Goal: Communication & Community: Answer question/provide support

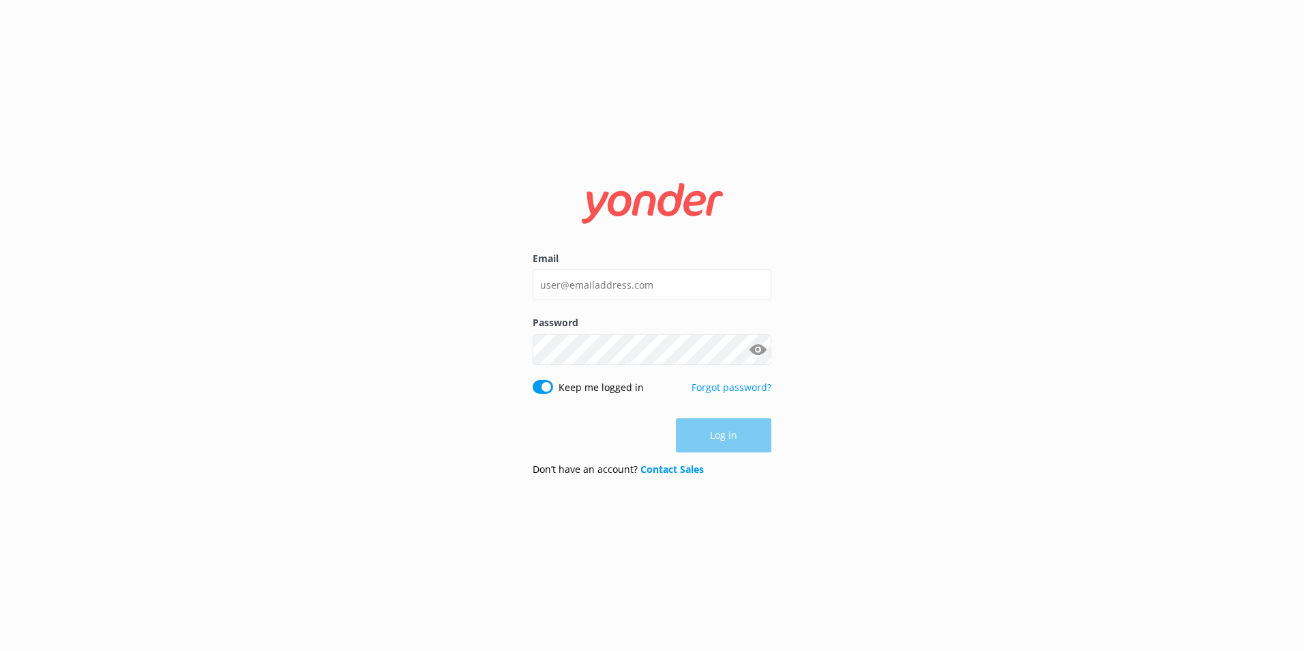
click at [750, 436] on div "Log in" at bounding box center [652, 435] width 239 height 34
drag, startPoint x: 584, startPoint y: 287, endPoint x: 591, endPoint y: 290, distance: 7.3
click at [587, 288] on input "Email" at bounding box center [652, 284] width 239 height 31
type input "[EMAIL_ADDRESS][DOMAIN_NAME]"
drag, startPoint x: 724, startPoint y: 434, endPoint x: 917, endPoint y: 469, distance: 196.9
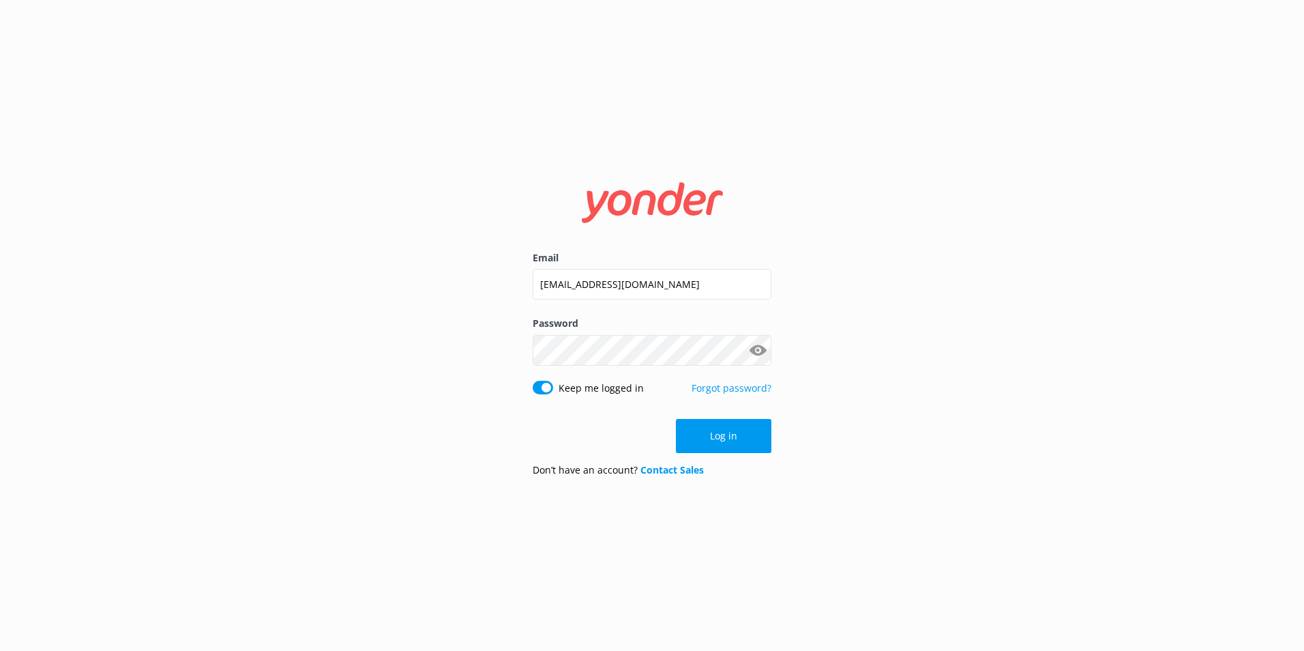
click at [743, 441] on button "Log in" at bounding box center [723, 436] width 95 height 34
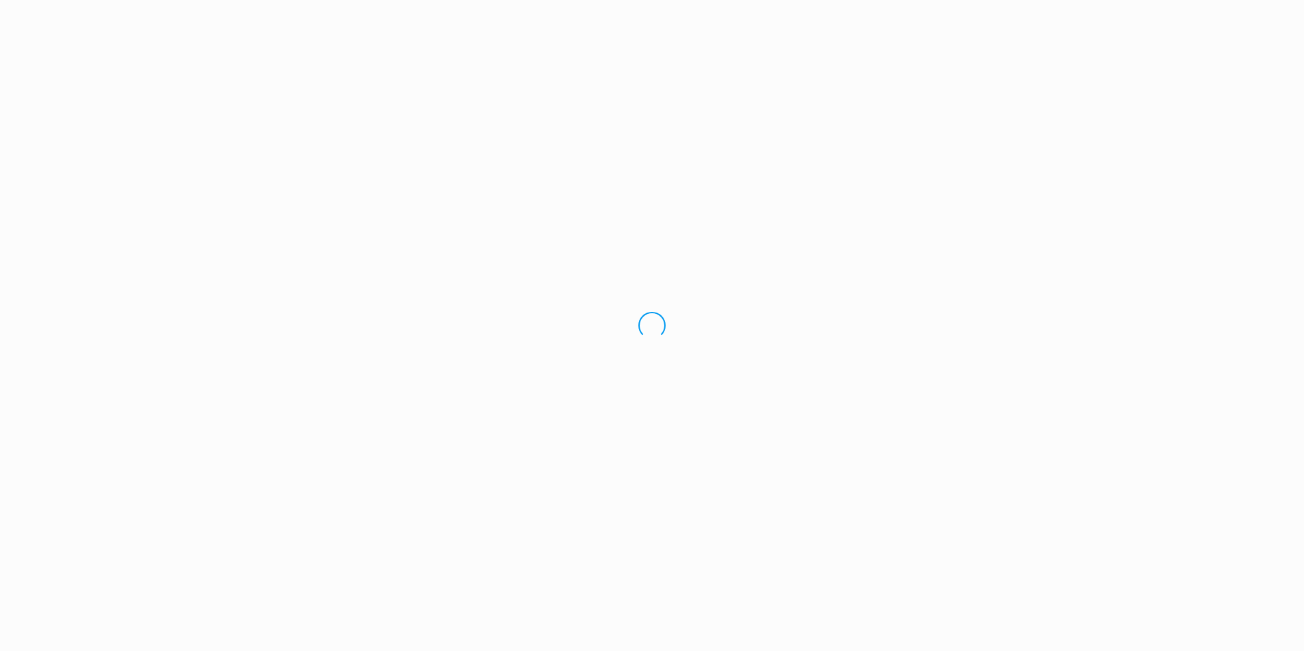
click at [955, 469] on div "Loading.." at bounding box center [652, 325] width 1304 height 651
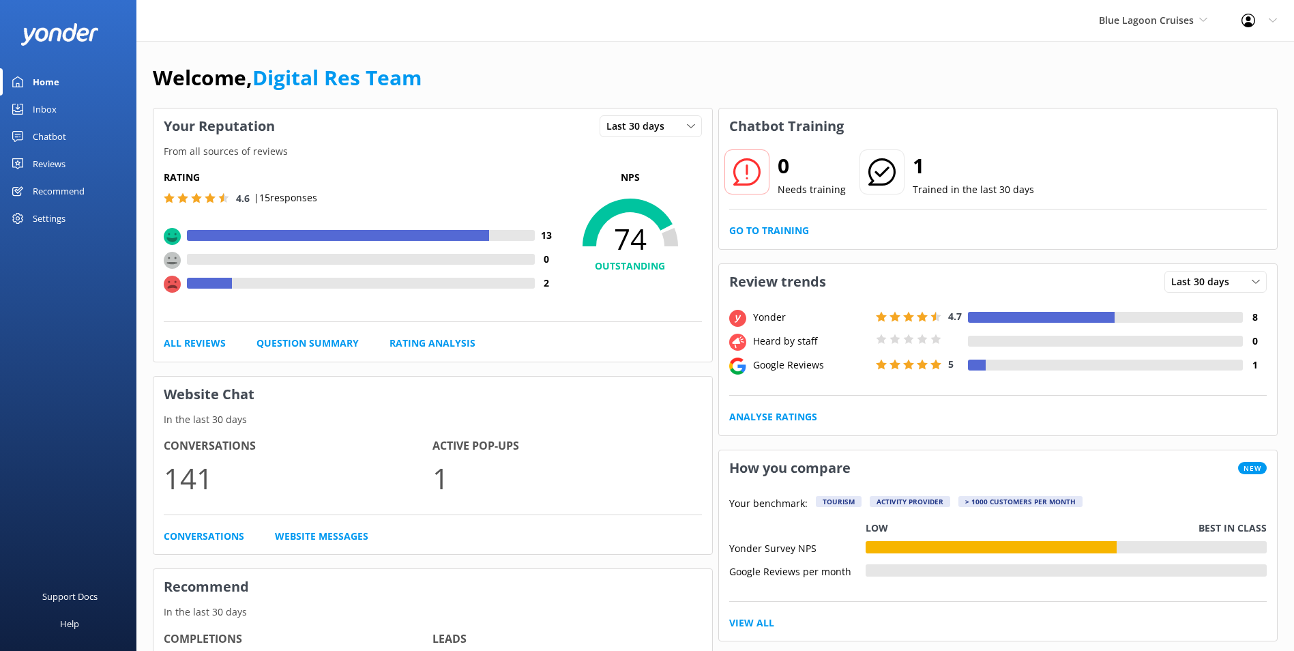
click at [61, 104] on link "Inbox" at bounding box center [68, 108] width 136 height 27
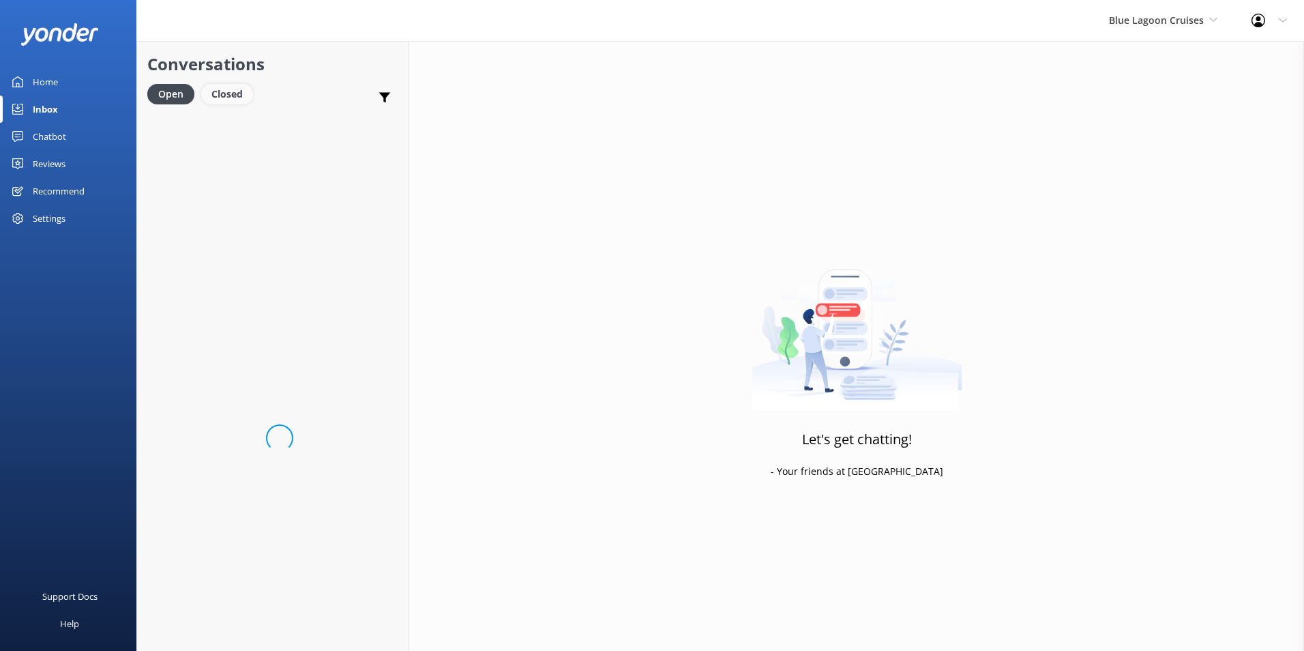
click at [233, 104] on div "Closed" at bounding box center [227, 94] width 52 height 20
click at [164, 103] on div "Open" at bounding box center [170, 94] width 46 height 20
click at [48, 137] on div "Chatbot" at bounding box center [49, 136] width 33 height 27
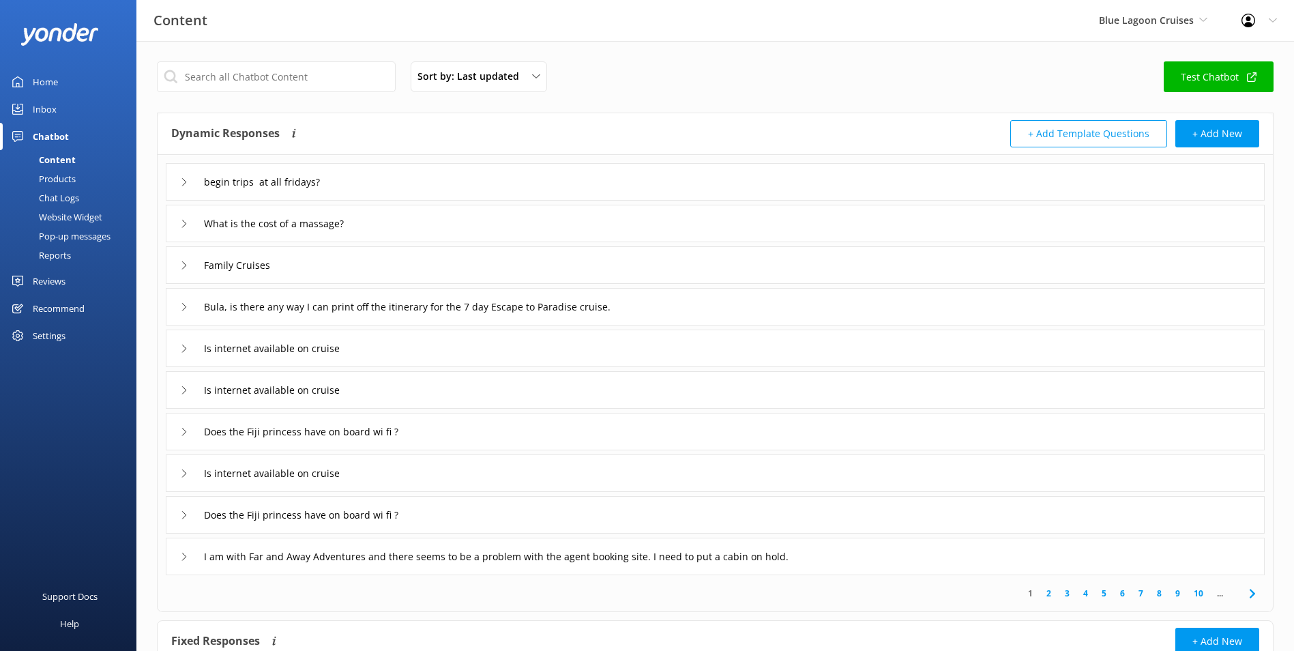
click at [78, 193] on div "Chat Logs" at bounding box center [43, 197] width 71 height 19
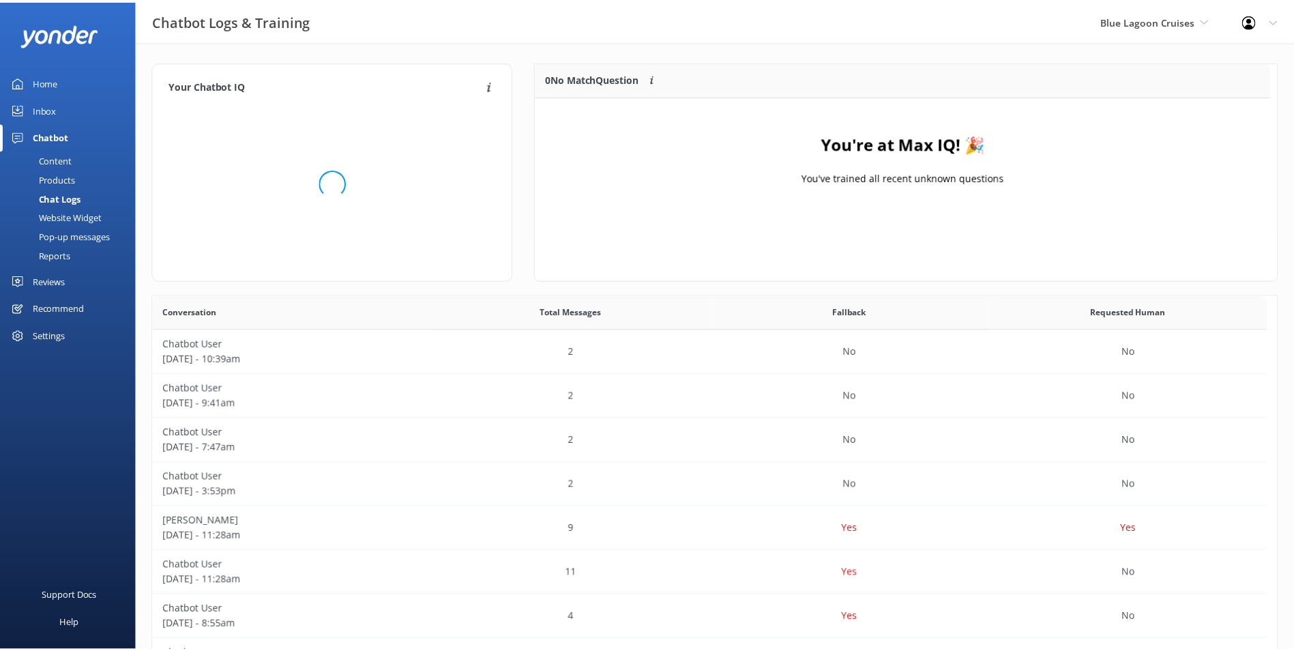
scroll to position [160, 730]
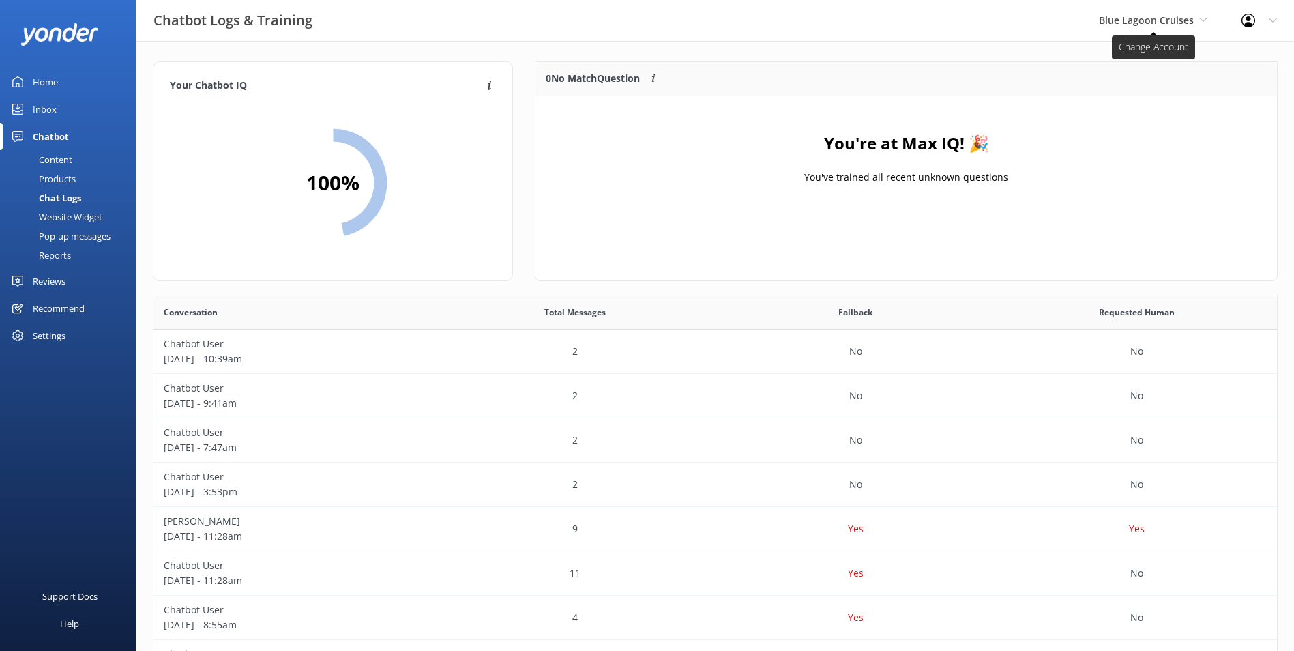
click at [1199, 22] on icon at bounding box center [1203, 20] width 8 height 8
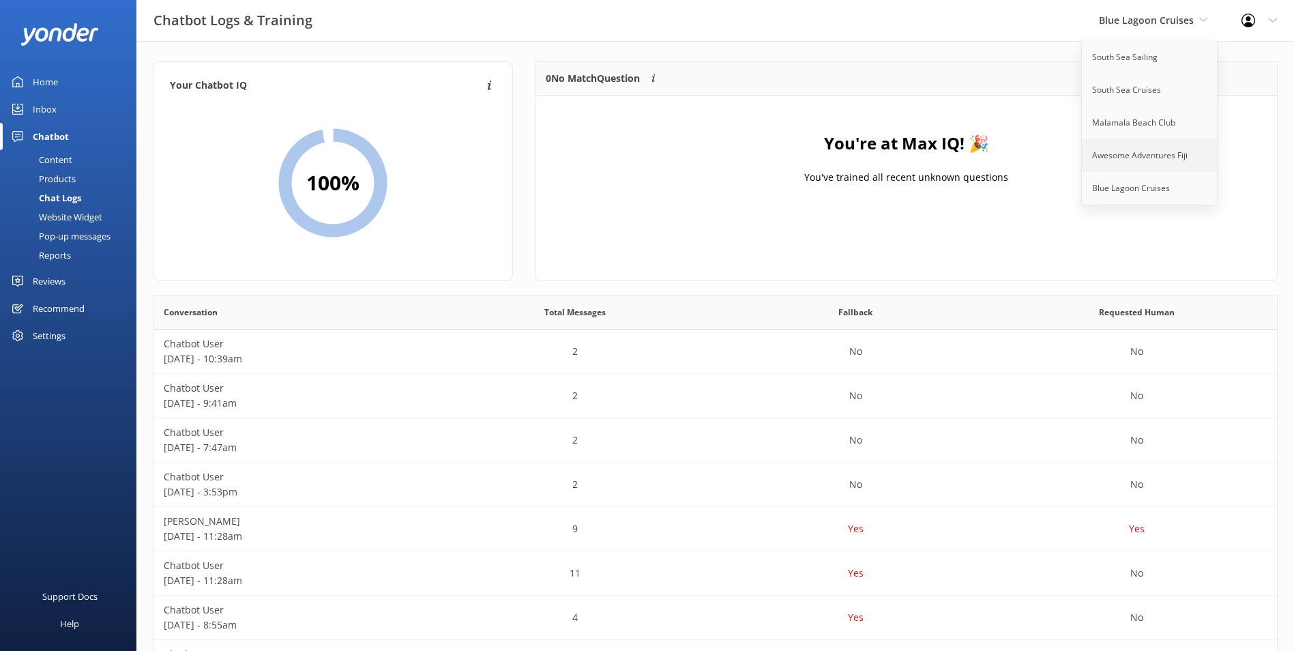
click at [1155, 149] on link "Awesome Adventures Fiji" at bounding box center [1150, 155] width 136 height 33
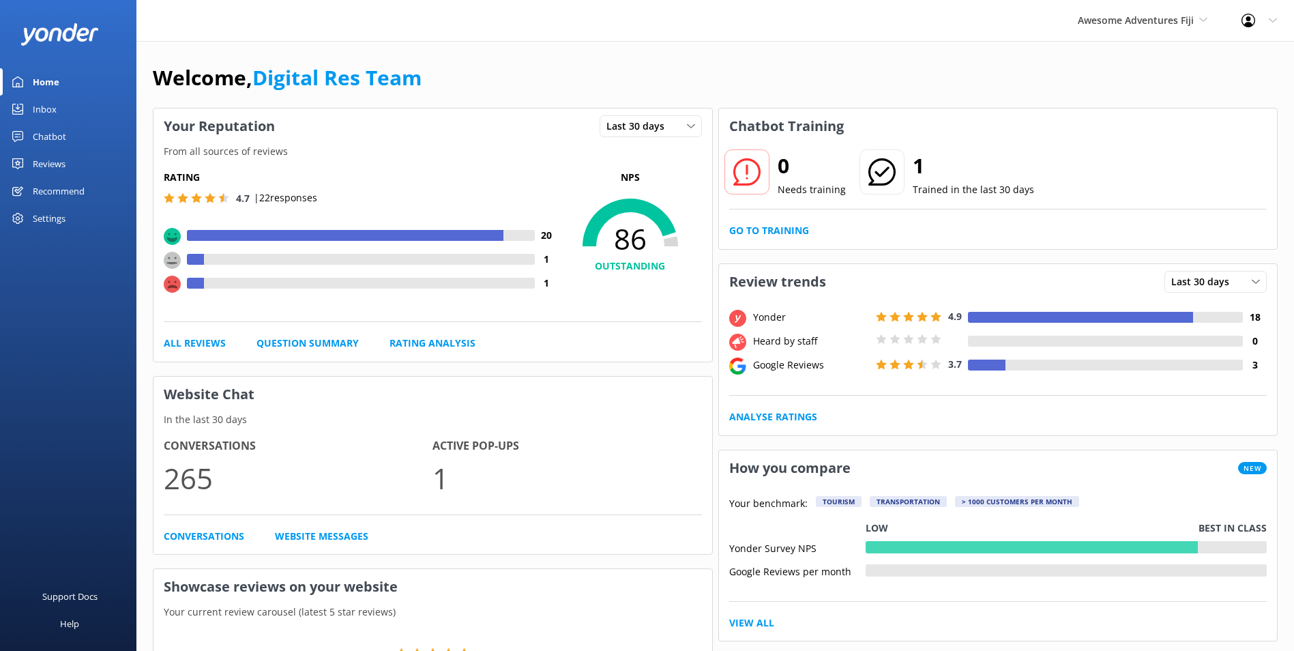
click at [40, 112] on div "Inbox" at bounding box center [45, 108] width 24 height 27
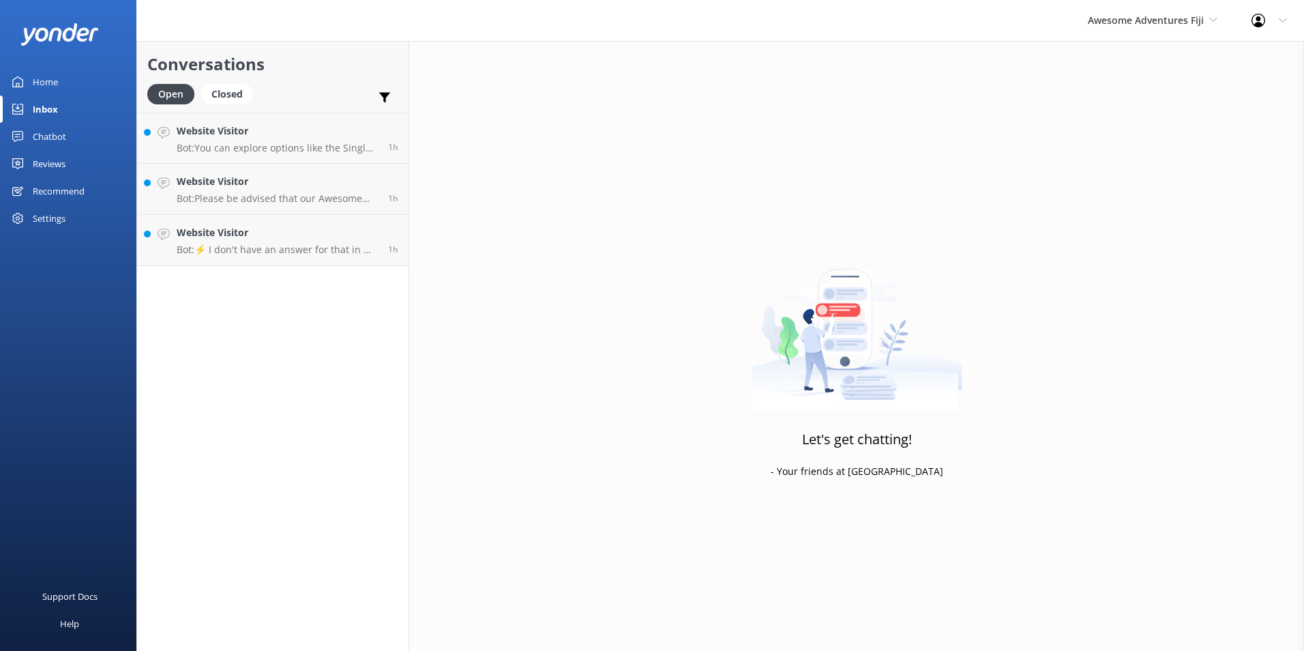
drag, startPoint x: 65, startPoint y: 137, endPoint x: 76, endPoint y: 143, distance: 11.6
click at [65, 136] on div "Chatbot" at bounding box center [49, 136] width 33 height 27
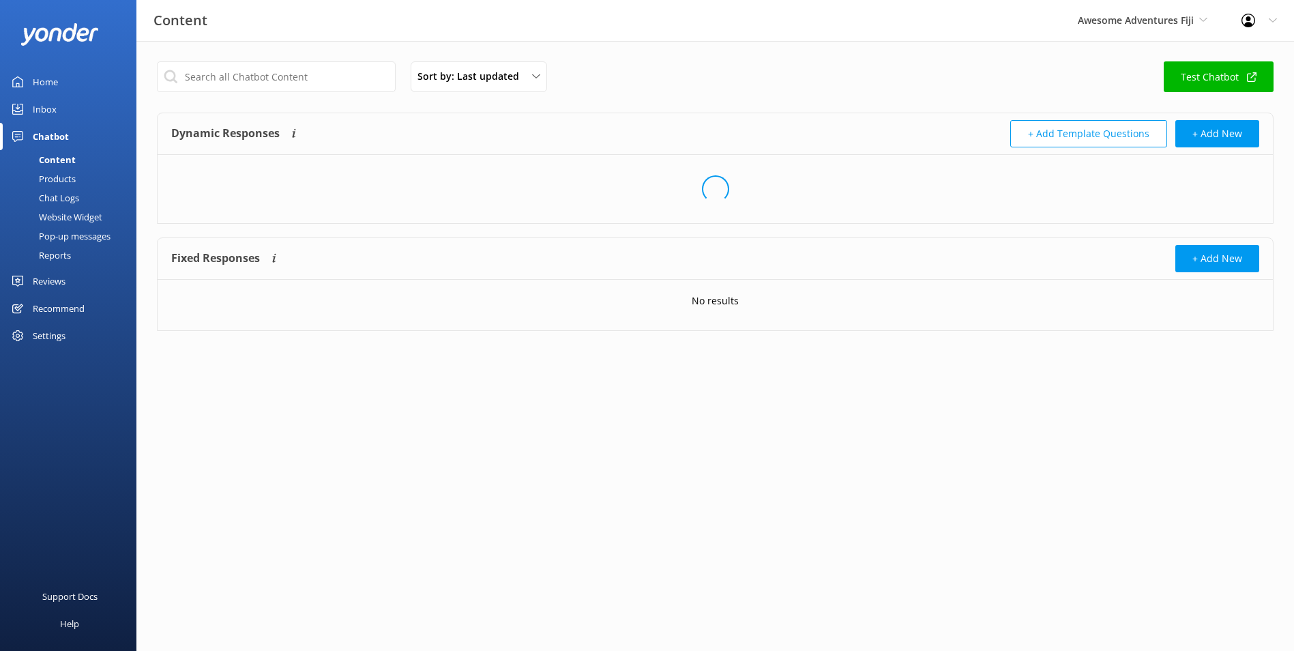
click at [79, 195] on div "Chat Logs" at bounding box center [43, 197] width 71 height 19
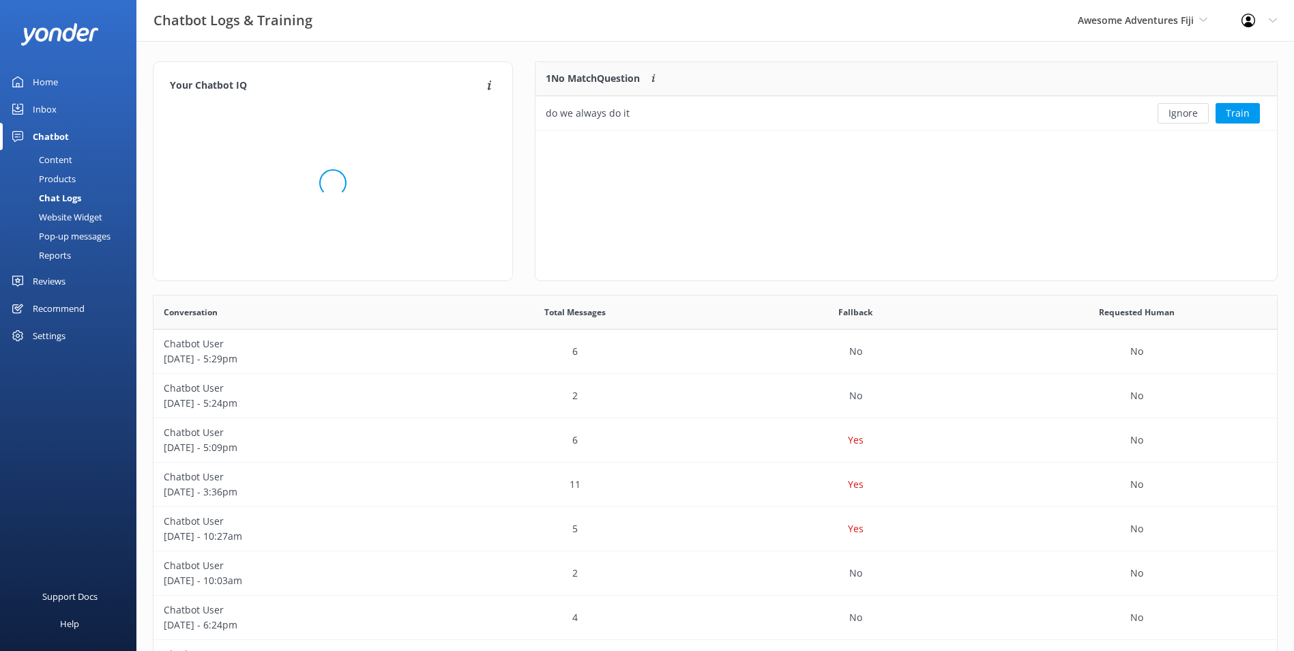
scroll to position [59, 730]
click at [1169, 108] on button "Ignore" at bounding box center [1182, 113] width 51 height 20
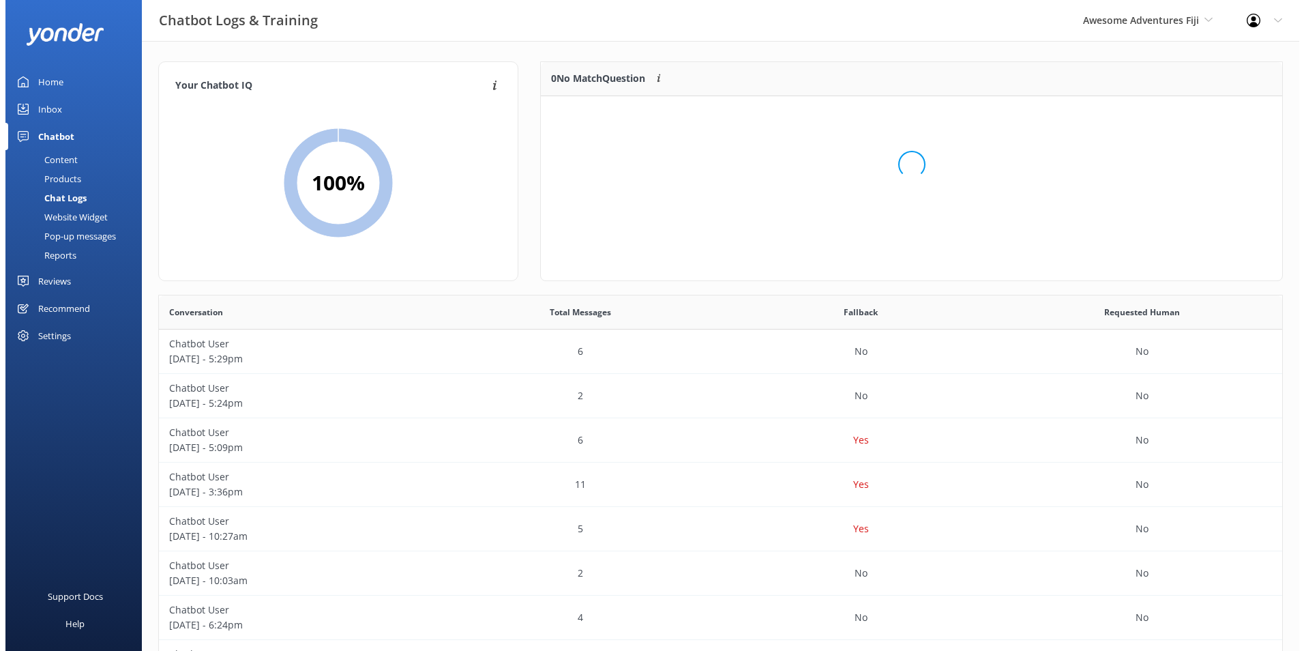
scroll to position [160, 730]
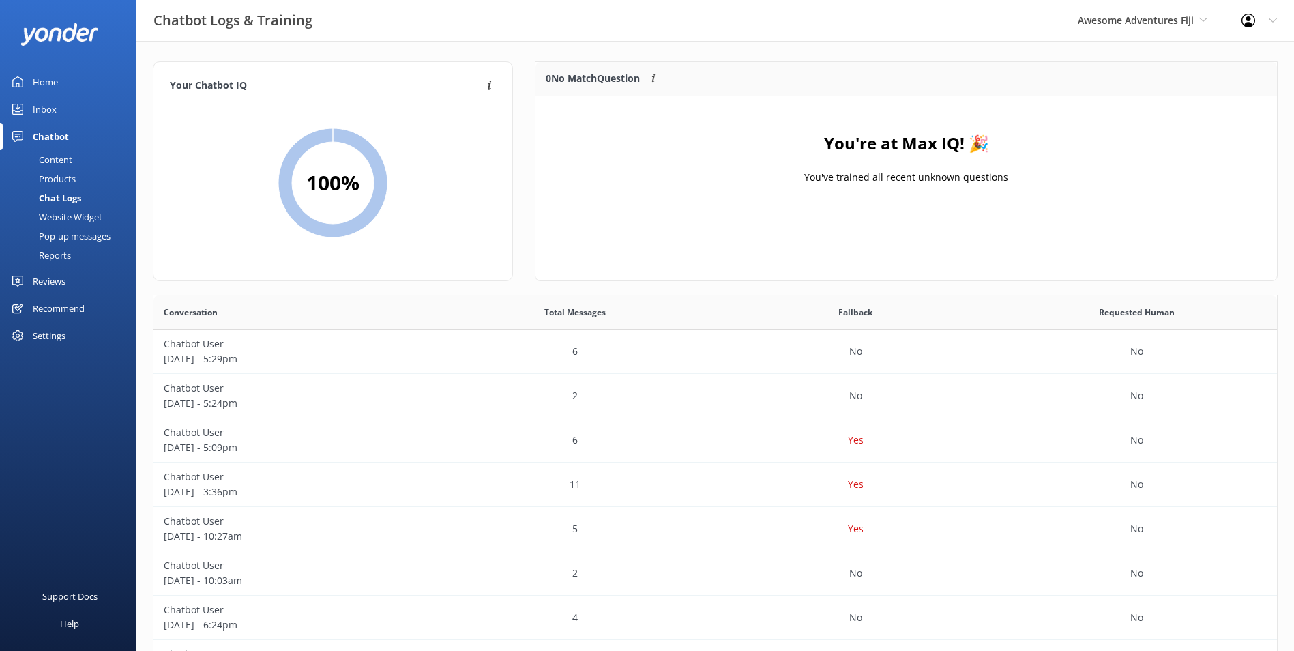
click at [52, 108] on div "Inbox" at bounding box center [45, 108] width 24 height 27
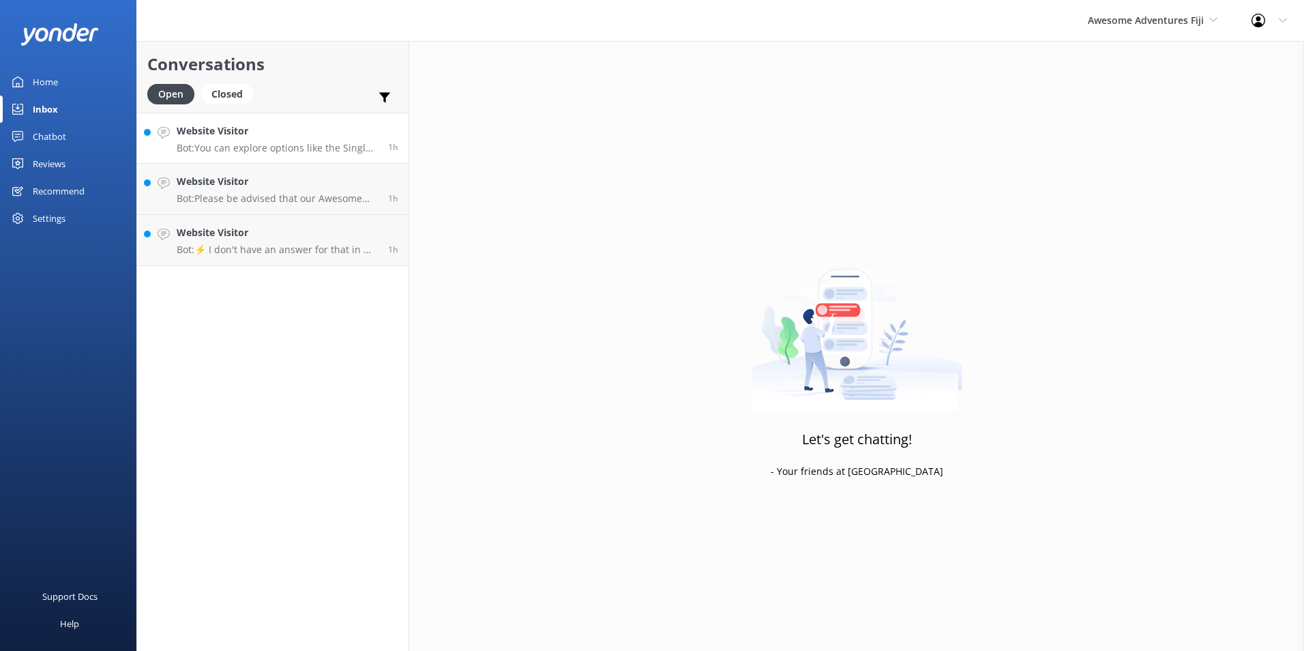
click at [295, 123] on h4 "Website Visitor" at bounding box center [277, 130] width 201 height 15
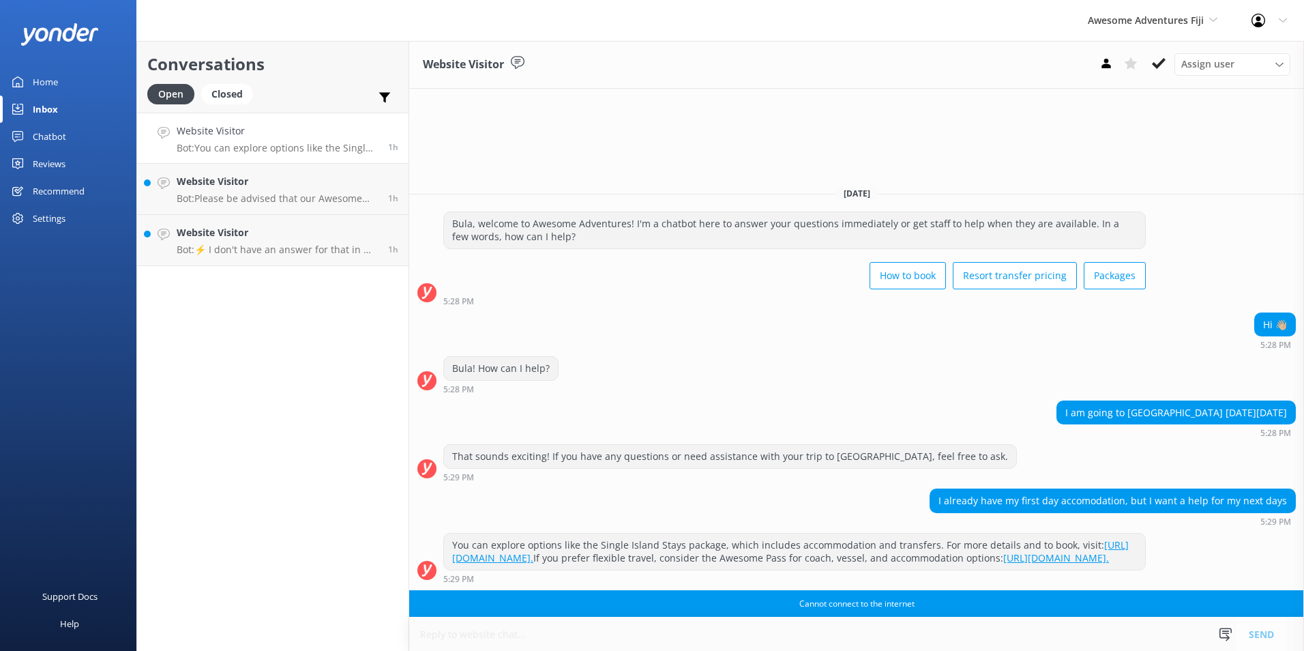
click at [596, 596] on div "Website Visitor Assign user Sonya Alyssa Digital Res Team Ana Raqitawa Lavenia …" at bounding box center [856, 346] width 895 height 610
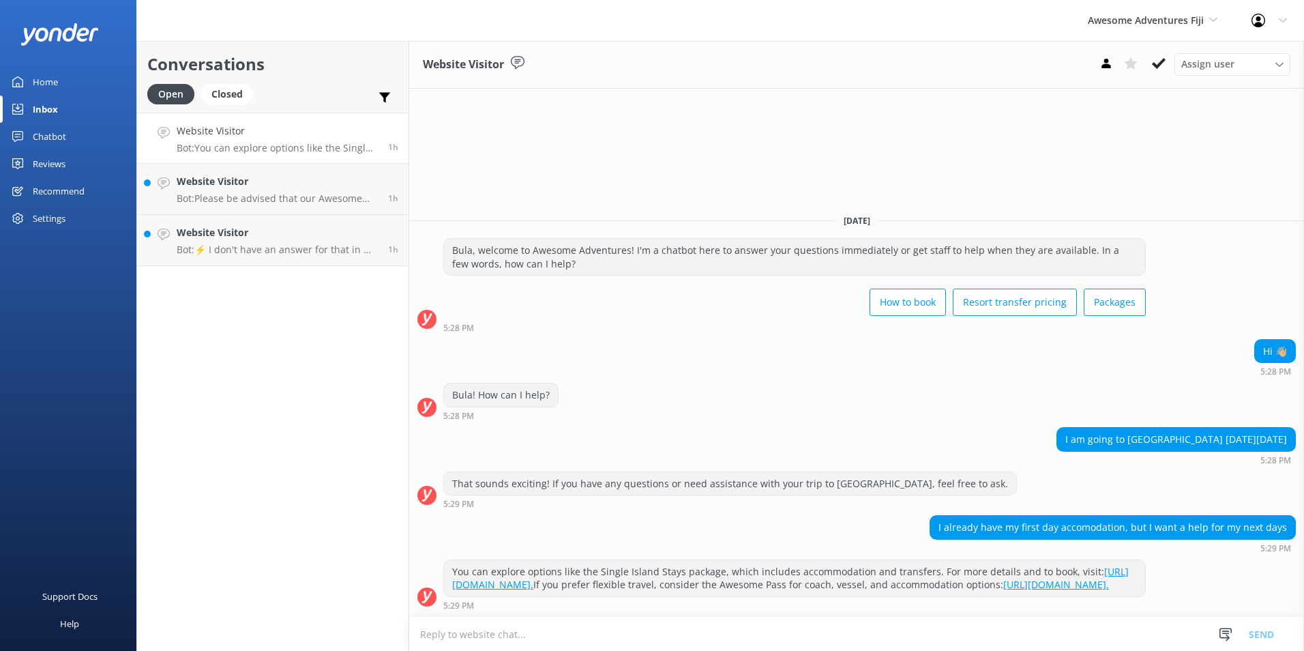
click at [480, 631] on textarea at bounding box center [856, 633] width 895 height 33
paste textarea "Bula, Thanks so much for your patience. You can check out our Awesome Adventure…"
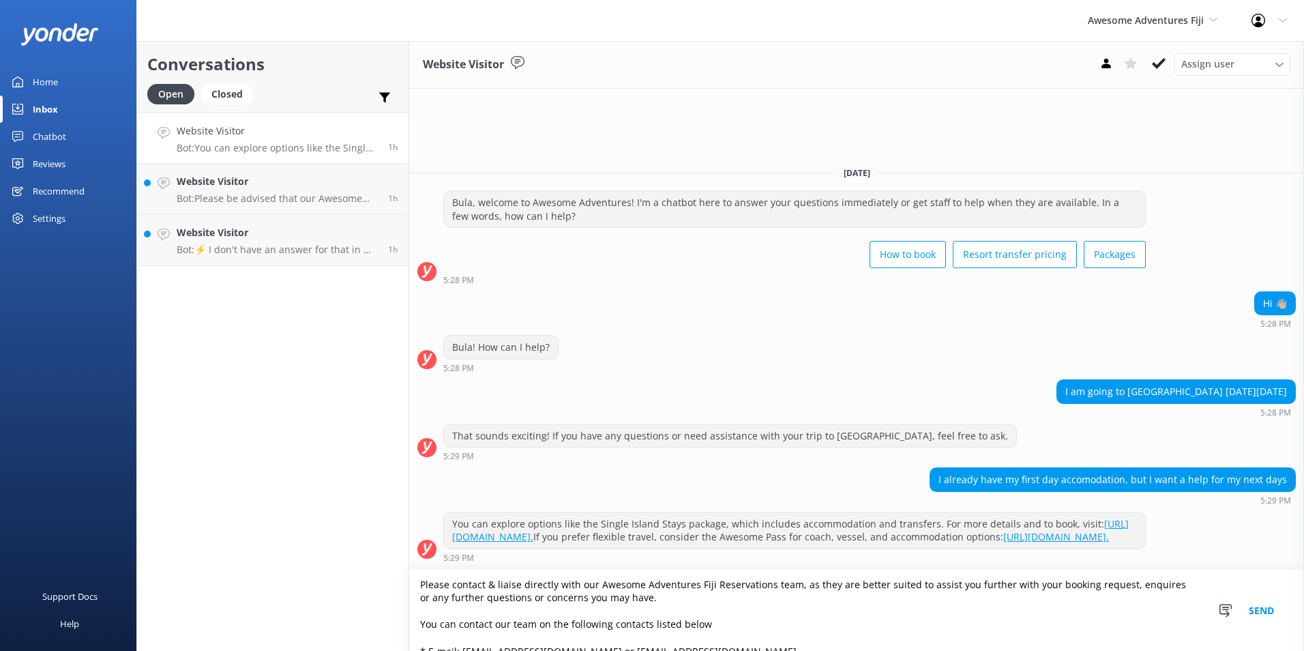
scroll to position [193, 0]
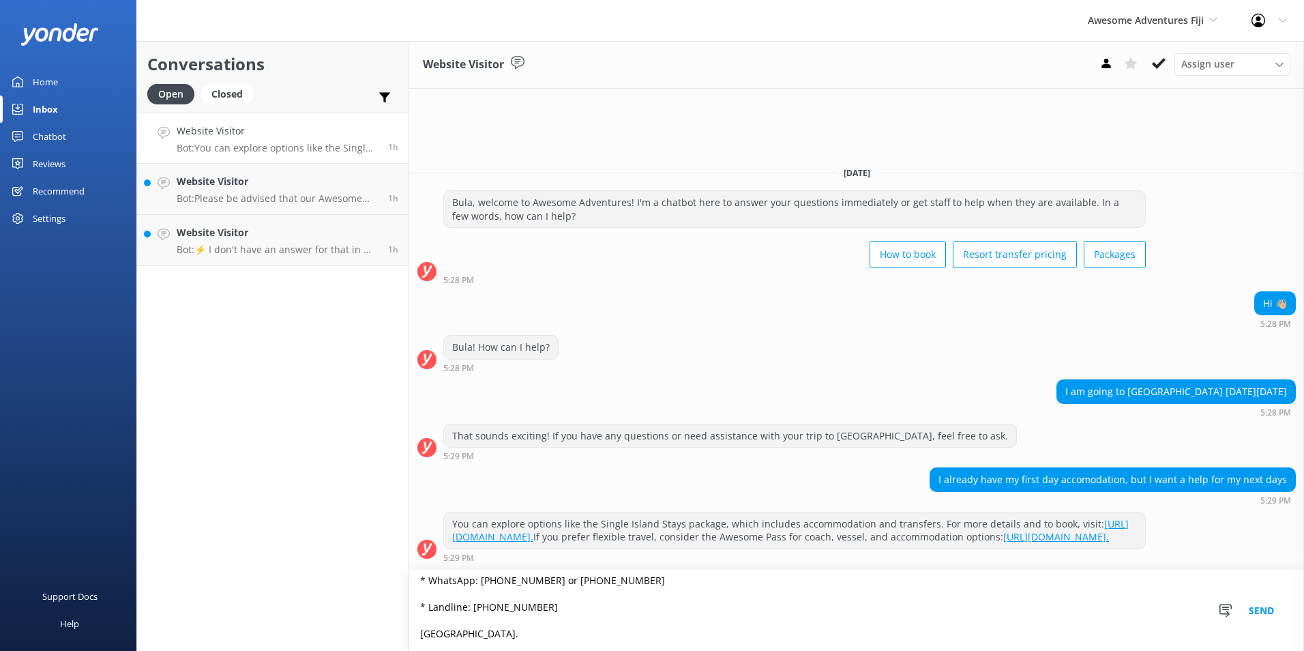
type textarea "Bula, Thanks so much for your patience. You can check out our Awesome Adventure…"
click at [1262, 613] on button "Send" at bounding box center [1261, 610] width 51 height 81
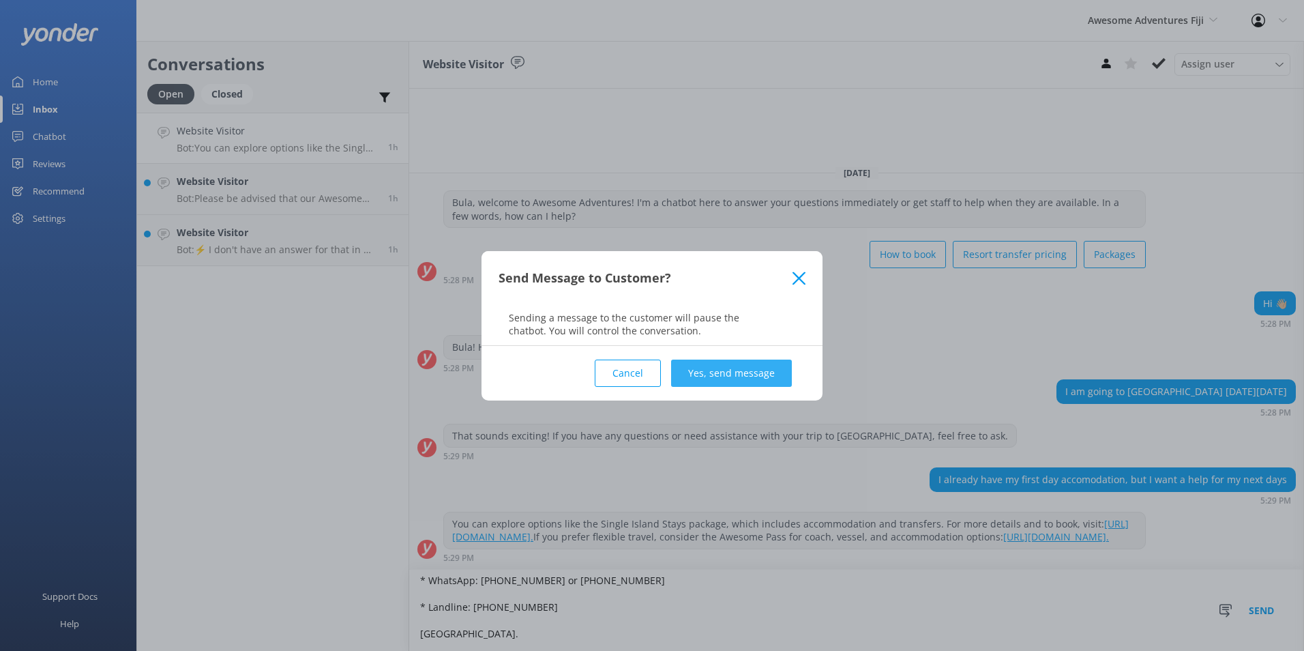
click at [741, 377] on button "Yes, send message" at bounding box center [731, 372] width 121 height 27
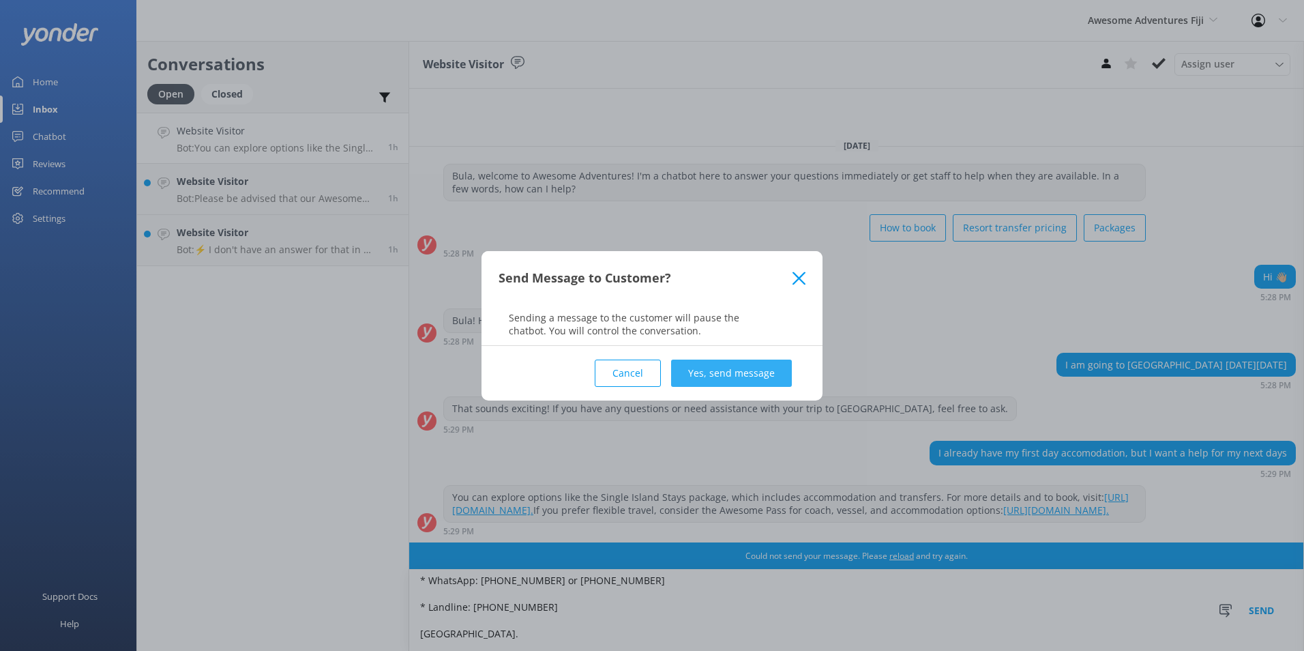
click at [705, 379] on button "Yes, send message" at bounding box center [731, 372] width 121 height 27
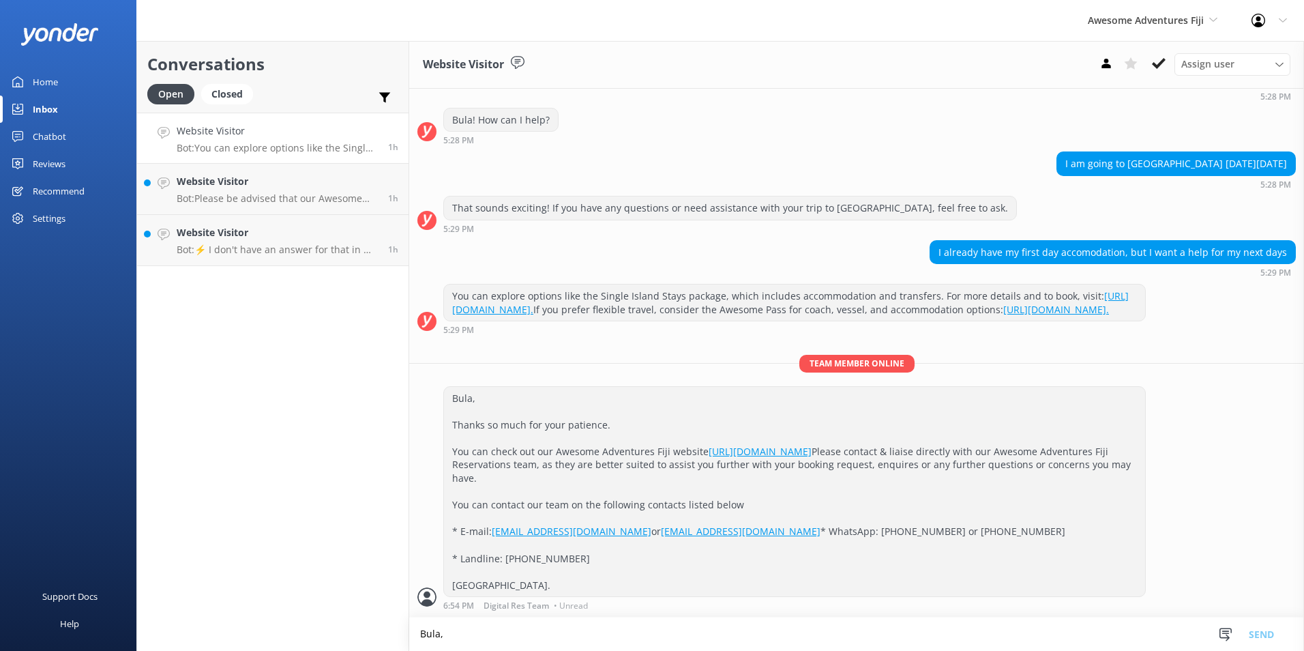
scroll to position [216, 0]
click at [1162, 65] on icon at bounding box center [1159, 64] width 14 height 14
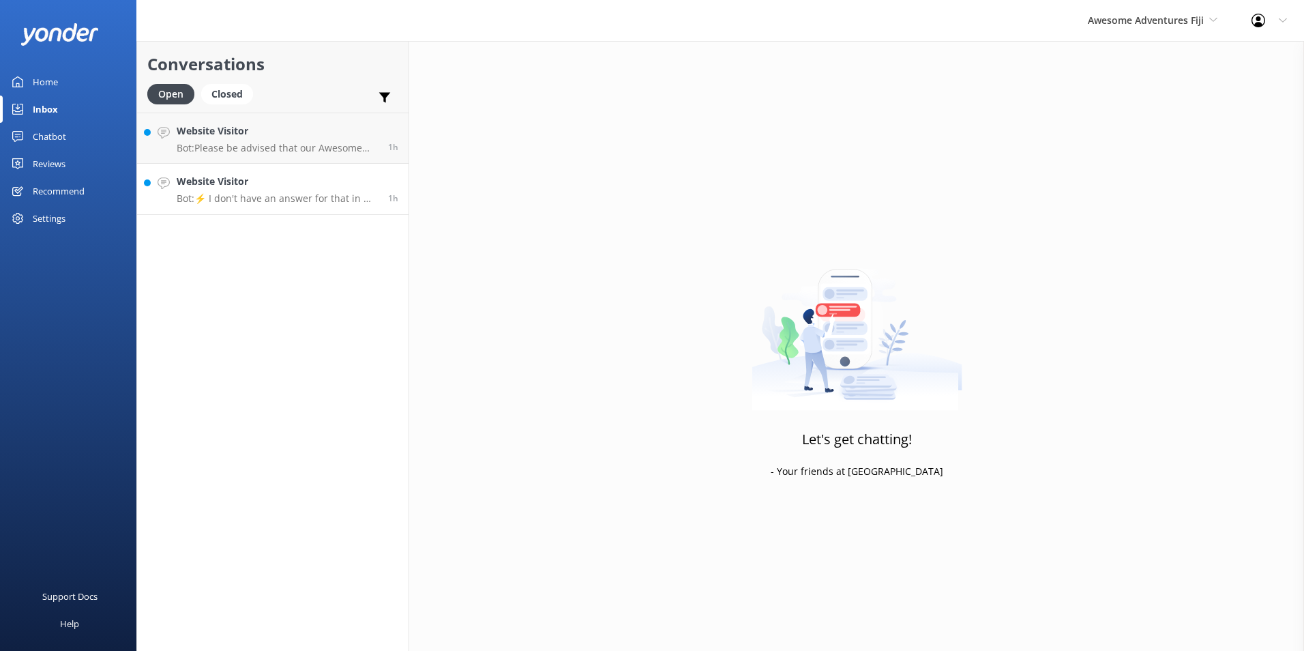
click at [260, 178] on h4 "Website Visitor" at bounding box center [277, 181] width 201 height 15
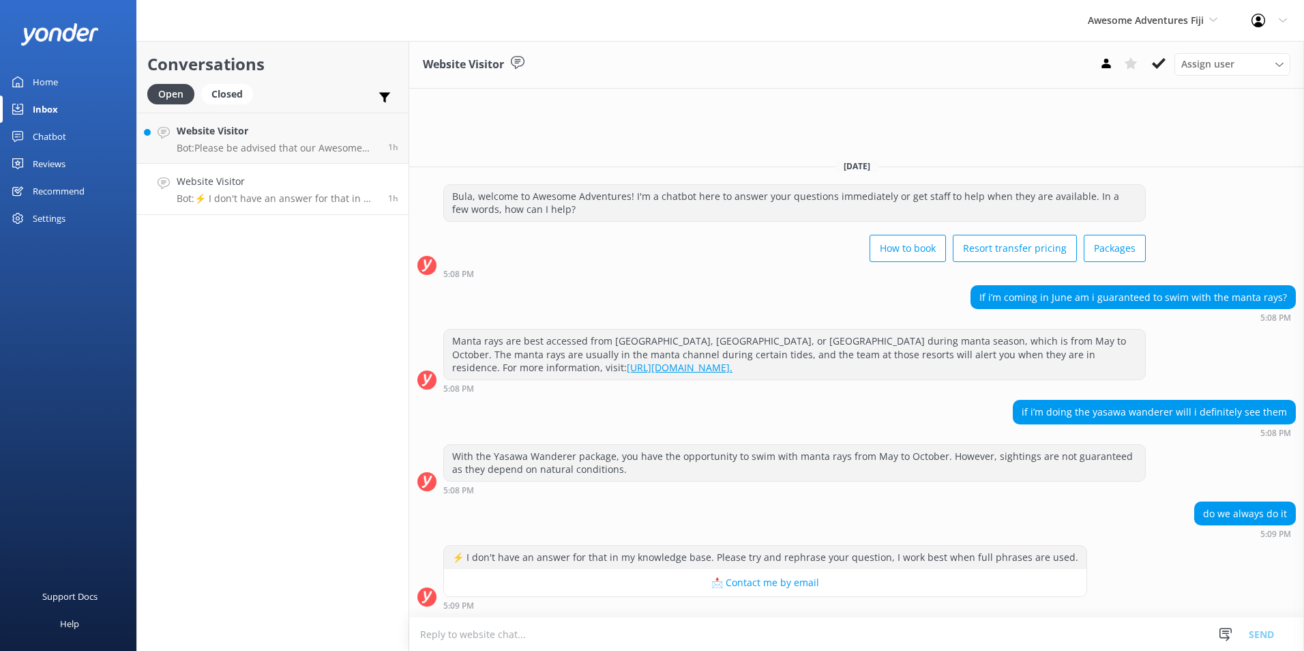
click at [630, 638] on textarea at bounding box center [856, 633] width 895 height 33
paste textarea "Bula, Thanks so much for your patience. You can check out our Awesome Adventure…"
type textarea "Bula, Thanks so much for your patience. You can check out our Awesome Adventure…"
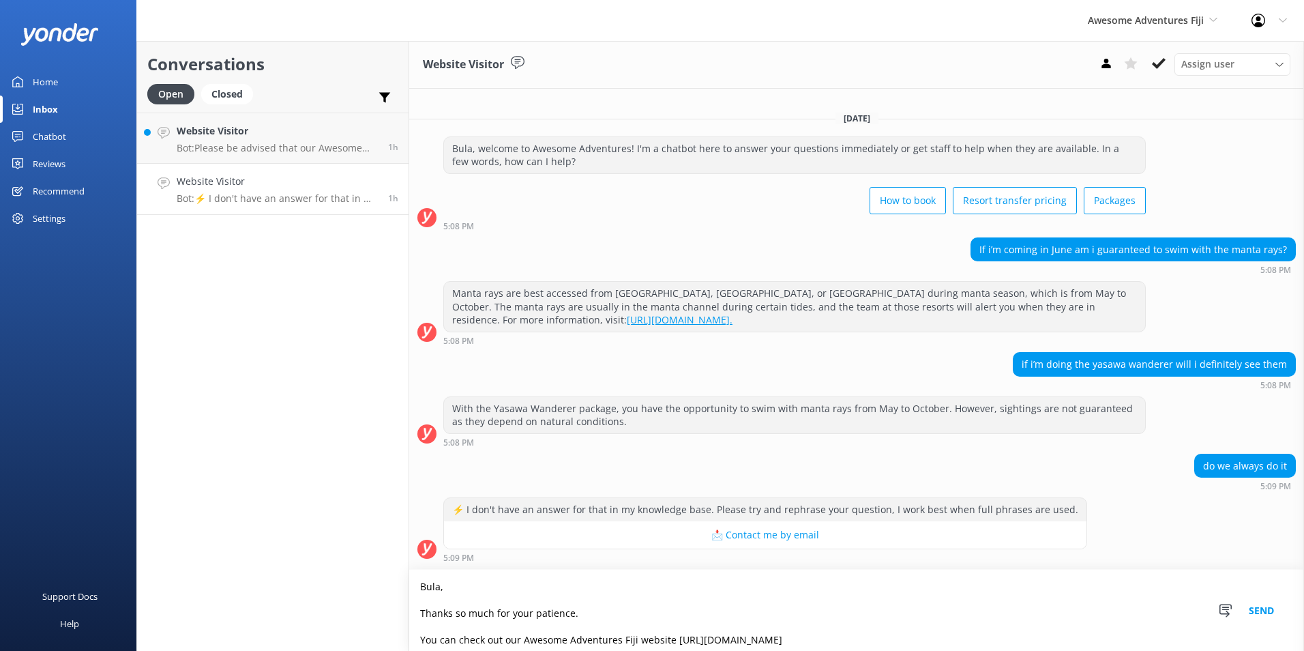
drag, startPoint x: 506, startPoint y: 636, endPoint x: 203, endPoint y: 492, distance: 336.2
click at [203, 492] on div "Conversations Open Closed Important Assigned to me Unassigned Website Visitor B…" at bounding box center [720, 346] width 1168 height 610
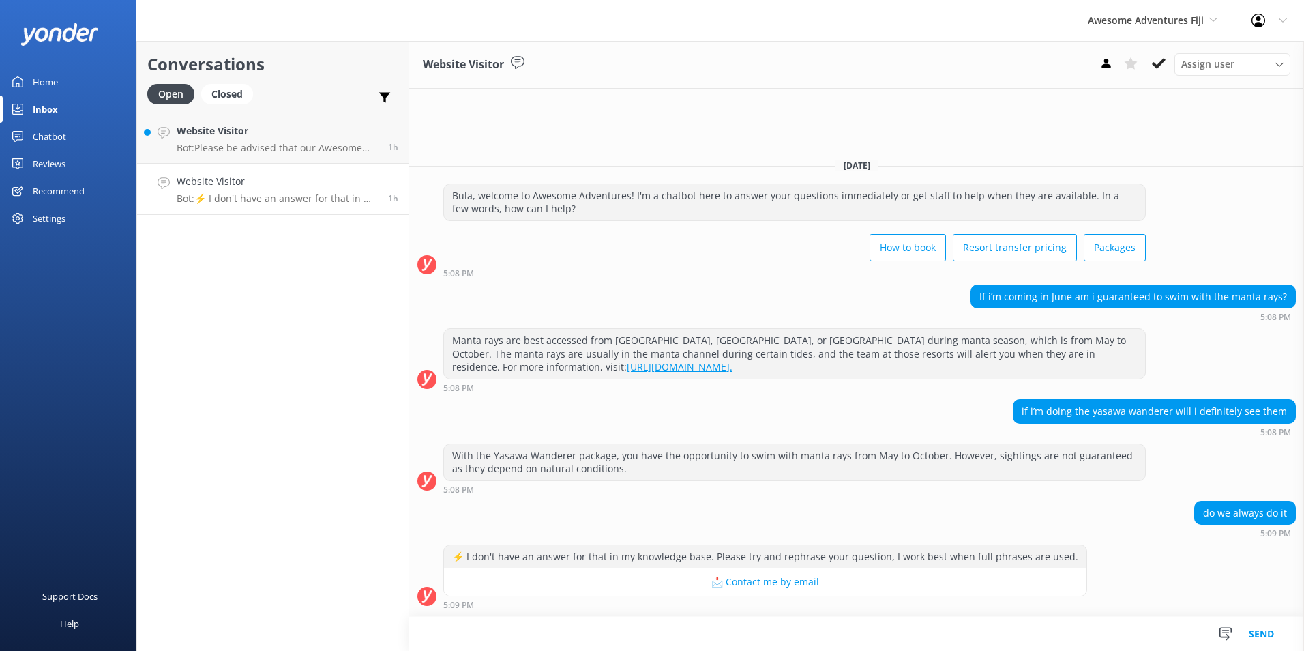
type textarea "\"
click at [1168, 60] on button at bounding box center [1159, 63] width 25 height 20
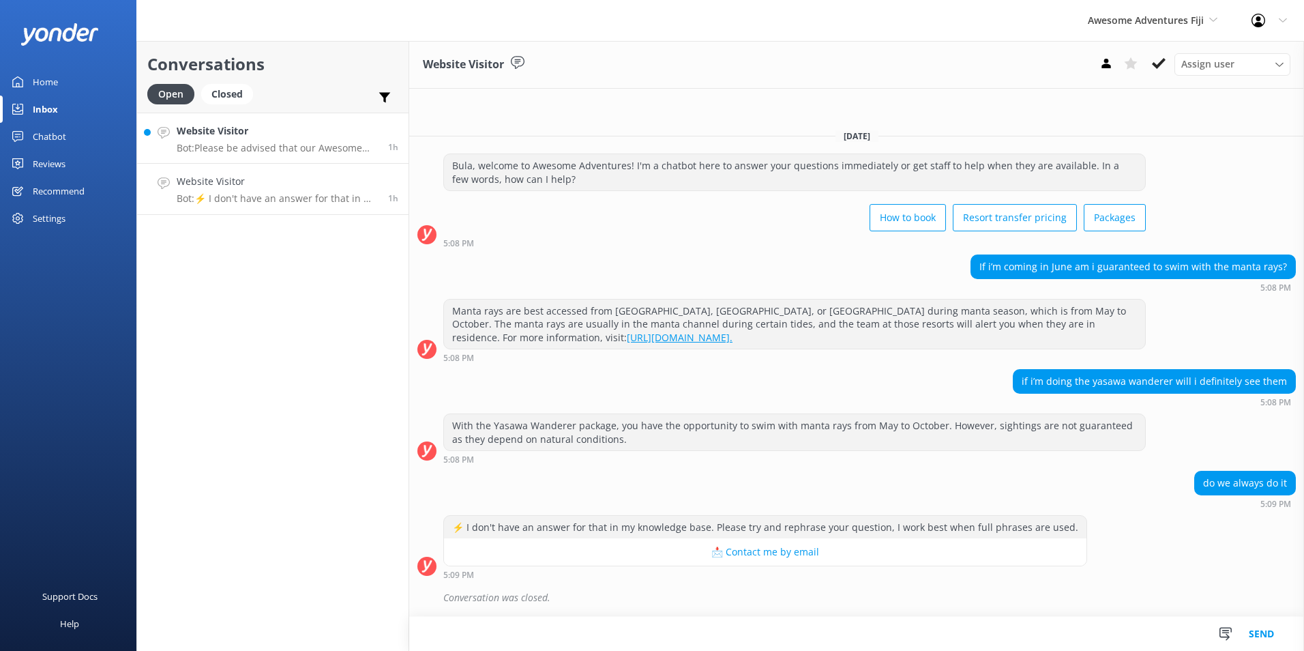
click at [349, 137] on h4 "Website Visitor" at bounding box center [277, 130] width 201 height 15
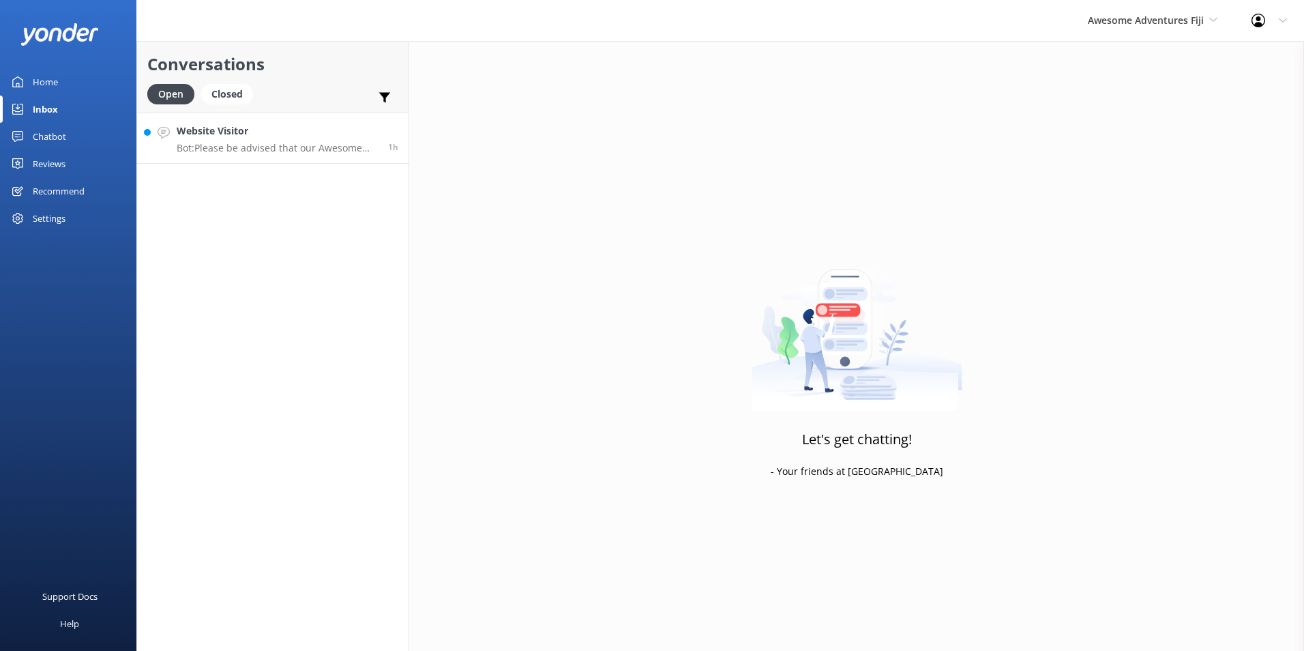
click at [369, 136] on h4 "Website Visitor" at bounding box center [277, 130] width 201 height 15
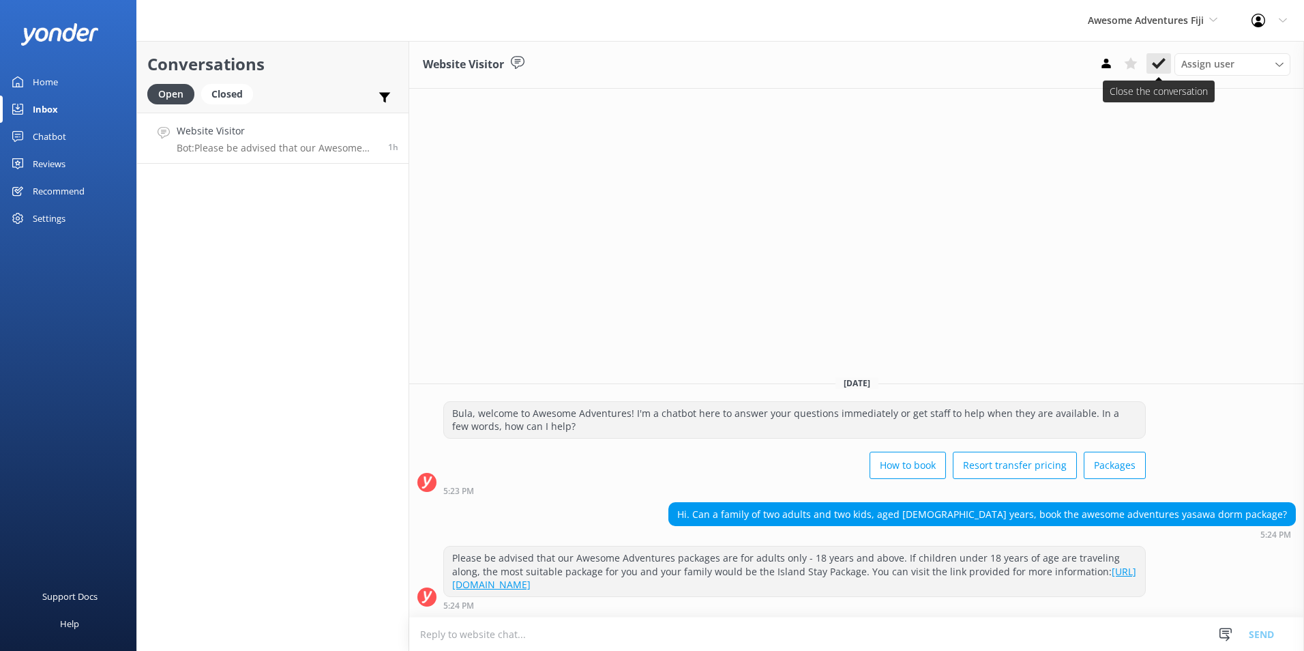
click at [1158, 65] on use at bounding box center [1159, 63] width 14 height 11
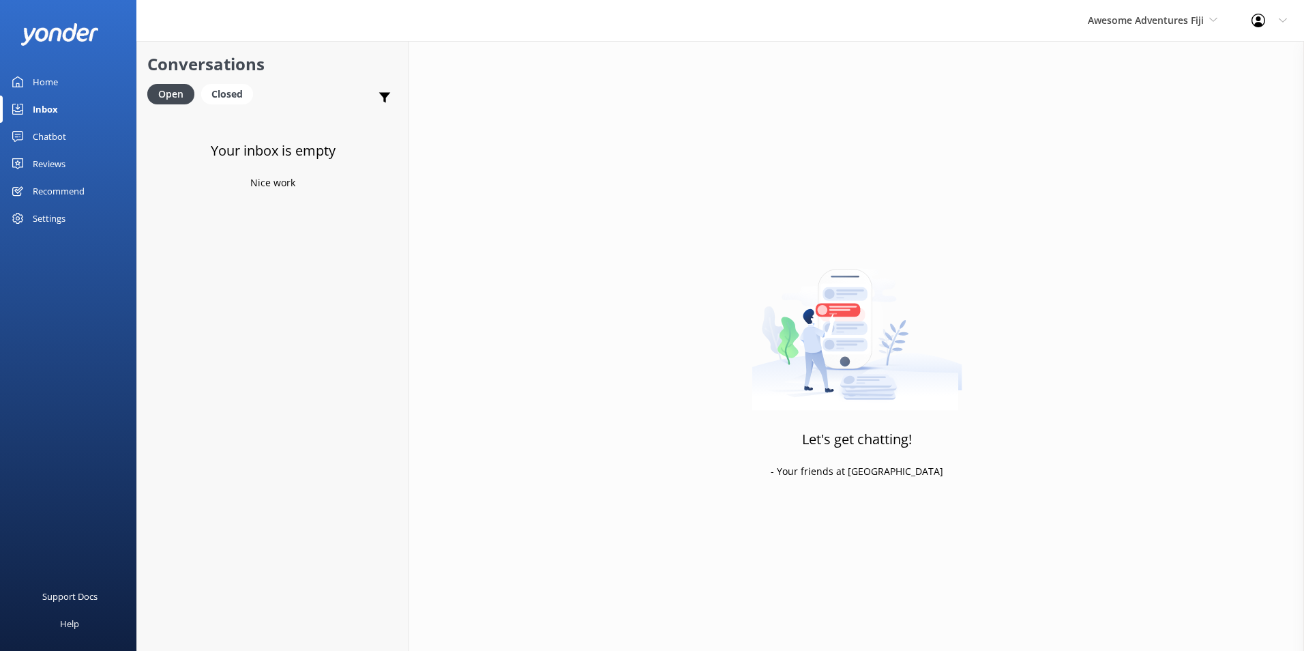
click at [68, 134] on link "Chatbot" at bounding box center [68, 136] width 136 height 27
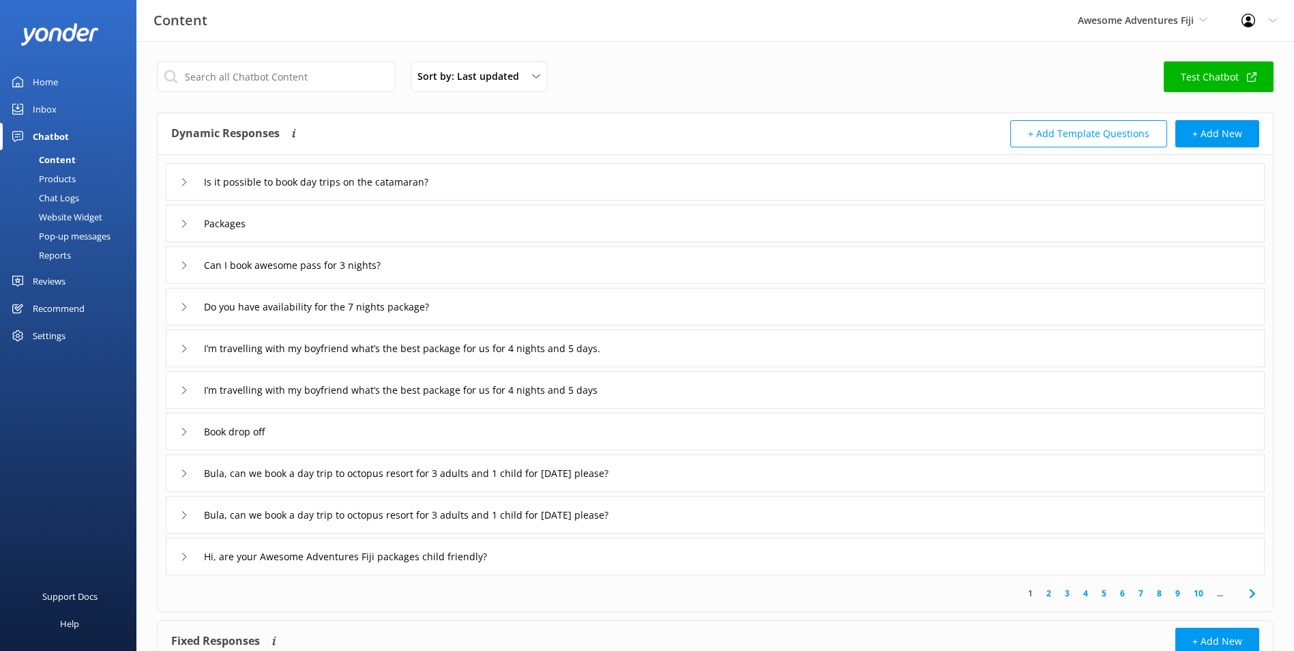
click at [75, 193] on div "Chat Logs" at bounding box center [43, 197] width 71 height 19
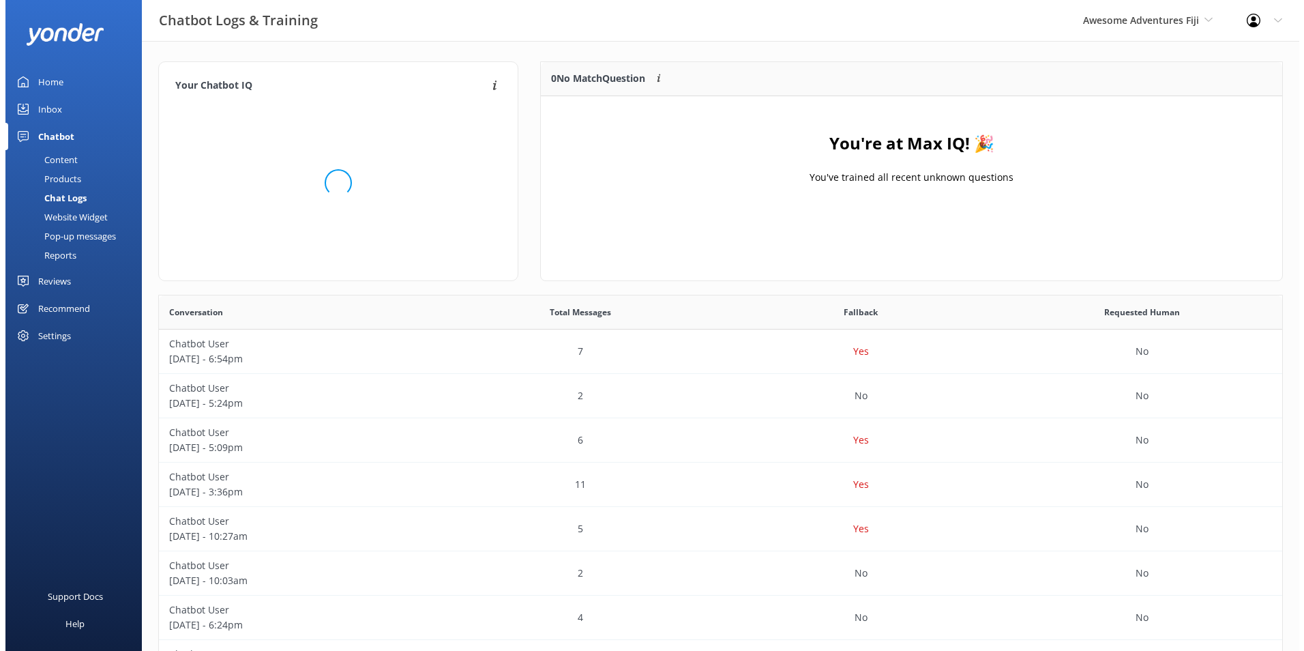
scroll to position [160, 730]
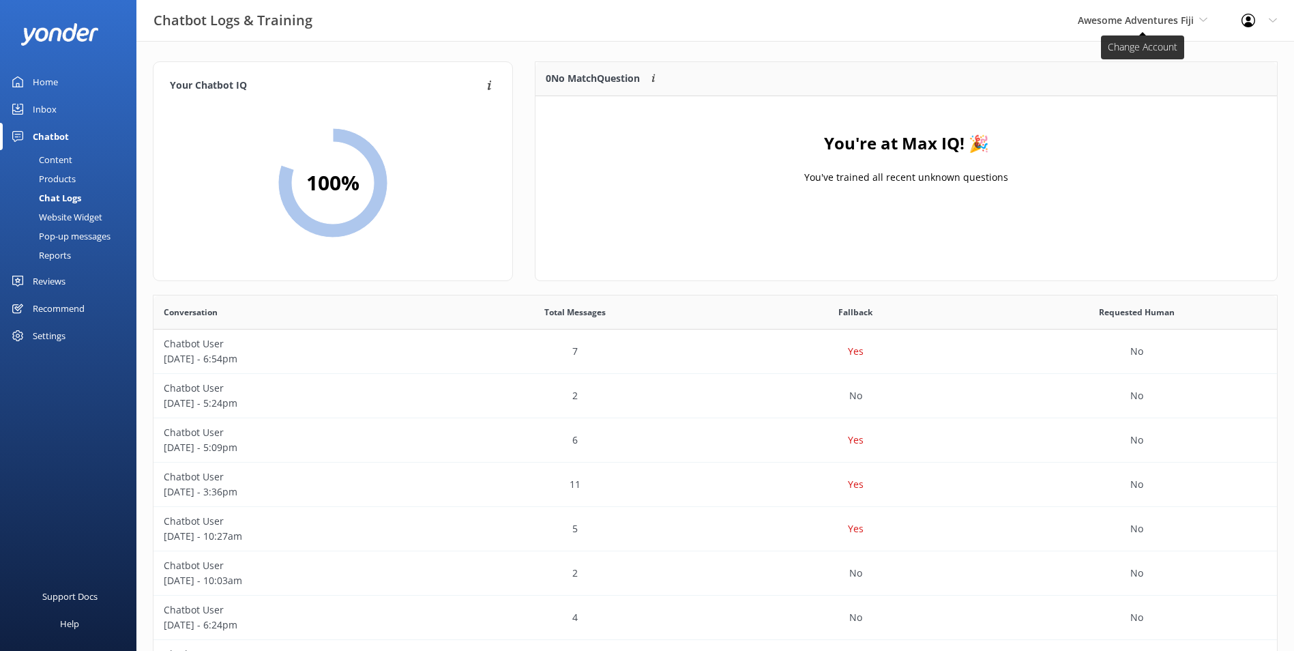
click at [1199, 20] on icon at bounding box center [1203, 20] width 8 height 8
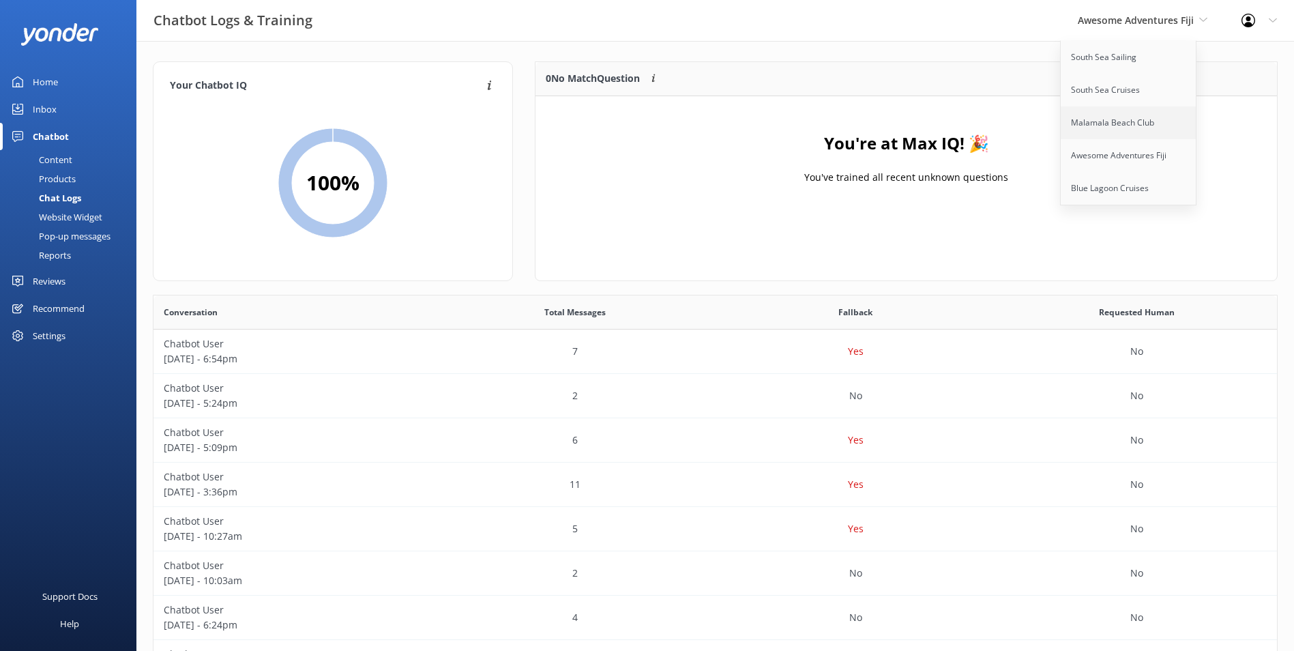
click at [1129, 123] on link "Malamala Beach Club" at bounding box center [1129, 122] width 136 height 33
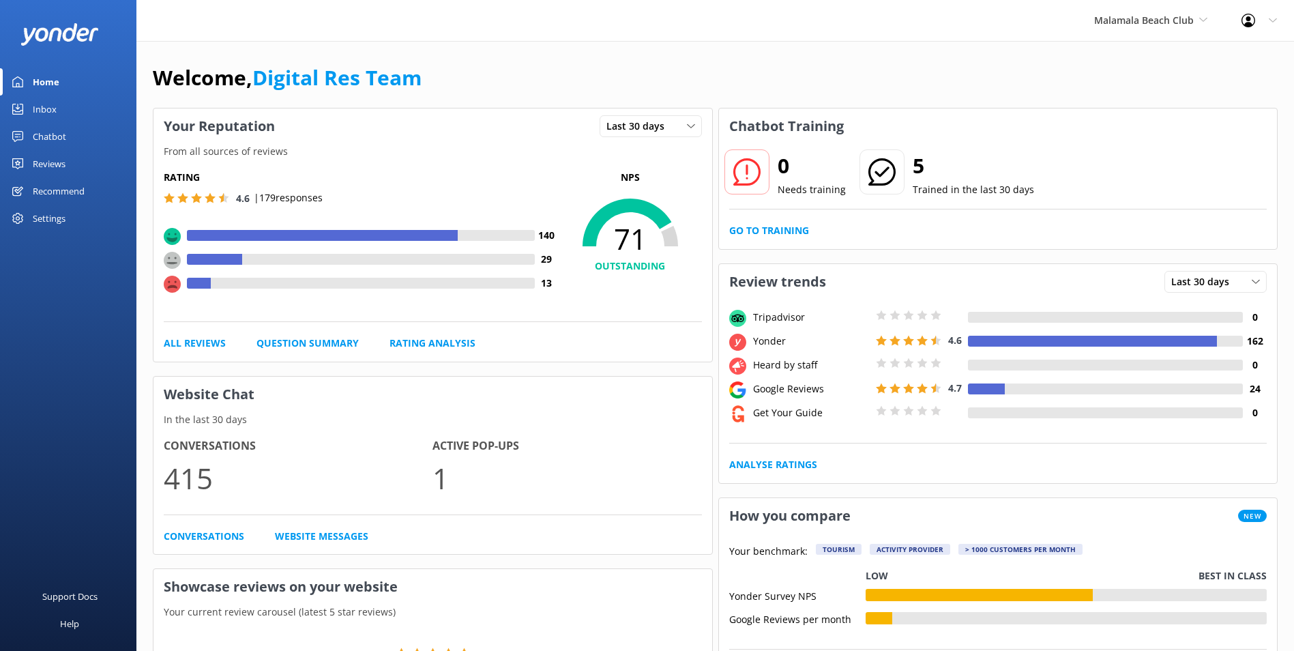
click at [57, 106] on link "Inbox" at bounding box center [68, 108] width 136 height 27
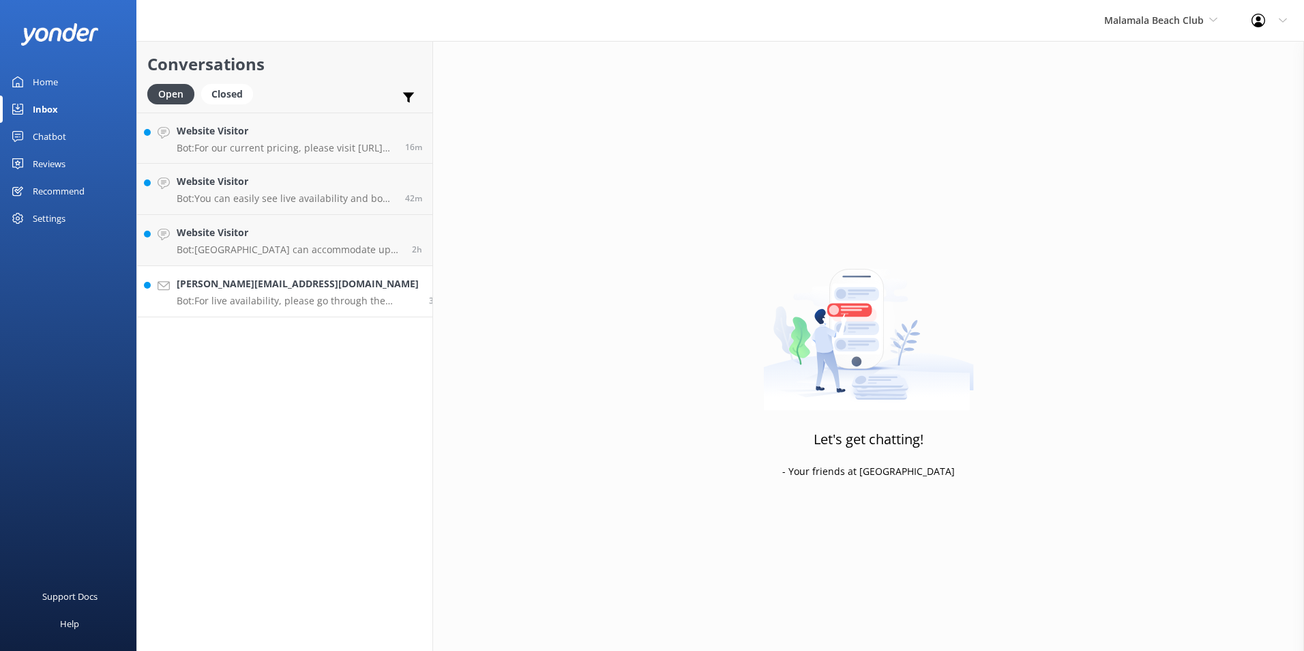
click at [339, 275] on link "renee@cinemaitaliano.co.nz Bot: For live availability, please go through the bo…" at bounding box center [284, 291] width 295 height 51
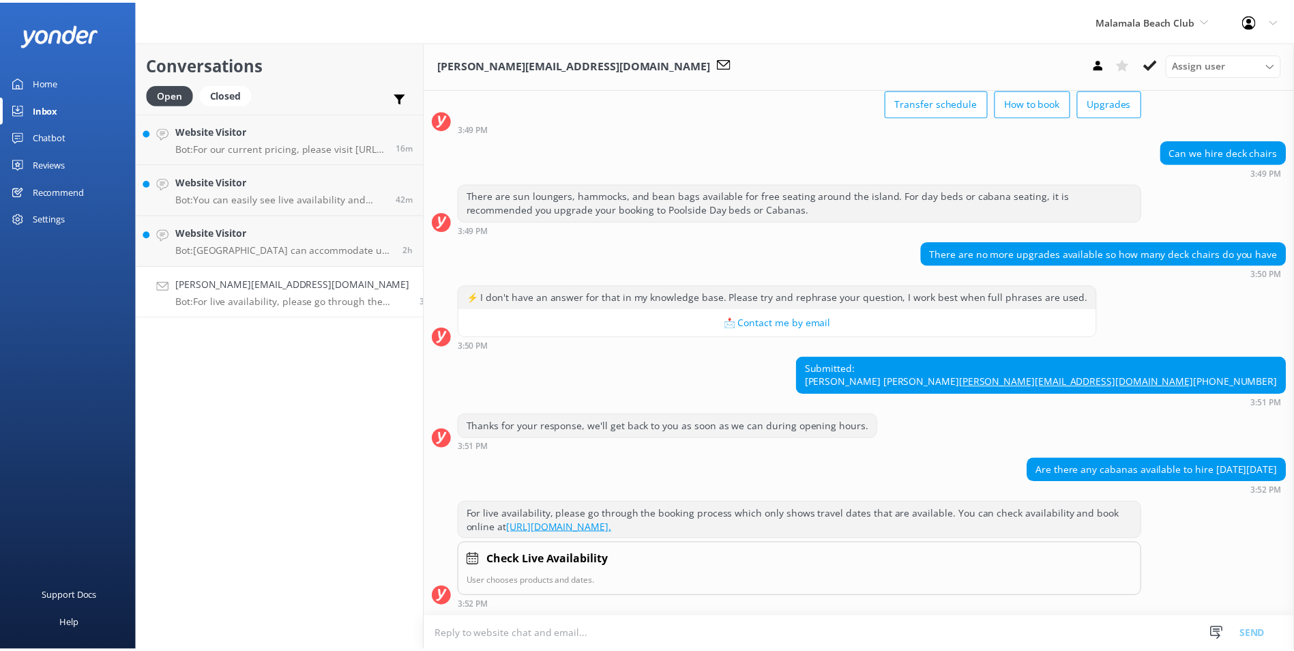
scroll to position [1376, 0]
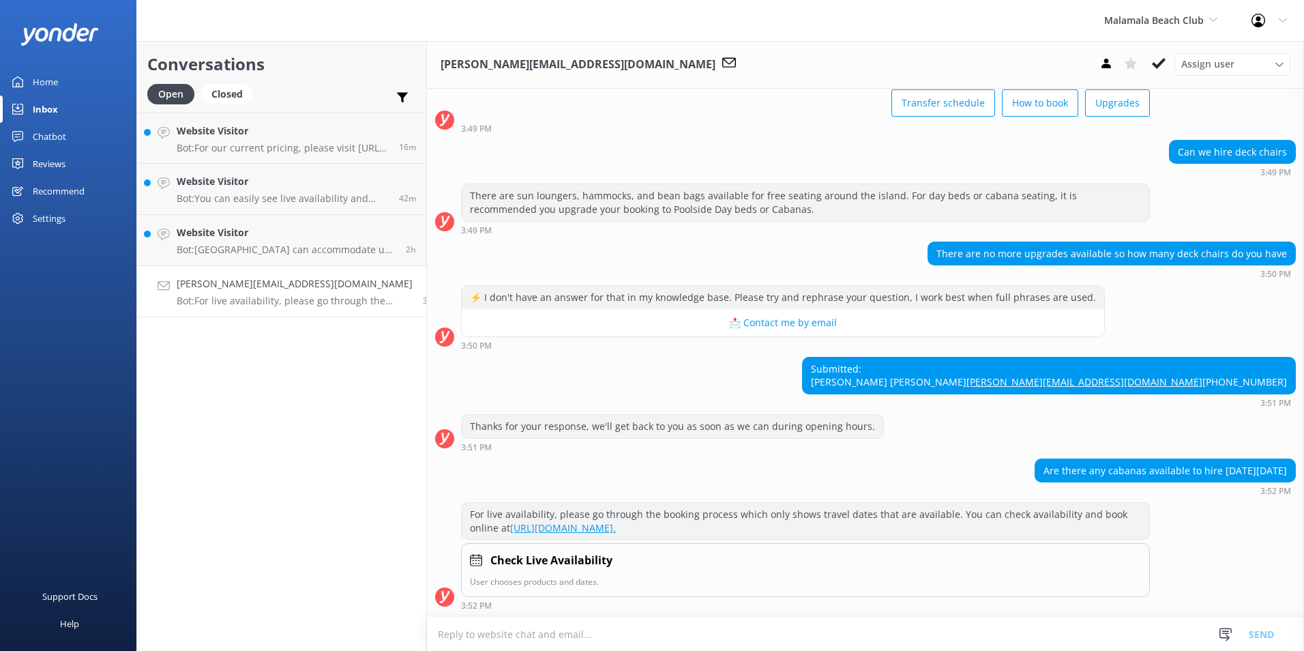
drag, startPoint x: 1166, startPoint y: 58, endPoint x: 1024, endPoint y: 87, distance: 144.2
click at [1165, 58] on button at bounding box center [1159, 63] width 25 height 20
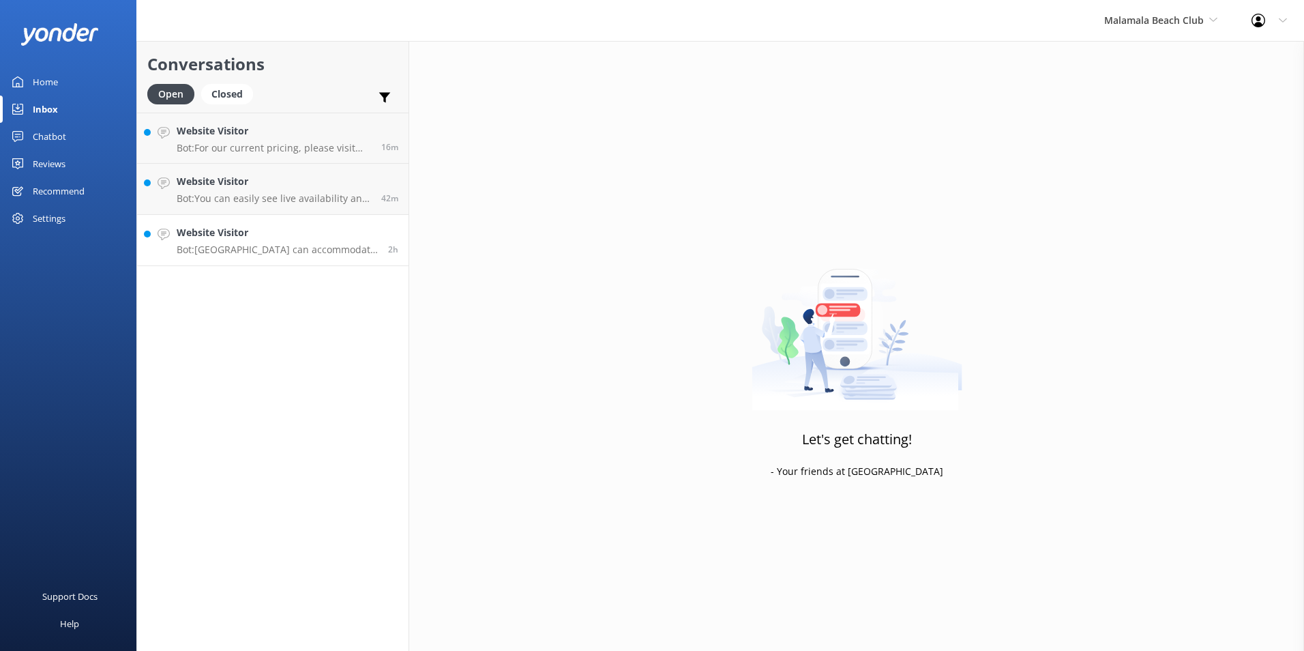
drag, startPoint x: 341, startPoint y: 237, endPoint x: 401, endPoint y: 237, distance: 60.0
click at [341, 237] on h4 "Website Visitor" at bounding box center [277, 232] width 201 height 15
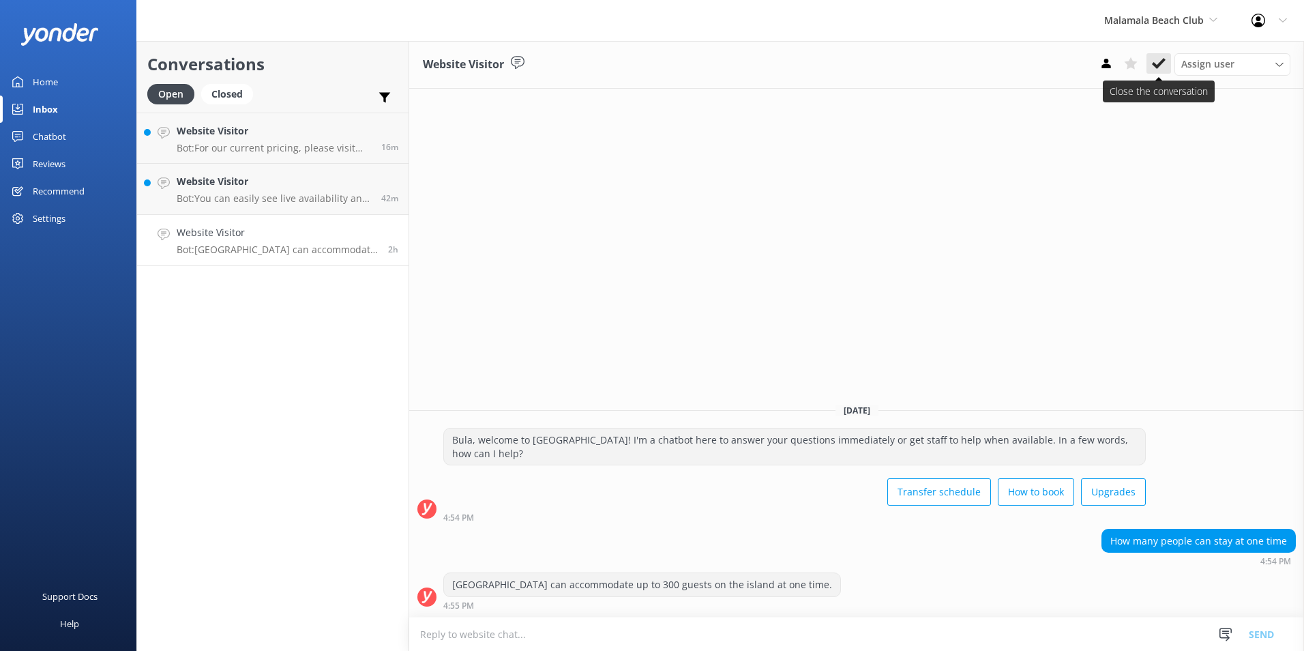
click at [1155, 68] on icon at bounding box center [1159, 64] width 14 height 14
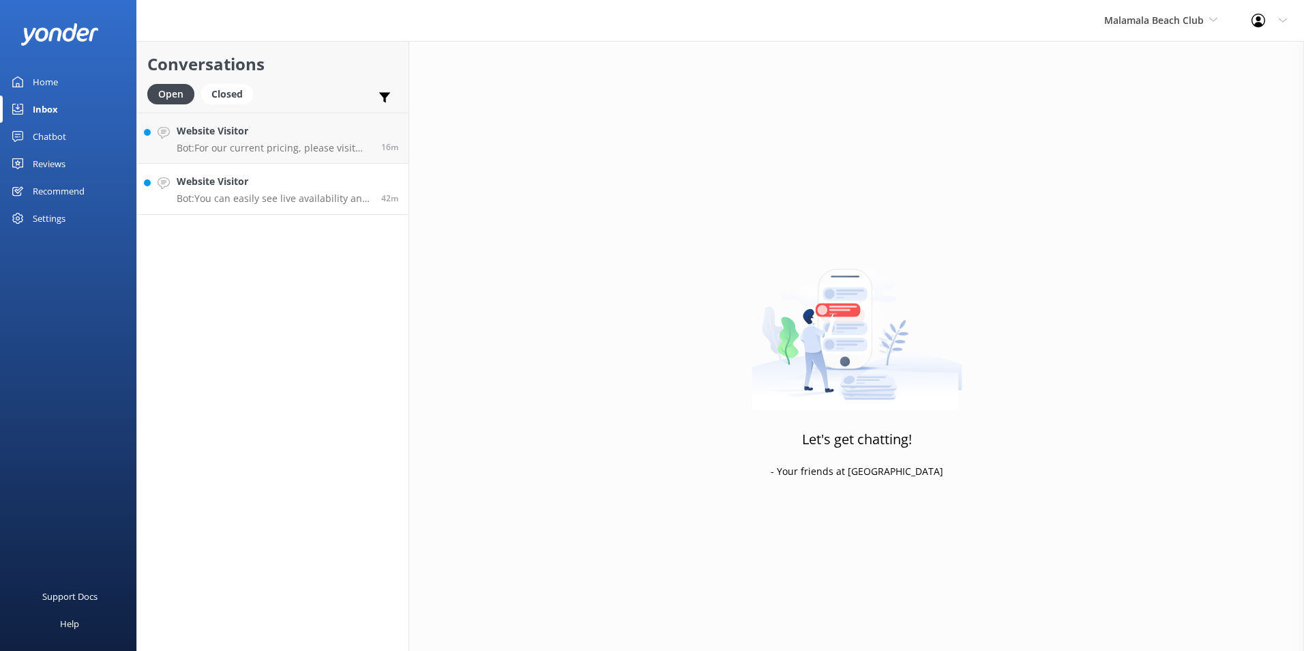
click at [359, 176] on h4 "Website Visitor" at bounding box center [274, 181] width 194 height 15
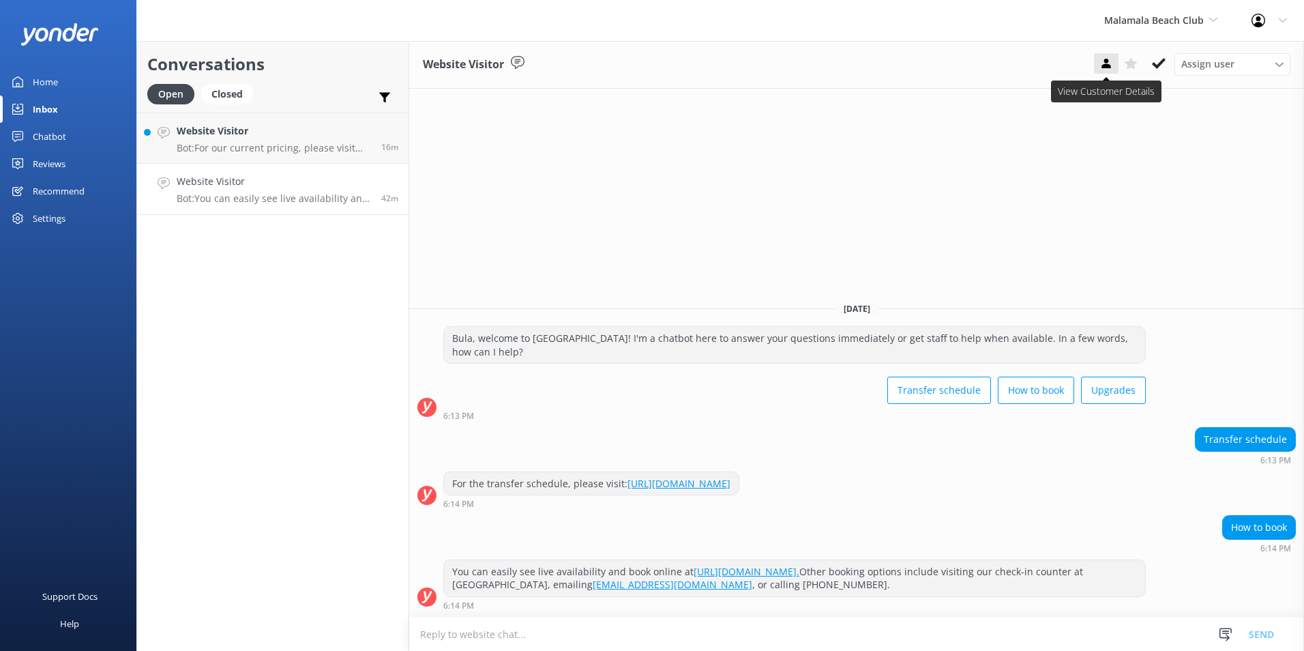
drag, startPoint x: 1155, startPoint y: 66, endPoint x: 1116, endPoint y: 63, distance: 39.0
click at [1150, 65] on button at bounding box center [1159, 63] width 25 height 20
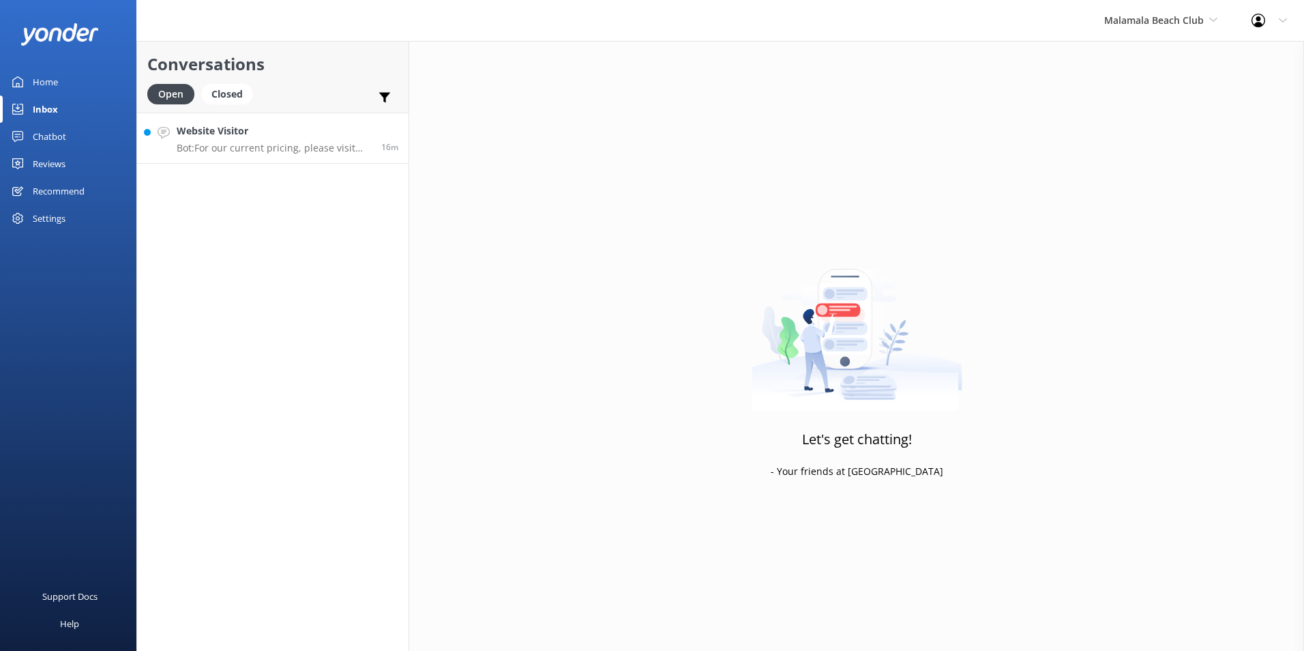
click at [344, 138] on h4 "Website Visitor" at bounding box center [274, 130] width 194 height 15
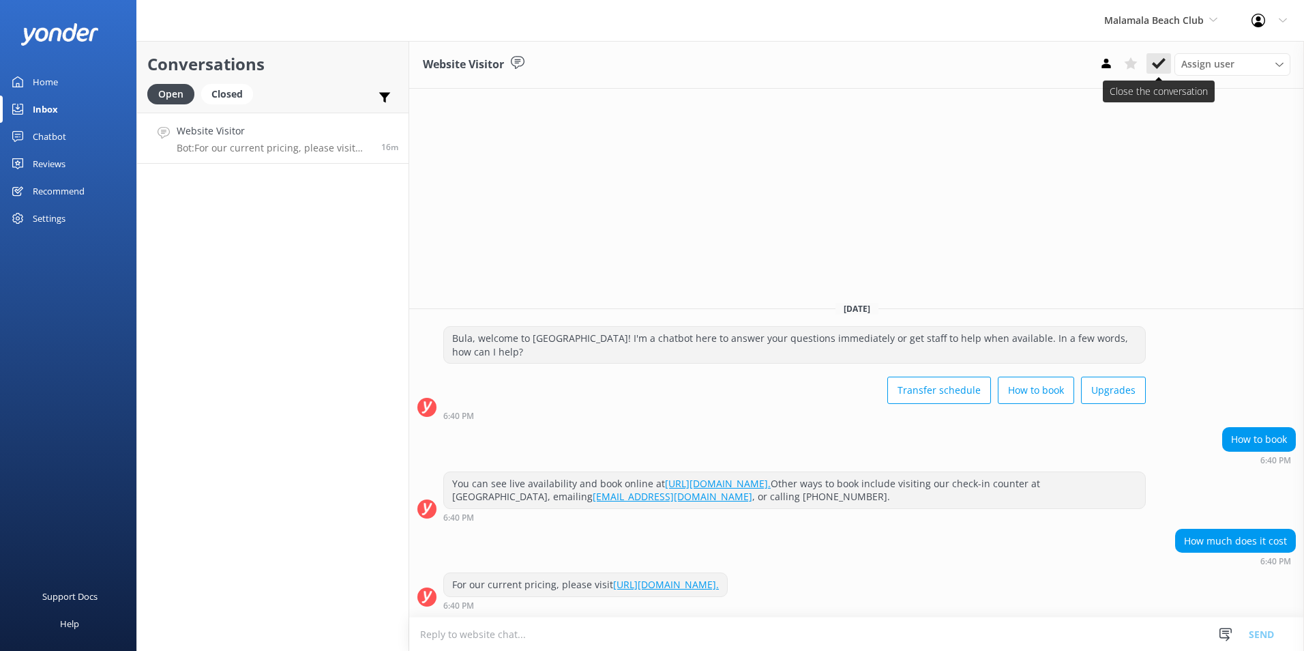
click at [1155, 65] on use at bounding box center [1159, 63] width 14 height 11
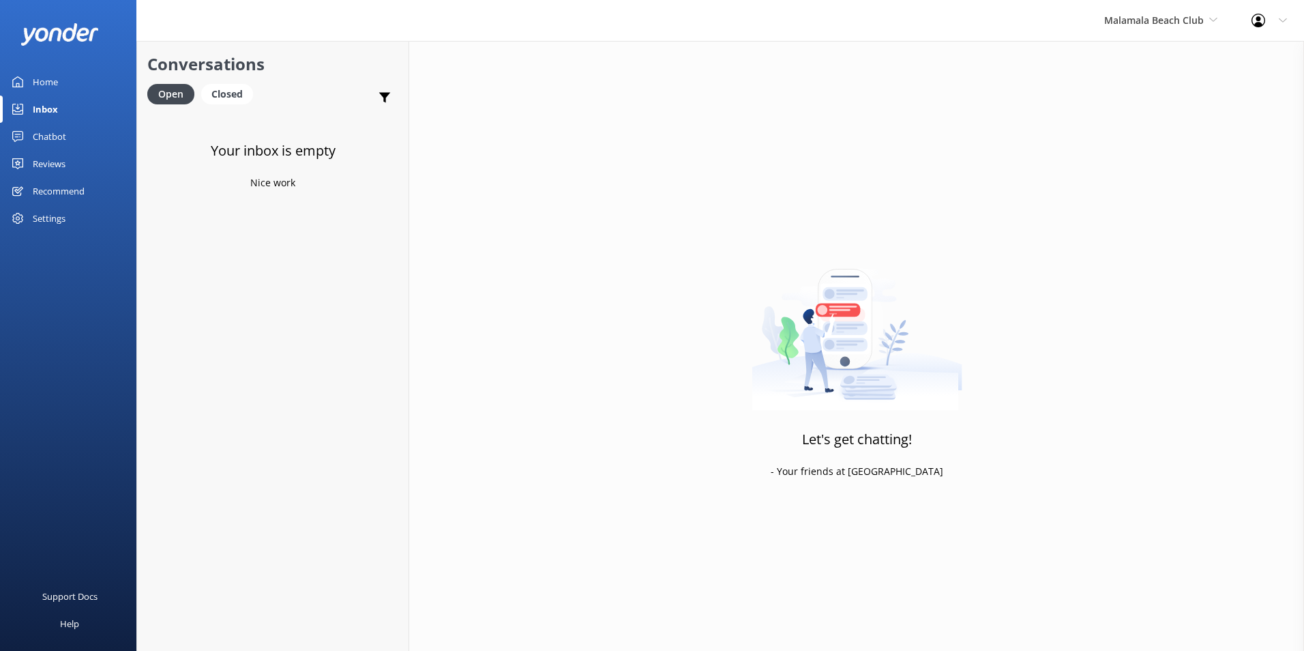
click at [57, 135] on div "Chatbot" at bounding box center [49, 136] width 33 height 27
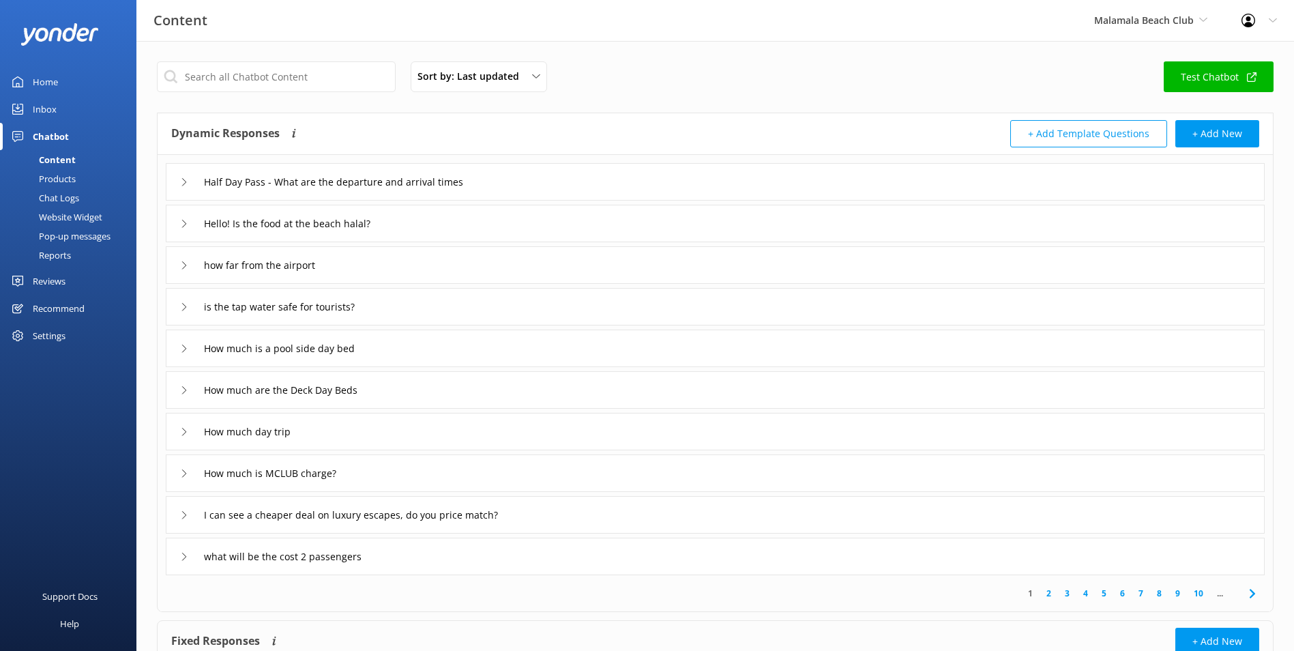
click at [68, 190] on div "Chat Logs" at bounding box center [43, 197] width 71 height 19
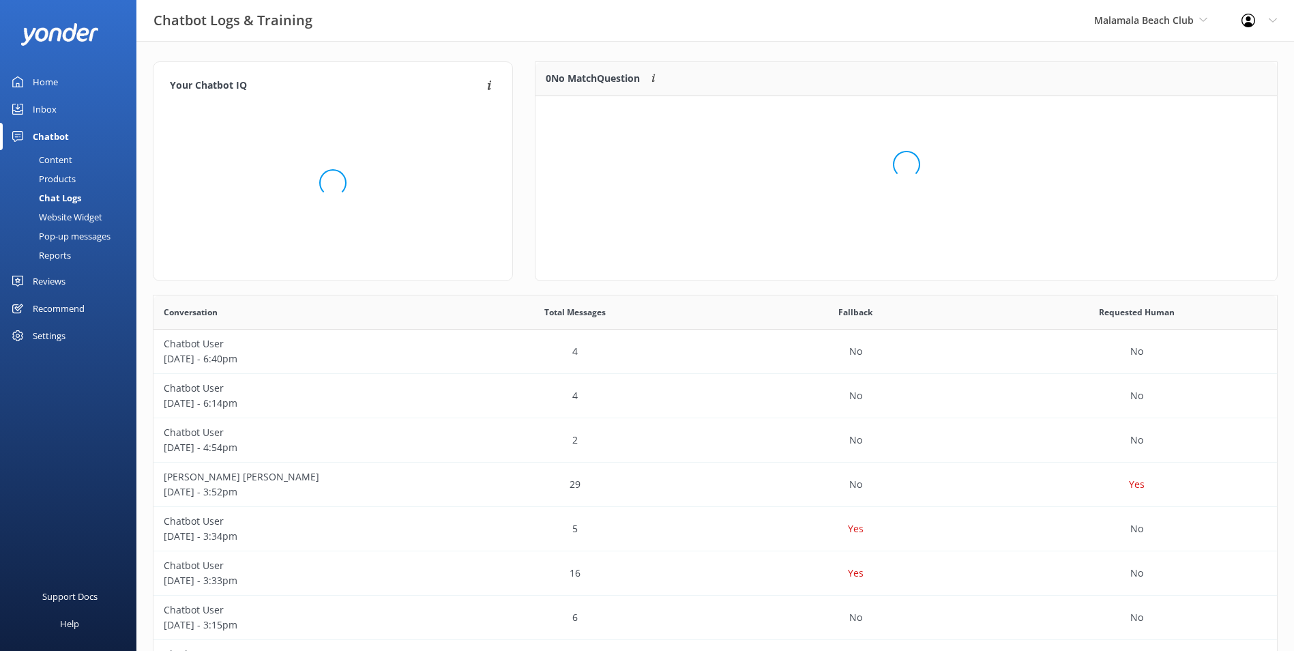
scroll to position [59, 730]
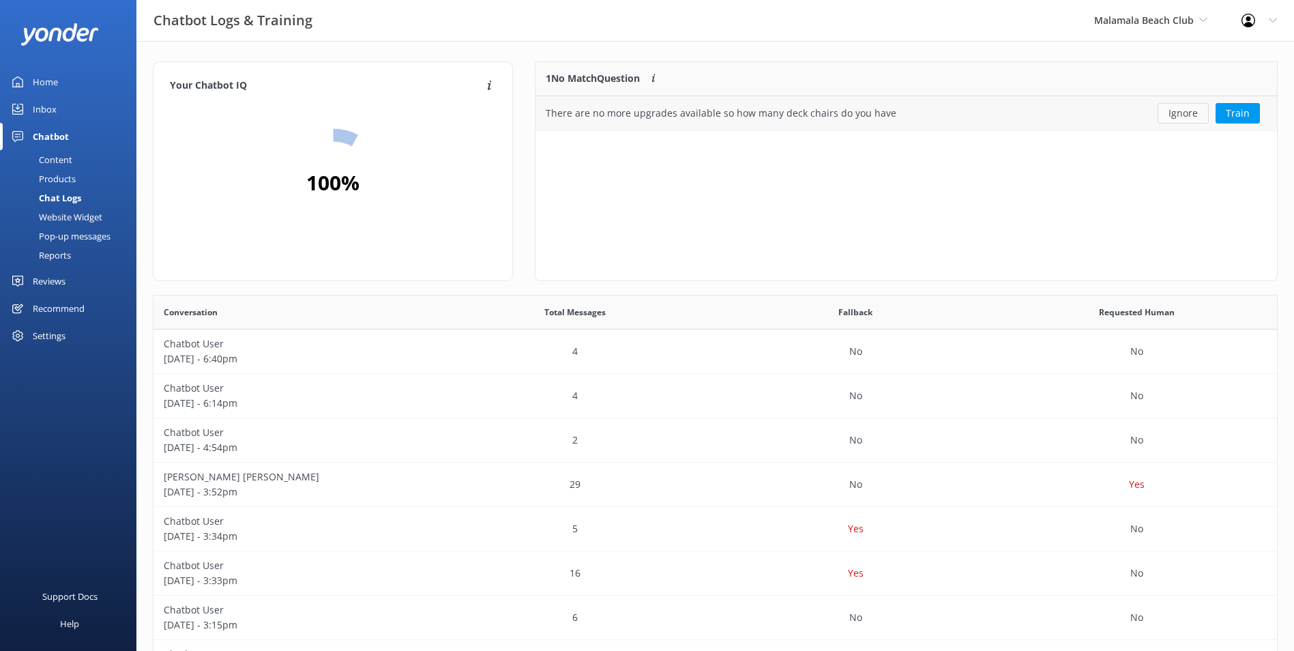
click at [1190, 108] on button "Ignore" at bounding box center [1182, 113] width 51 height 20
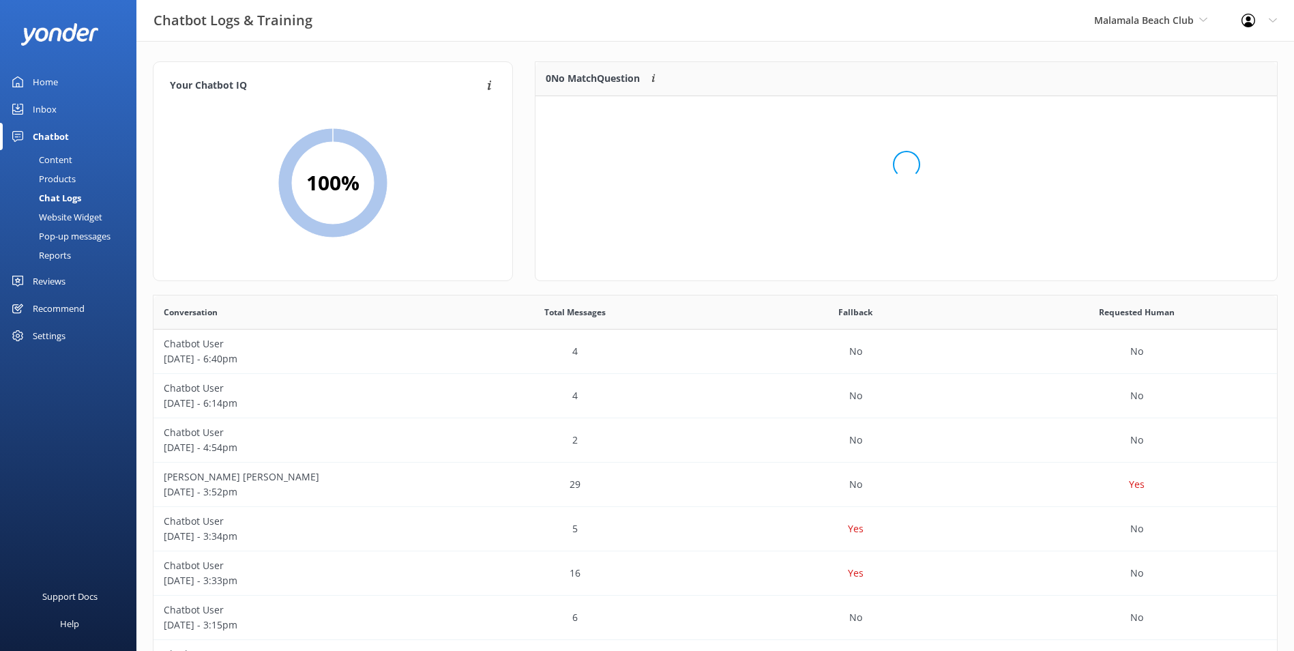
scroll to position [160, 730]
click at [1207, 20] on div "Malamala Beach Club South Sea Sailing South Sea Cruises Malamala Beach Club Awe…" at bounding box center [1150, 20] width 147 height 41
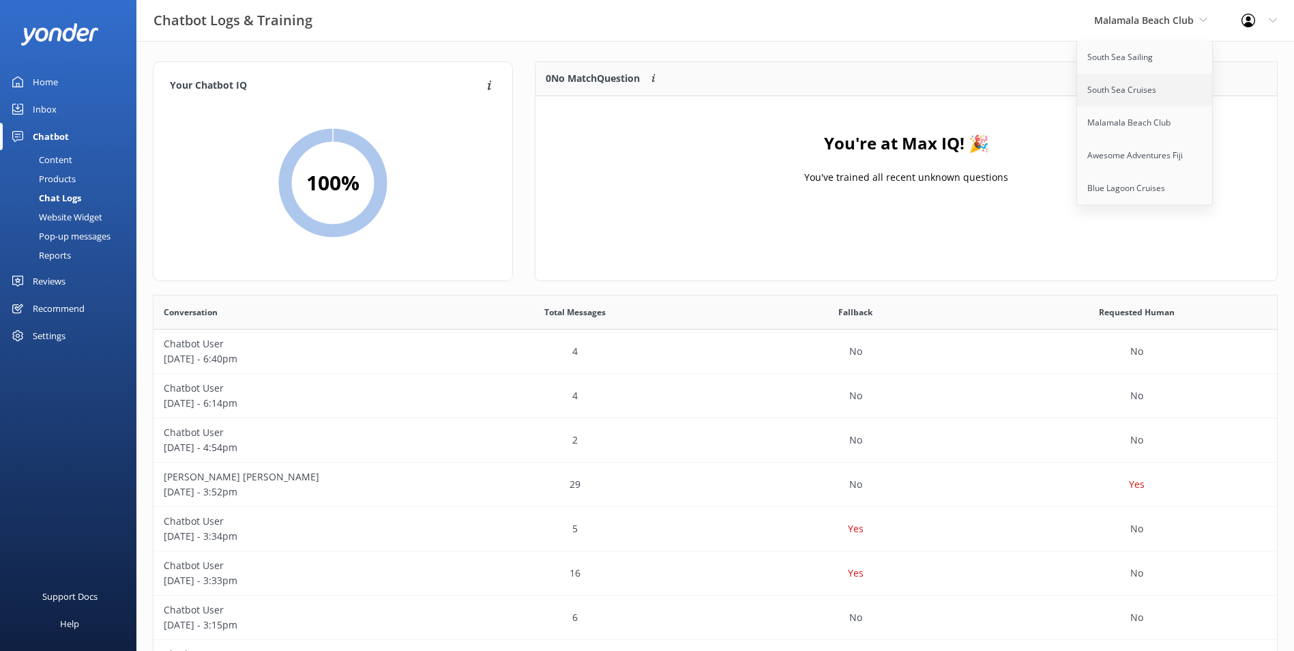
click at [1127, 98] on link "South Sea Cruises" at bounding box center [1145, 90] width 136 height 33
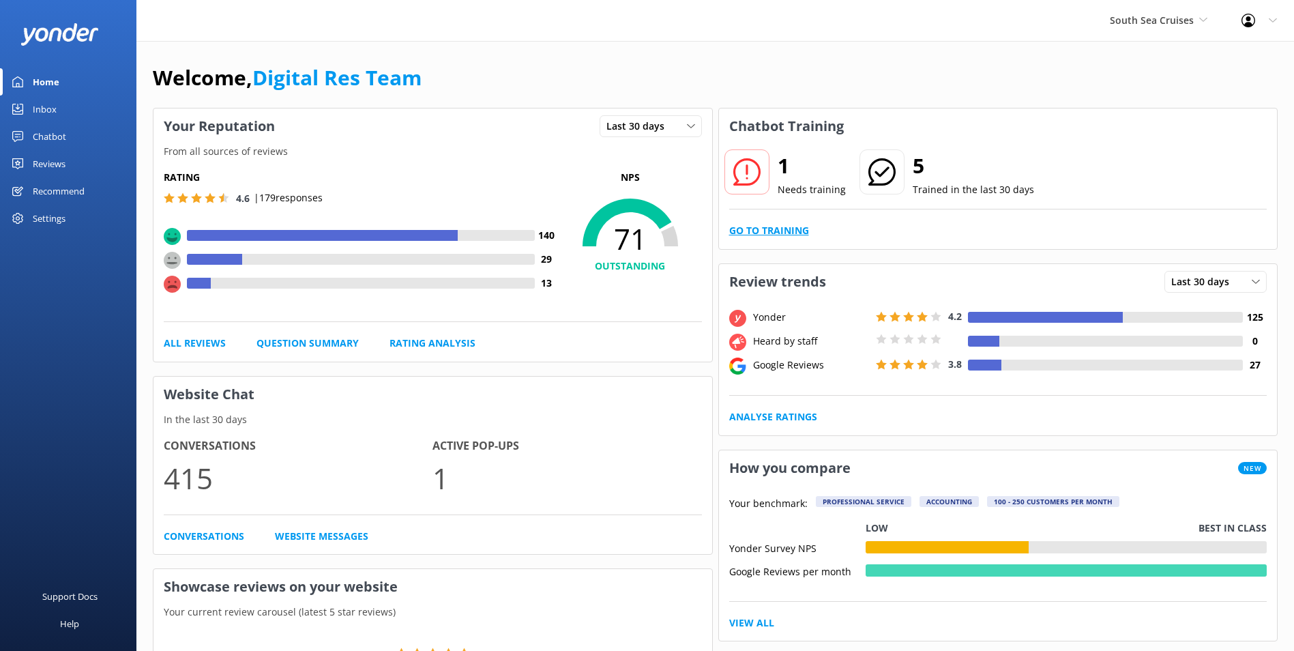
click at [795, 230] on link "Go to Training" at bounding box center [769, 230] width 80 height 15
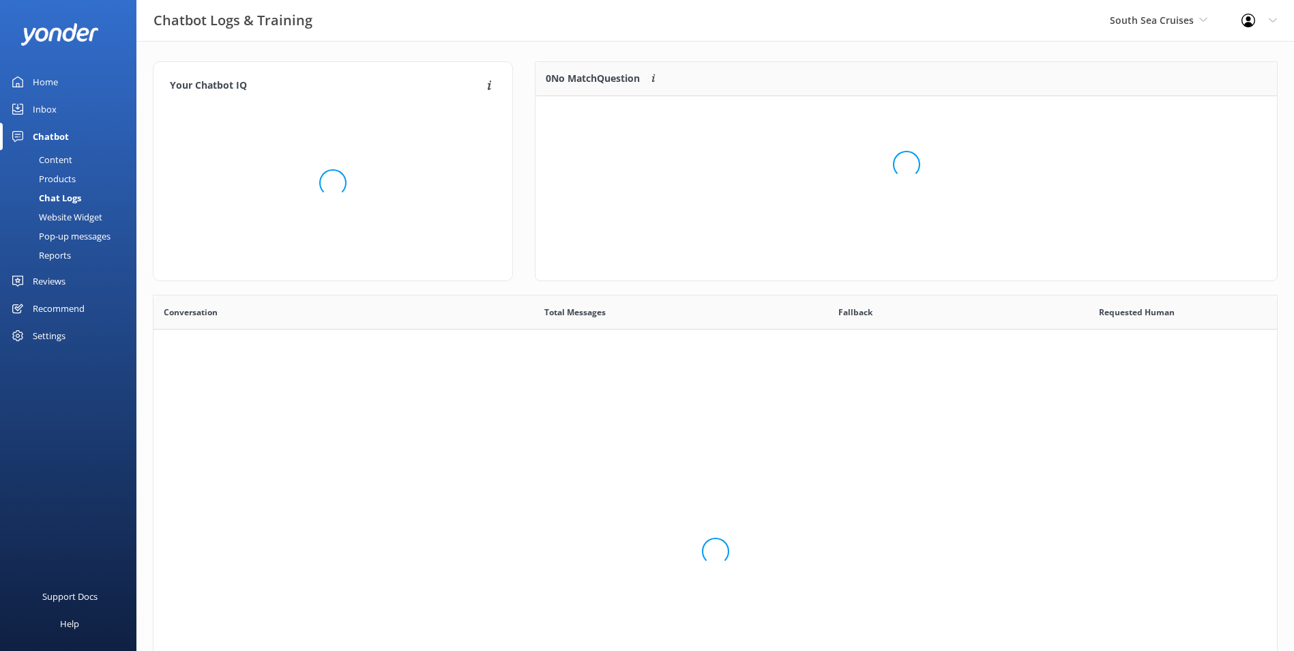
scroll to position [468, 1113]
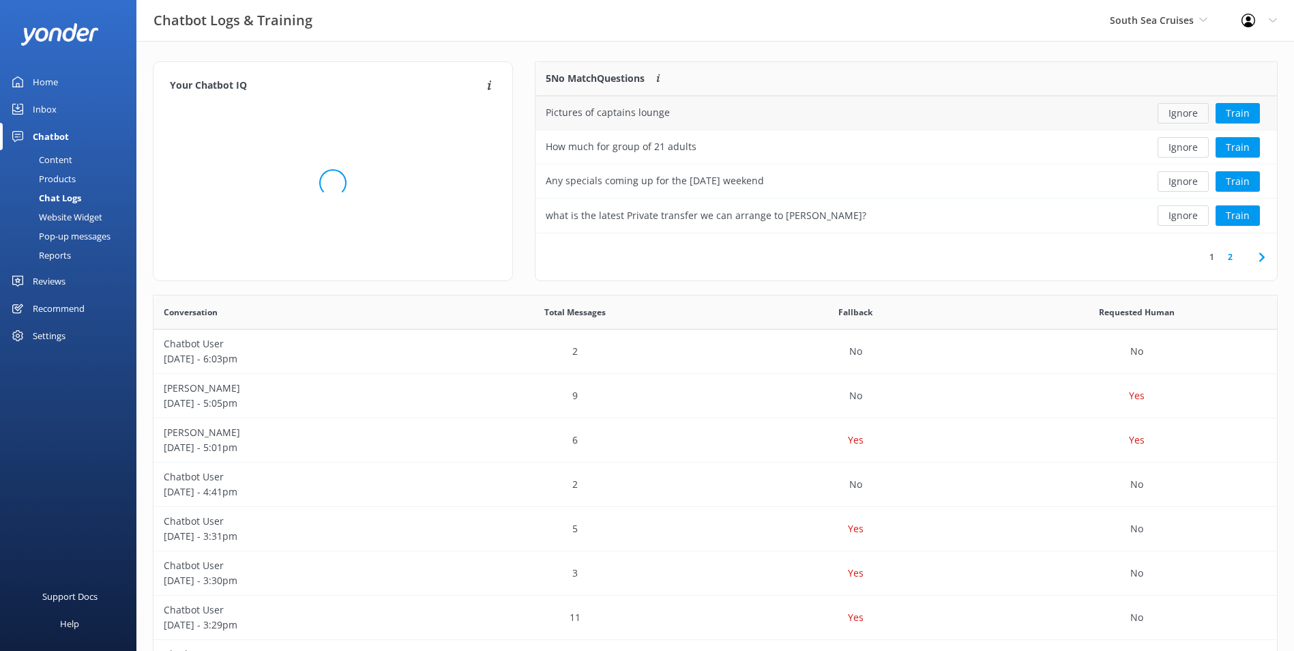
click at [1180, 112] on button "Ignore" at bounding box center [1182, 113] width 51 height 20
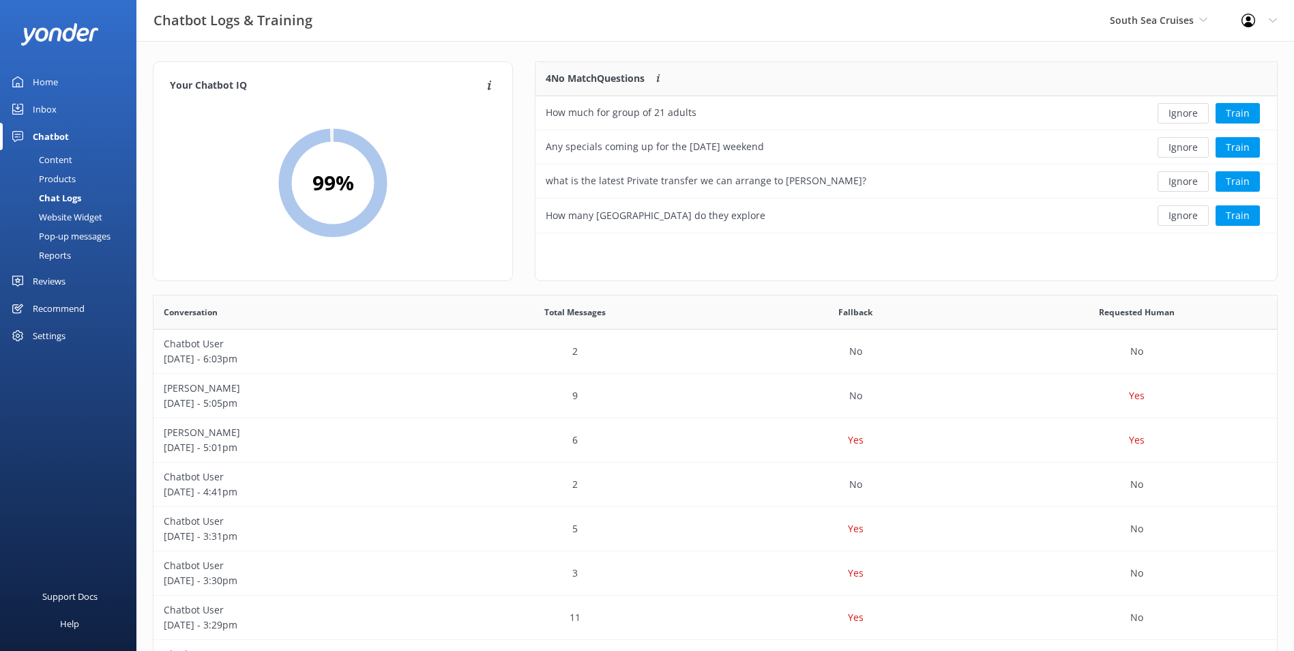
click at [1180, 112] on button "Ignore" at bounding box center [1182, 113] width 51 height 20
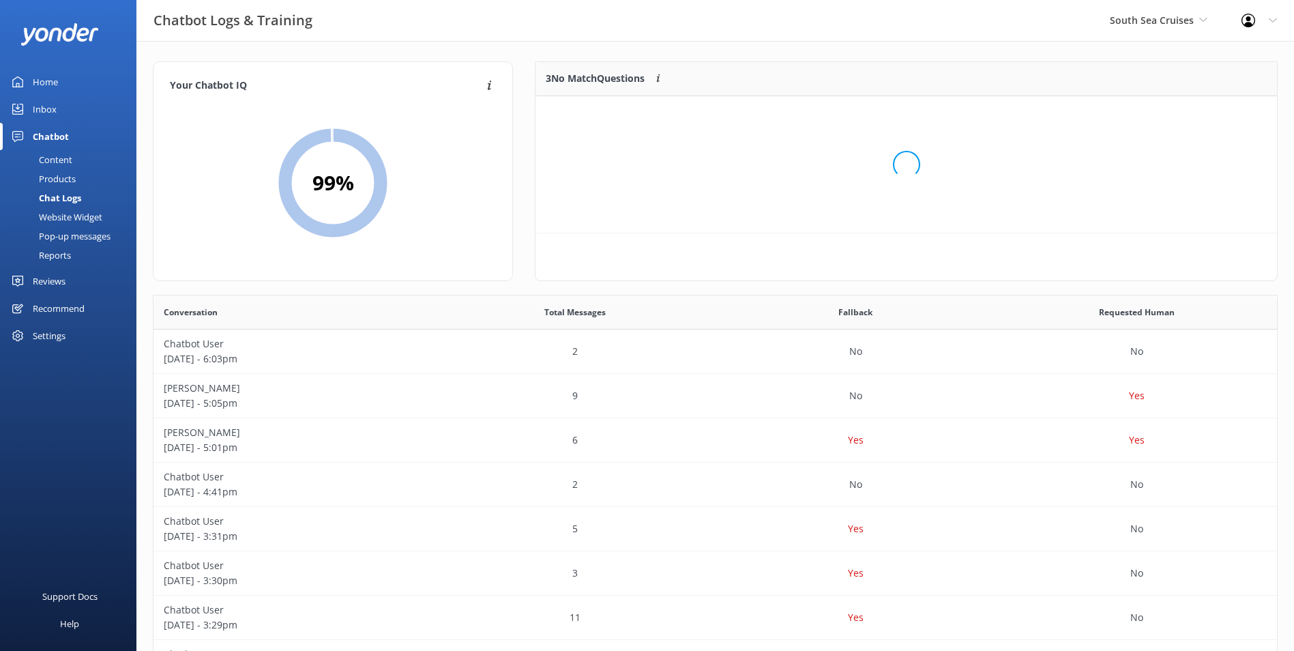
scroll to position [127, 730]
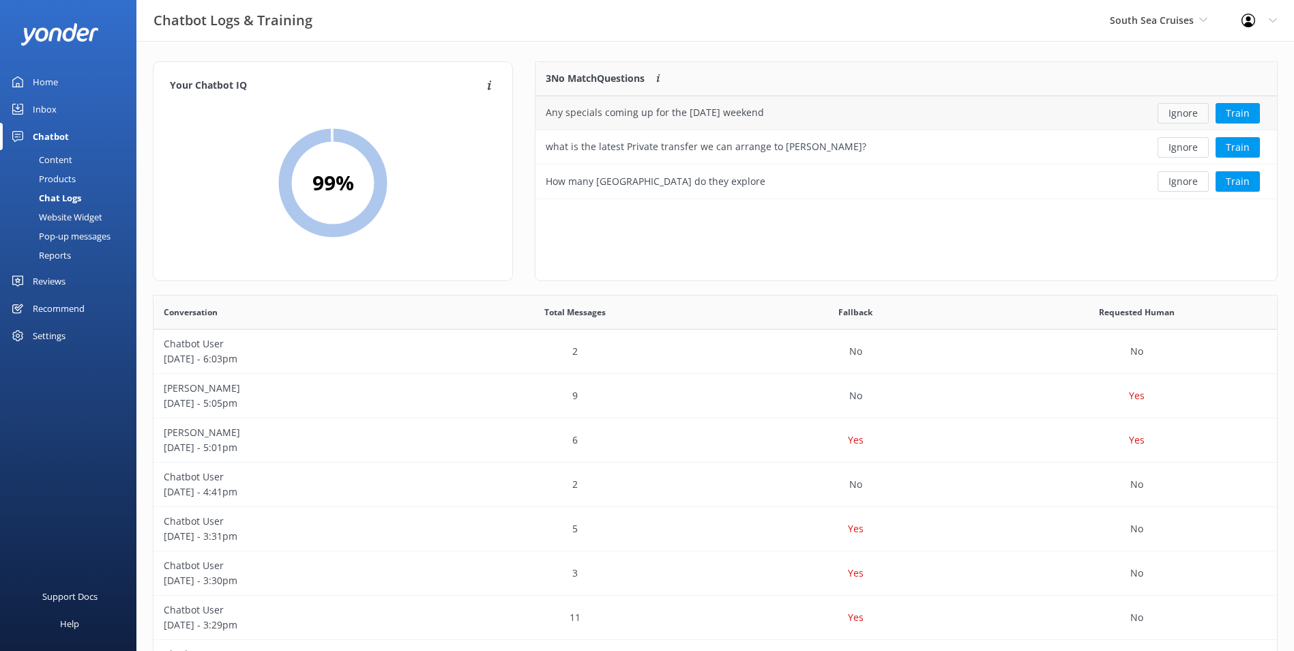
click at [1179, 112] on button "Ignore" at bounding box center [1182, 113] width 51 height 20
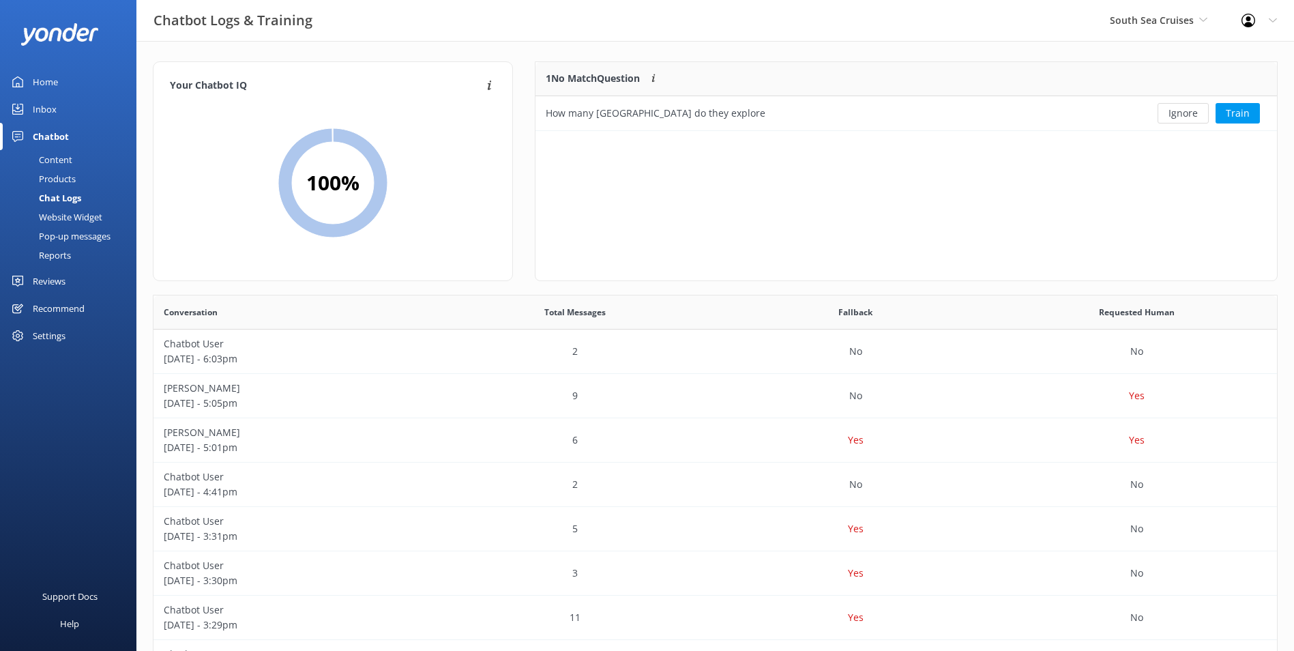
scroll to position [59, 730]
click at [1179, 112] on button "Ignore" at bounding box center [1182, 113] width 51 height 20
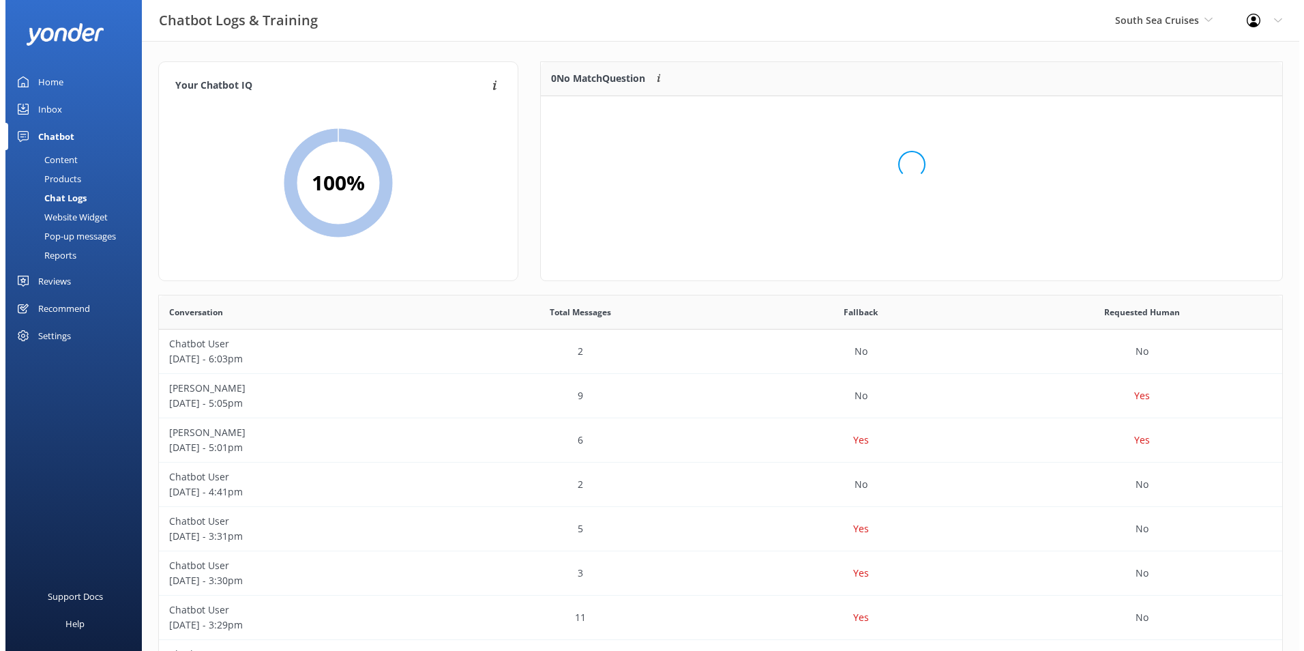
scroll to position [160, 730]
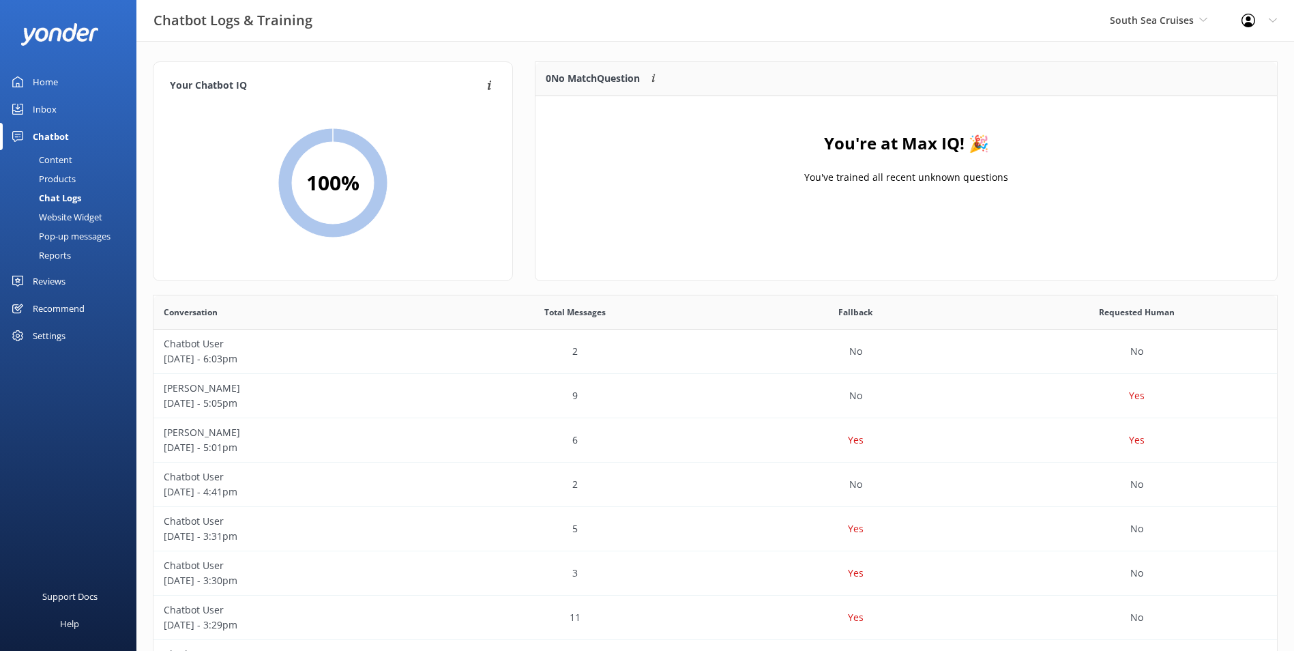
click at [41, 111] on div "Inbox" at bounding box center [45, 108] width 24 height 27
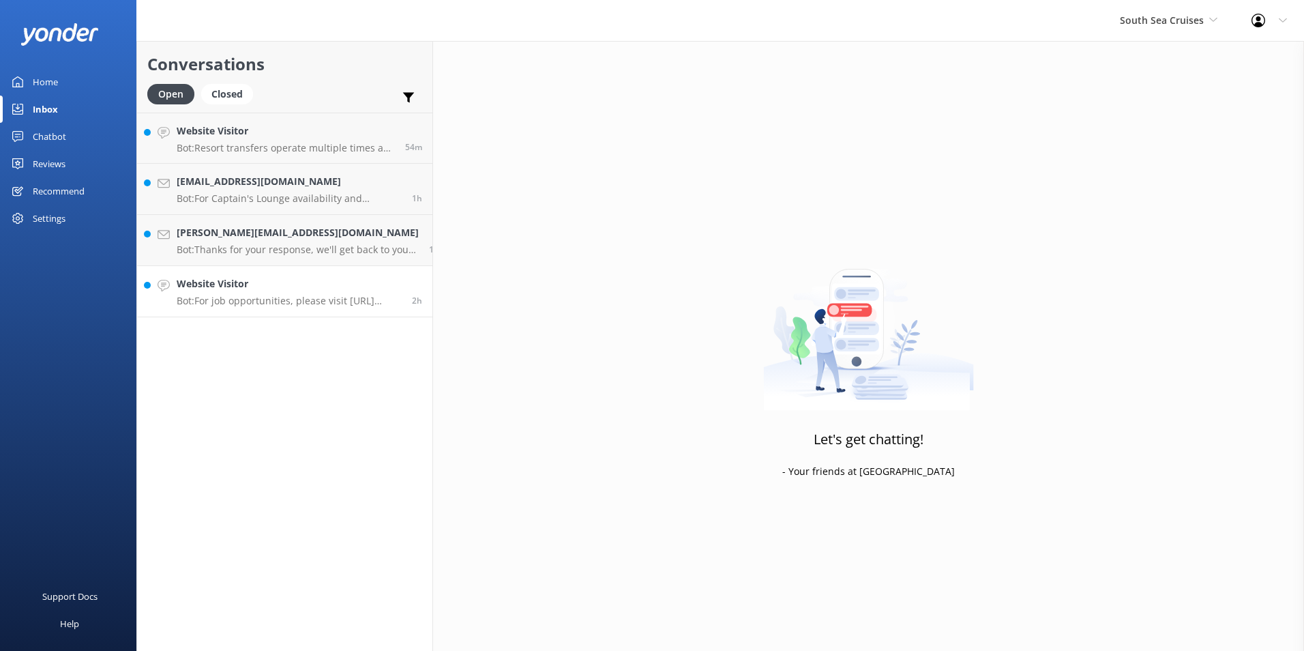
click at [337, 271] on link "Website Visitor Bot: For job opportunities, please visit https://www.southseacr…" at bounding box center [284, 291] width 295 height 51
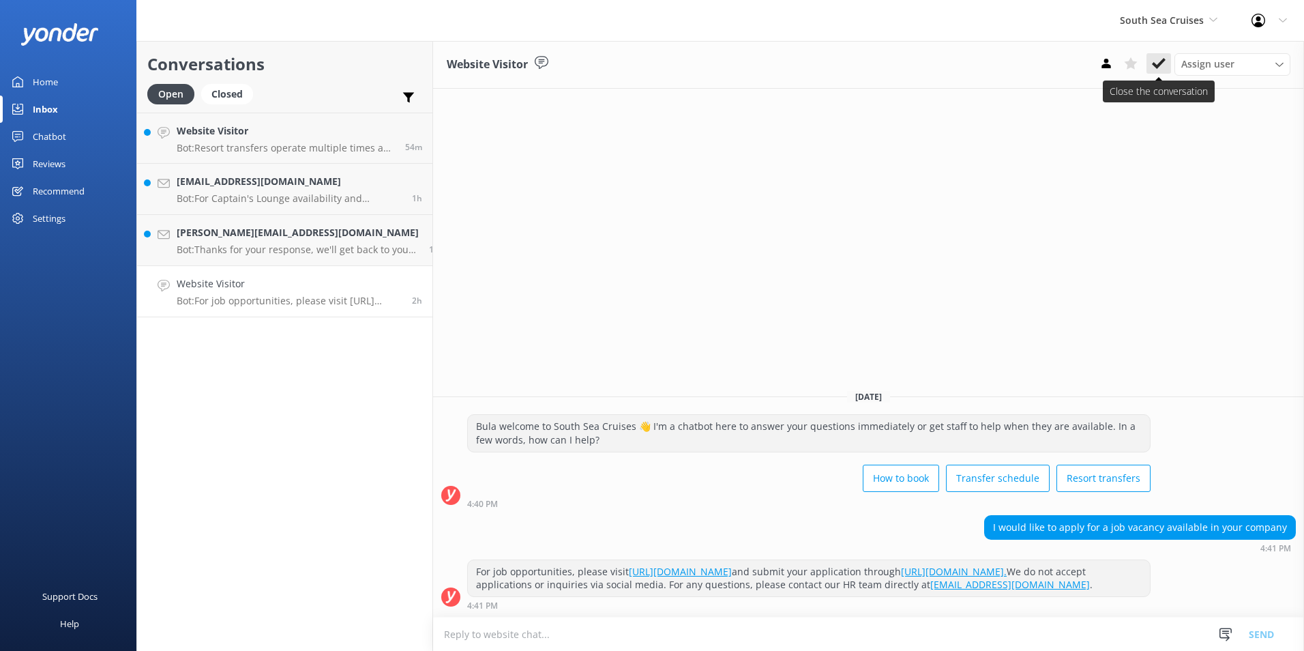
click at [1151, 67] on button at bounding box center [1159, 63] width 25 height 20
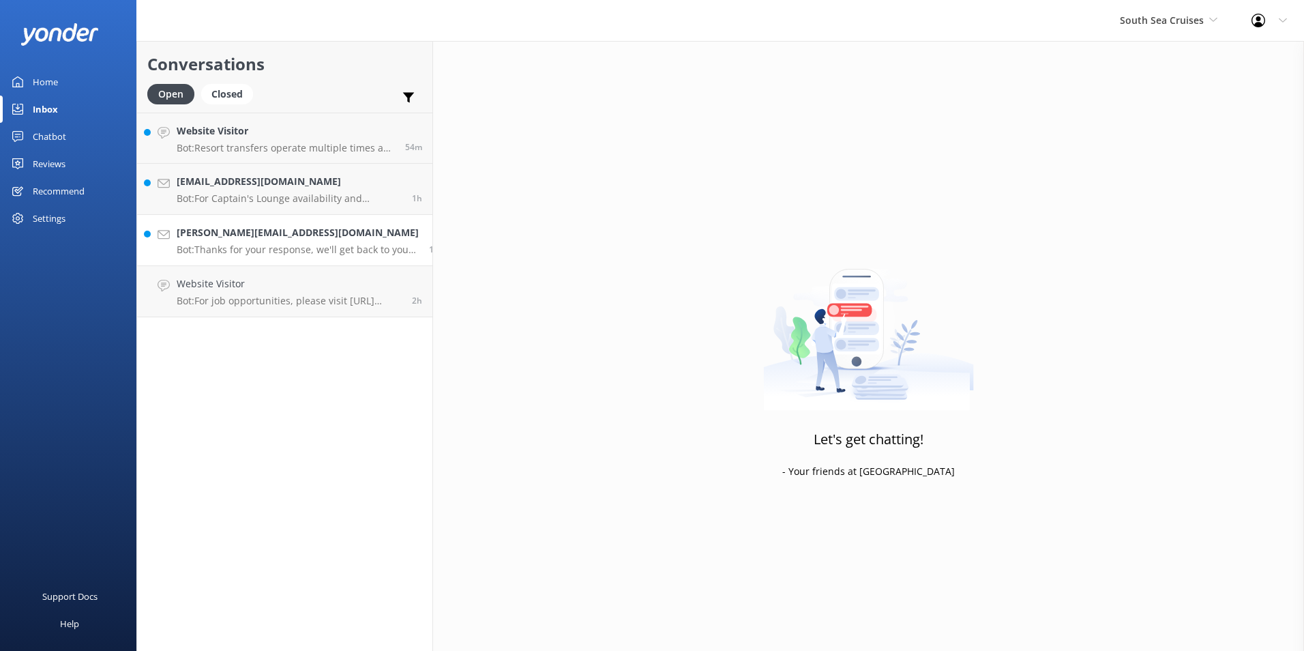
click at [344, 230] on h4 "Greg.formosa@gmail.com" at bounding box center [298, 232] width 242 height 15
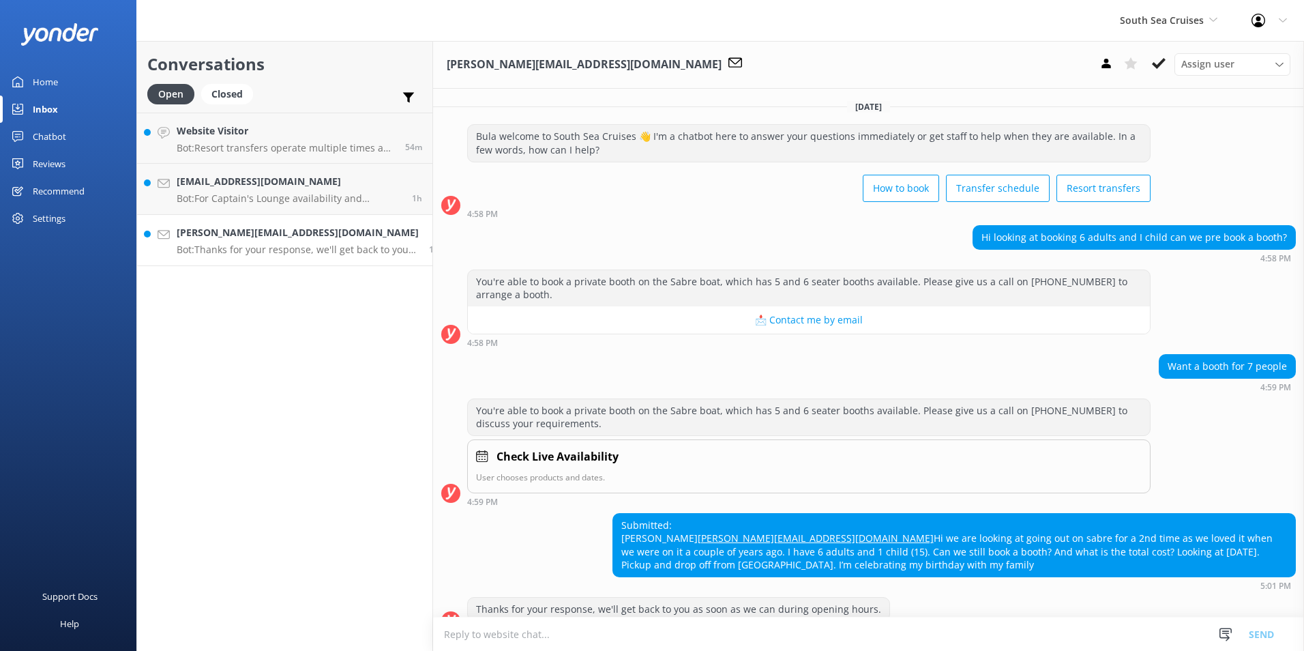
scroll to position [51, 0]
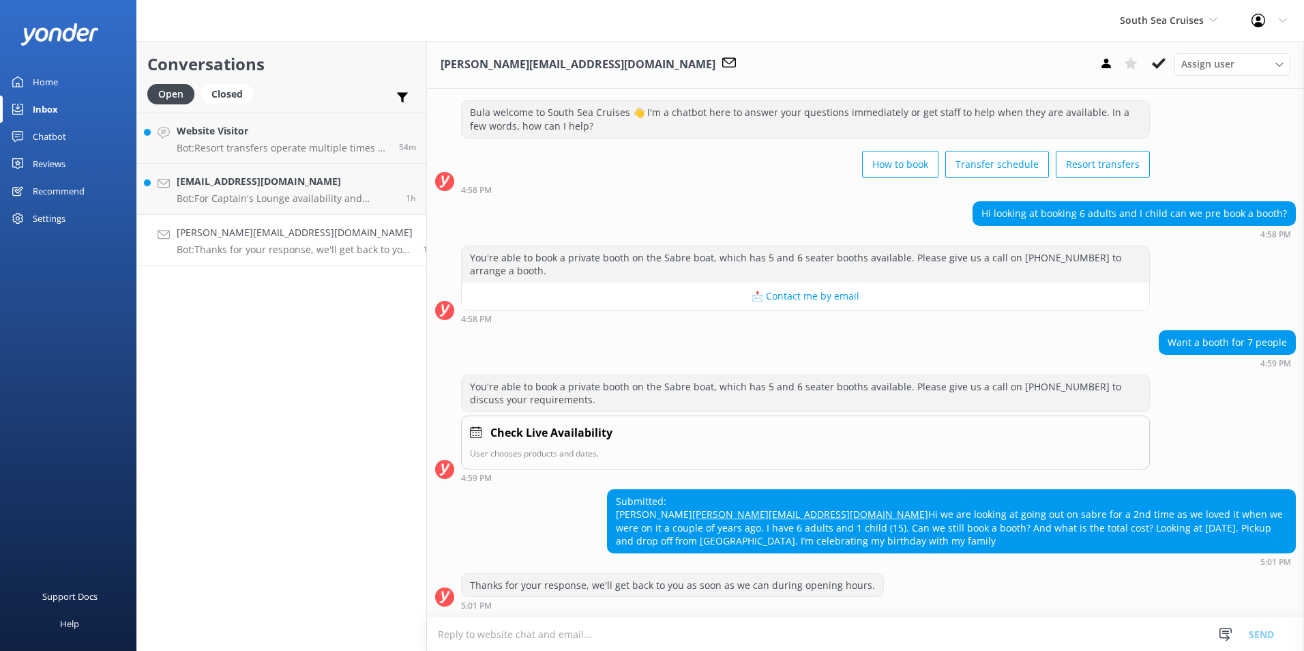
click at [605, 636] on textarea at bounding box center [865, 633] width 877 height 33
type textarea "b"
type textarea "Bula Greg, please be advised that our"
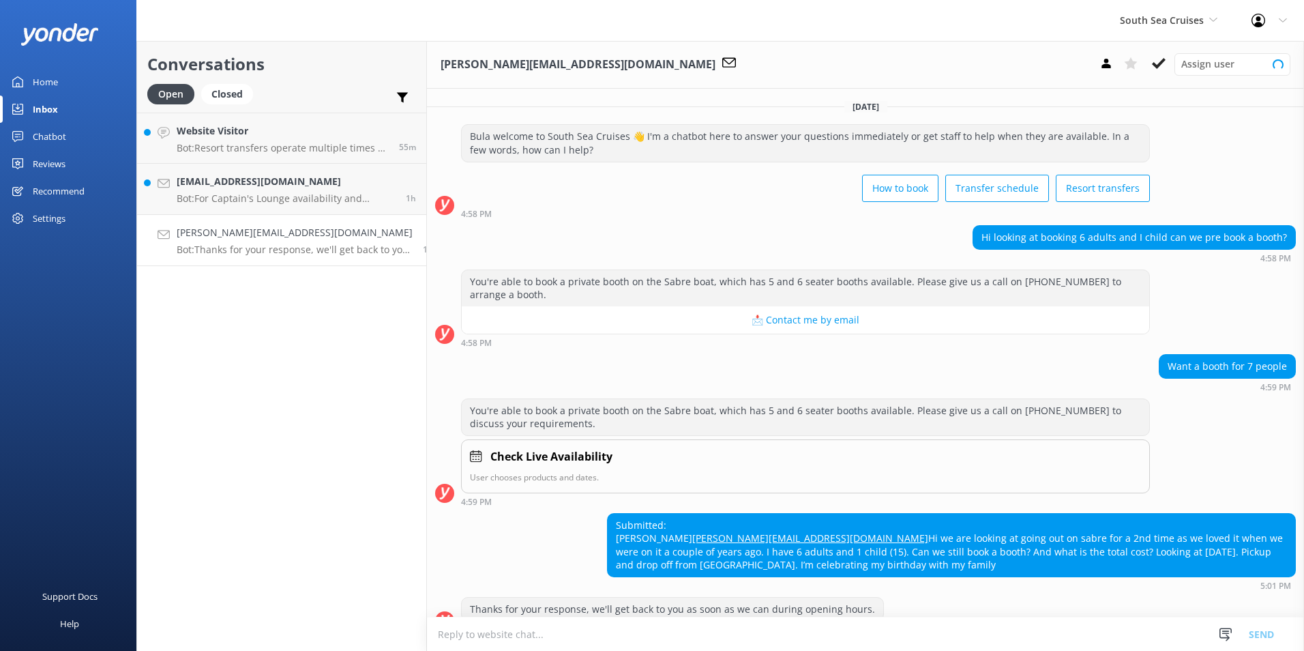
scroll to position [51, 0]
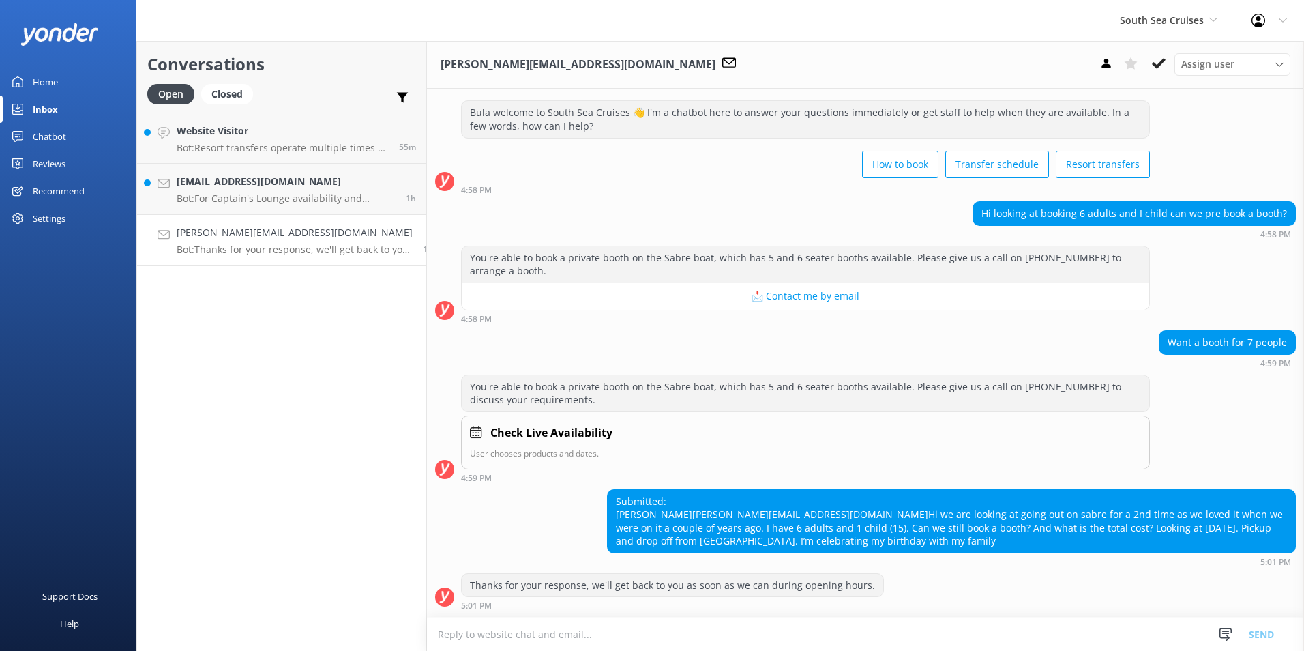
click at [555, 634] on textarea at bounding box center [865, 633] width 877 height 33
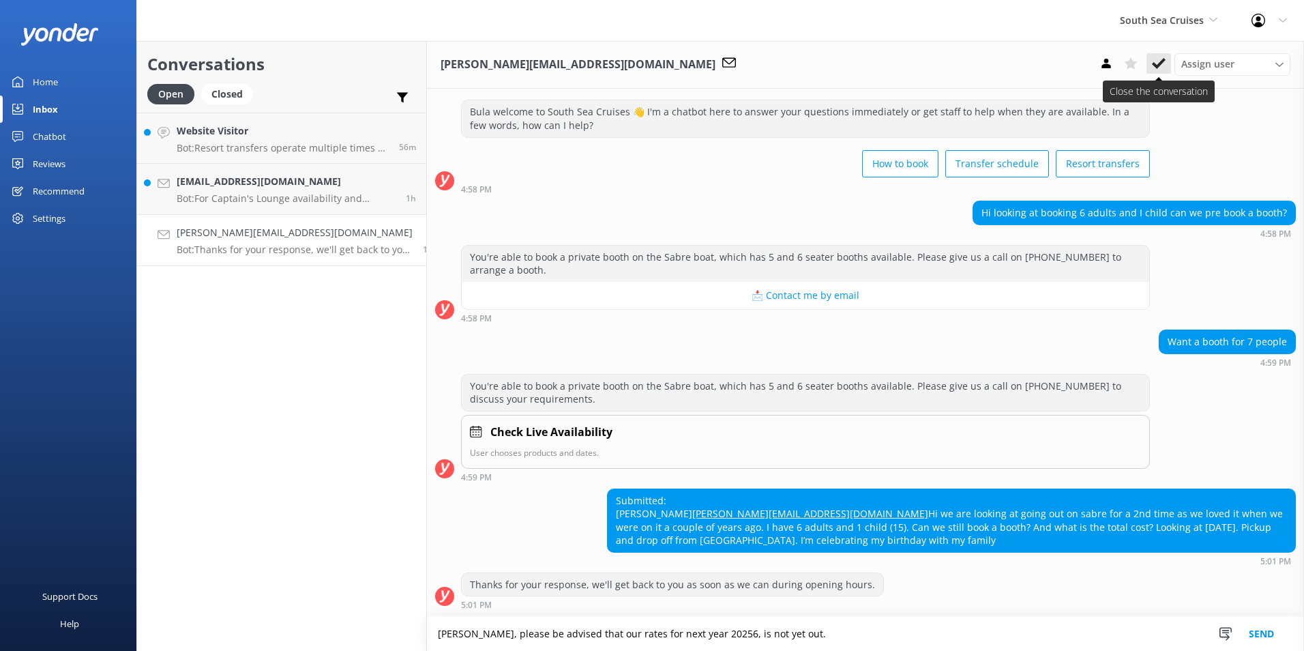
type textarea "Bula Gerg, please be advised that our rates for next year 20256, is not yet out."
click at [1163, 61] on use at bounding box center [1159, 63] width 14 height 11
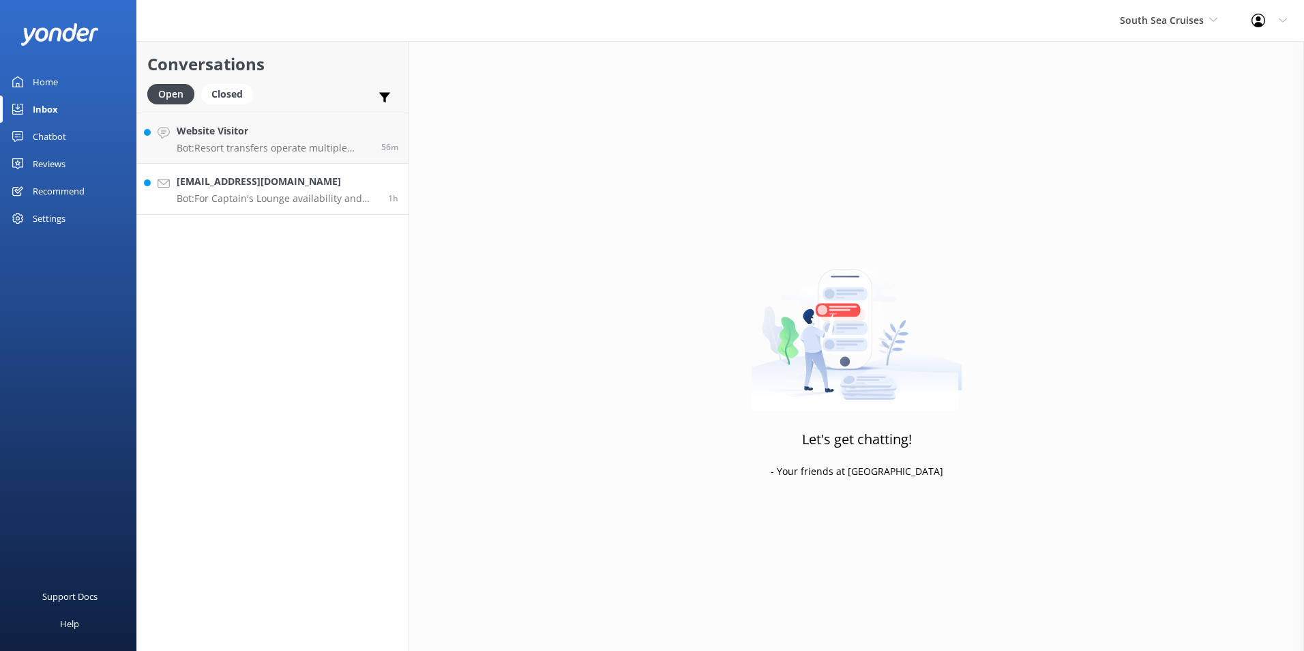
click at [365, 181] on h4 "malcolmfinnie@hotmail.com" at bounding box center [277, 181] width 201 height 15
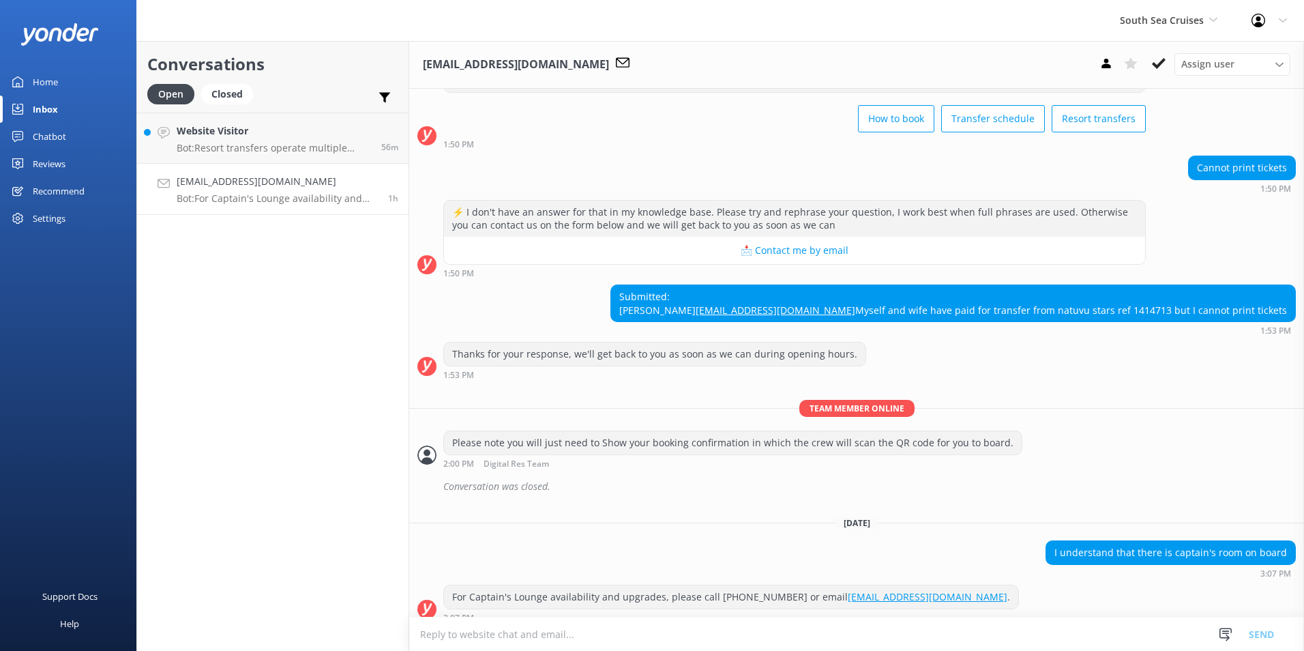
scroll to position [226, 0]
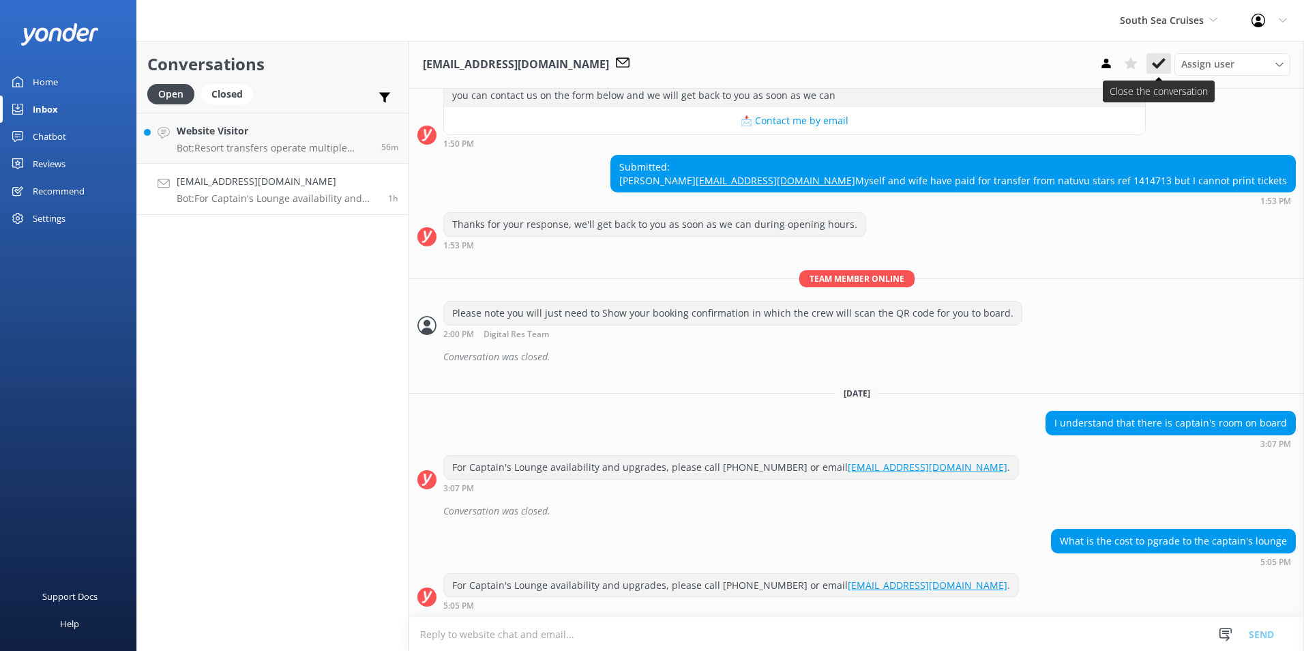
click at [1154, 60] on icon at bounding box center [1159, 64] width 14 height 14
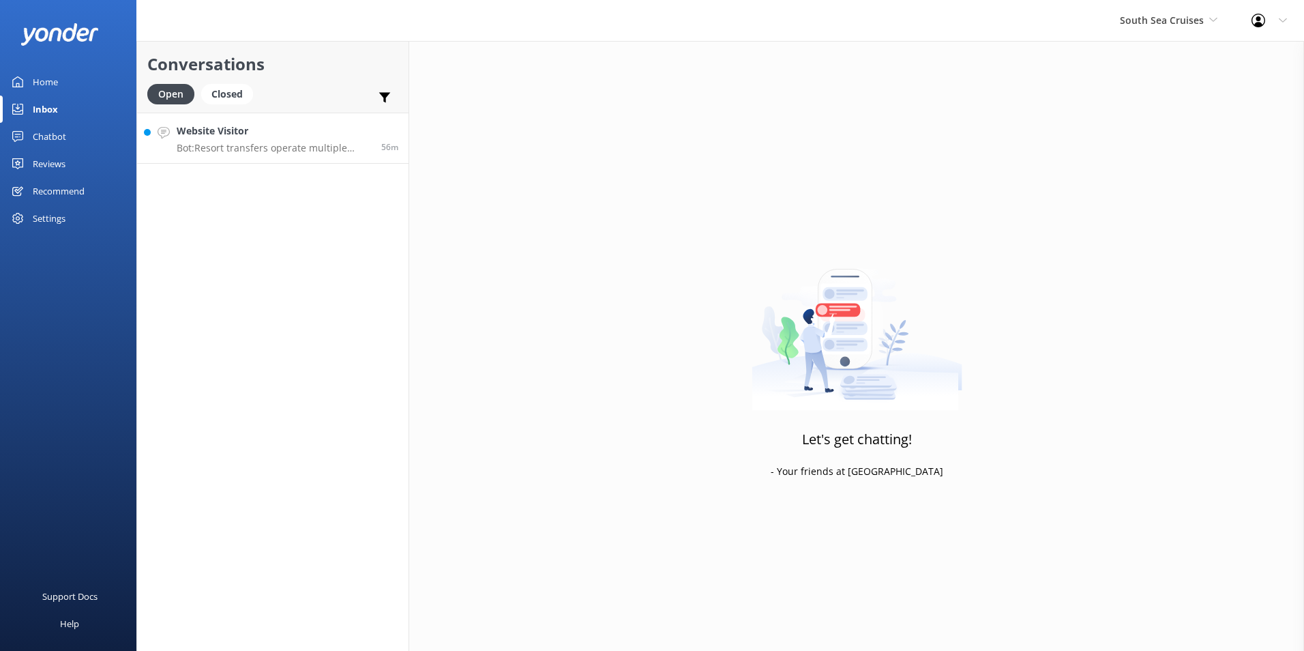
click at [334, 135] on h4 "Website Visitor" at bounding box center [274, 130] width 194 height 15
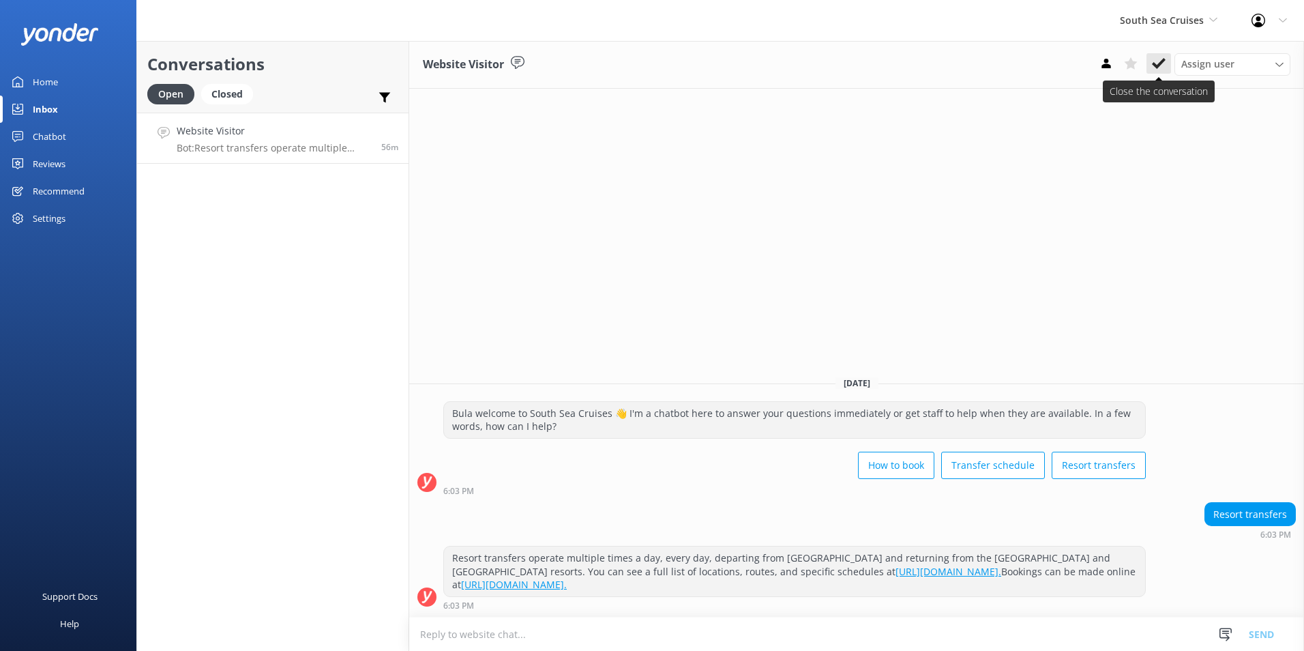
click at [1162, 67] on icon at bounding box center [1159, 64] width 14 height 14
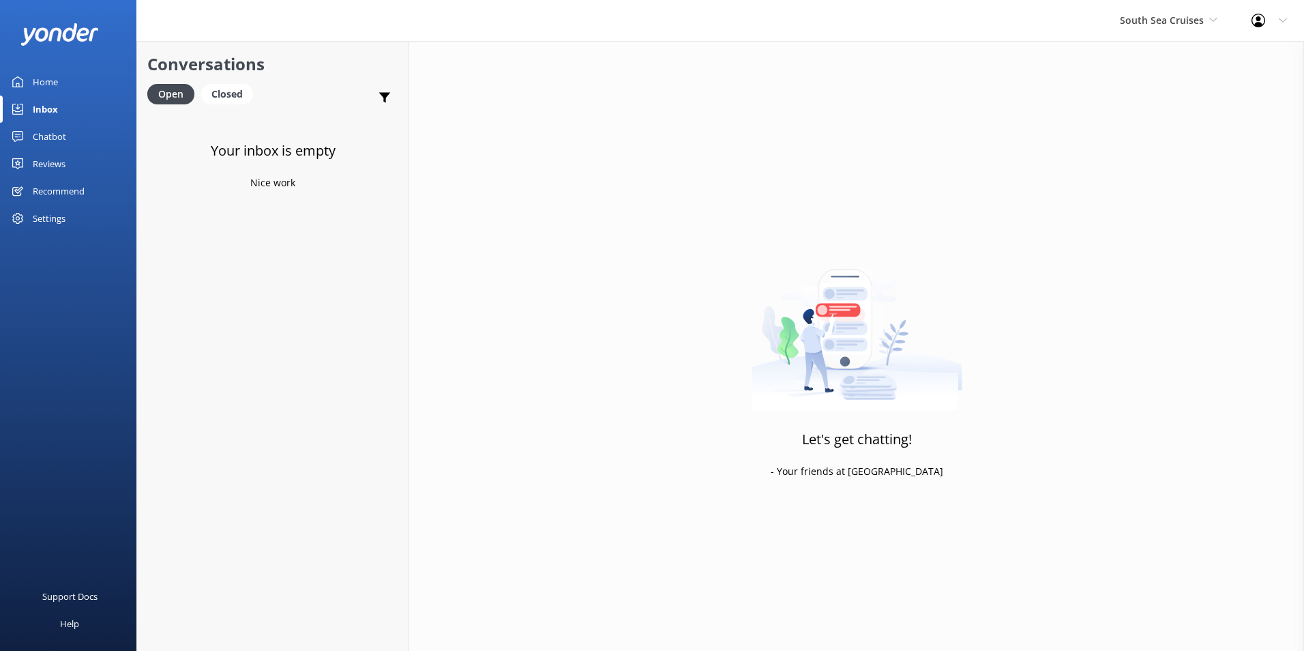
click at [57, 128] on div "Chatbot" at bounding box center [49, 136] width 33 height 27
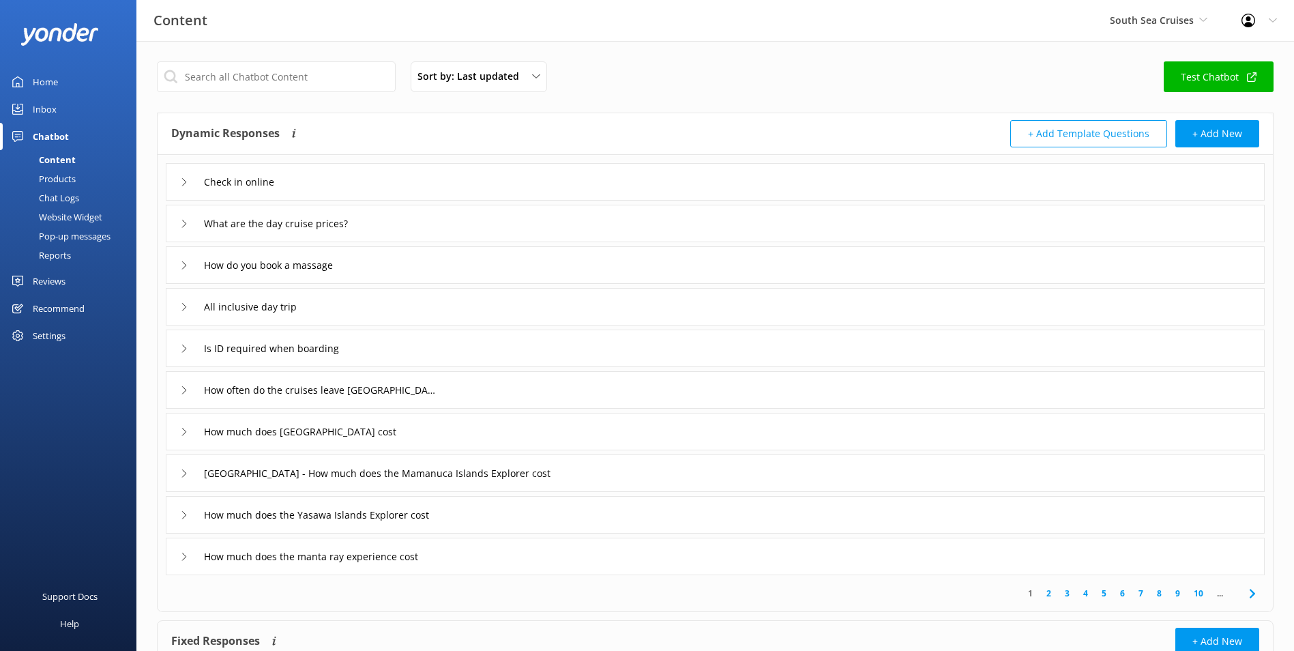
click at [68, 196] on div "Chat Logs" at bounding box center [43, 197] width 71 height 19
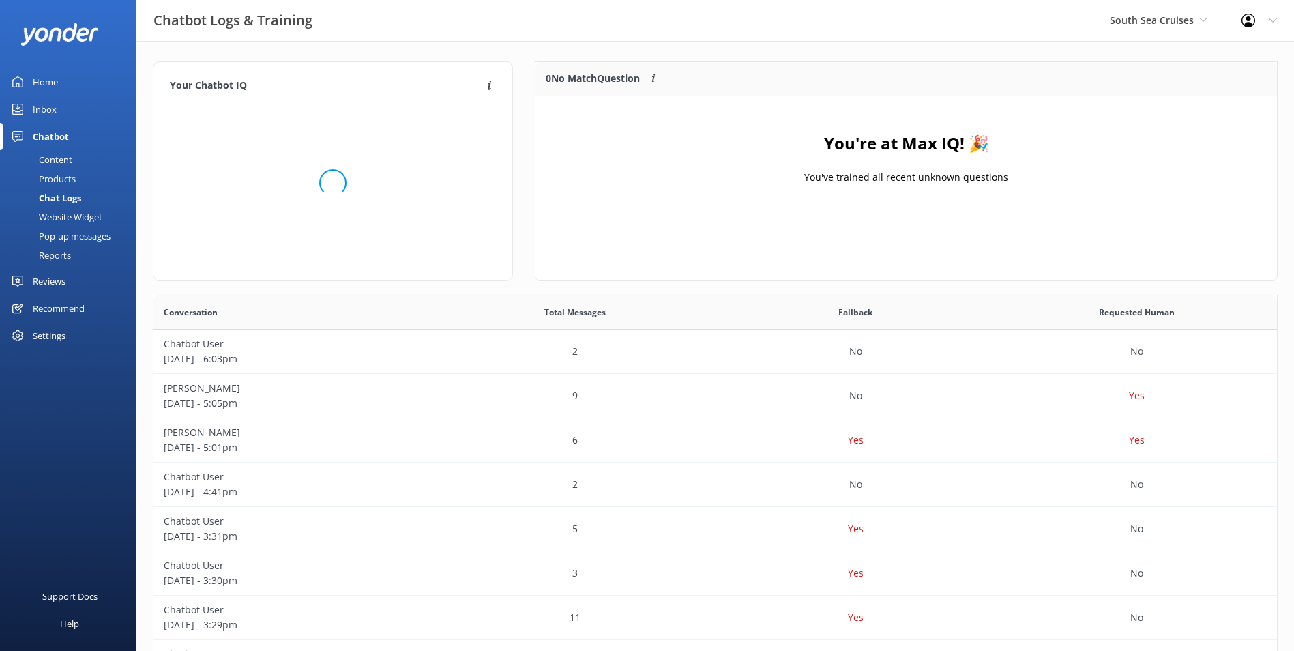
scroll to position [160, 730]
click at [1199, 16] on icon at bounding box center [1203, 20] width 8 height 8
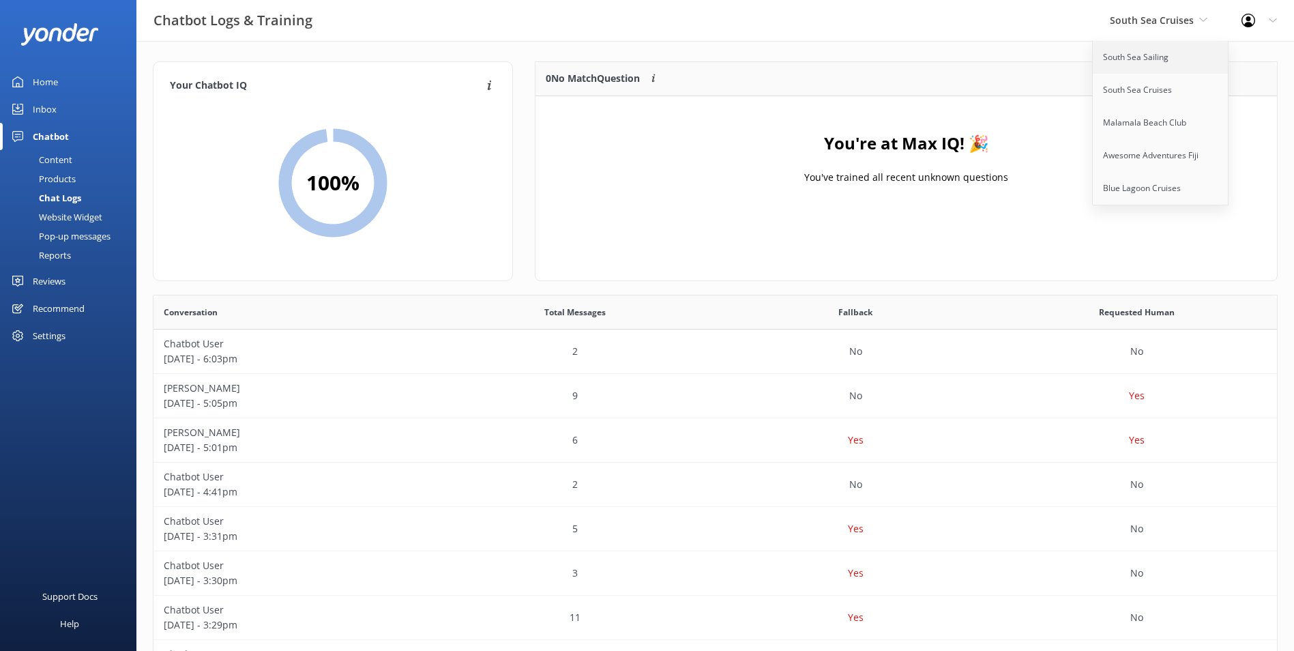
click at [1166, 65] on link "South Sea Sailing" at bounding box center [1161, 57] width 136 height 33
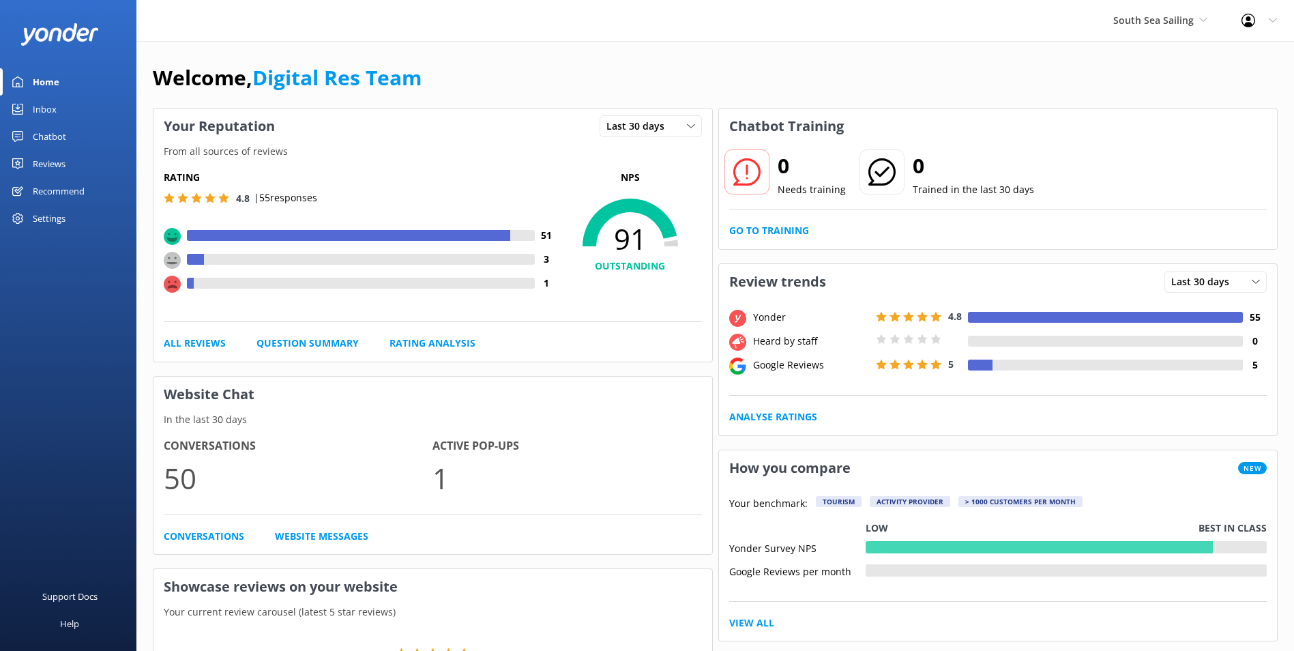
click at [55, 110] on div "Inbox" at bounding box center [45, 108] width 24 height 27
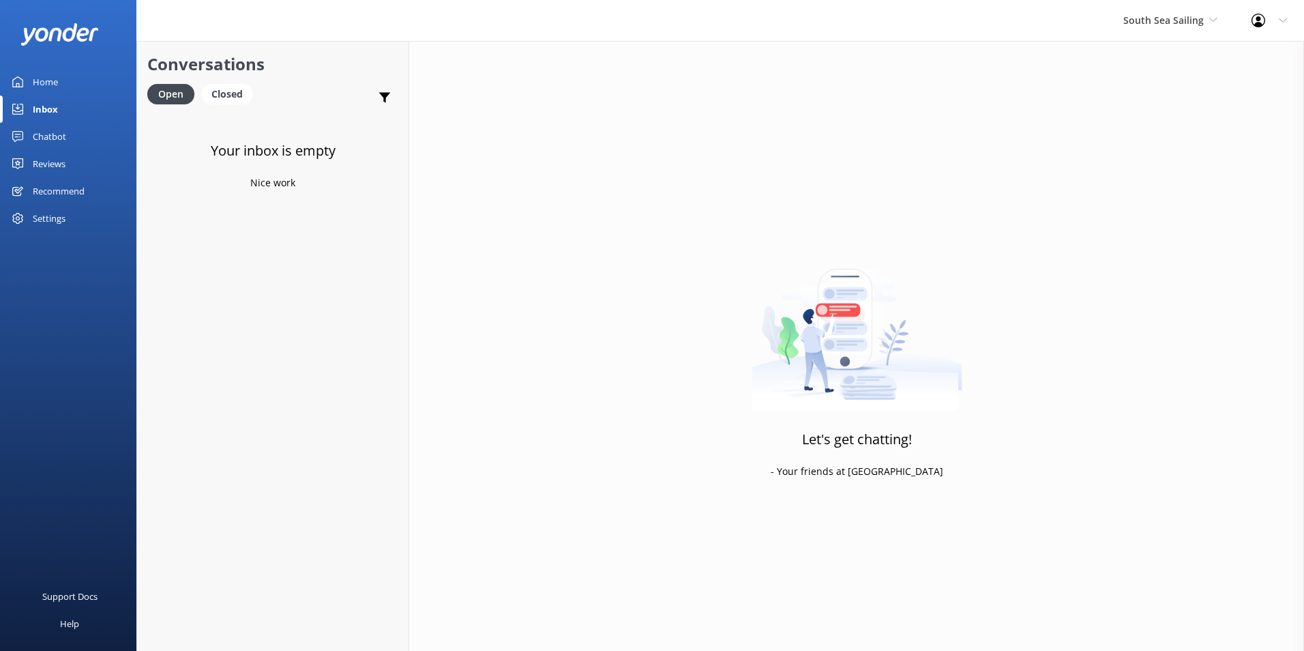
click at [55, 132] on div "Chatbot" at bounding box center [49, 136] width 33 height 27
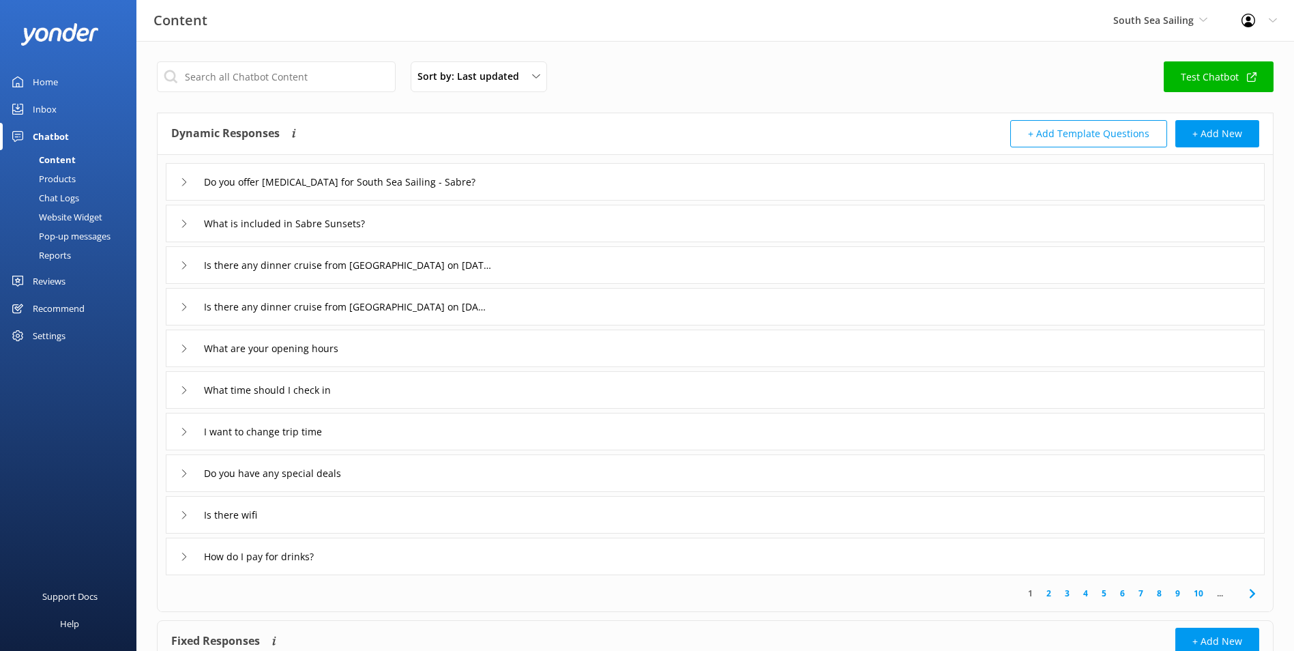
click at [74, 201] on div "Chat Logs" at bounding box center [43, 197] width 71 height 19
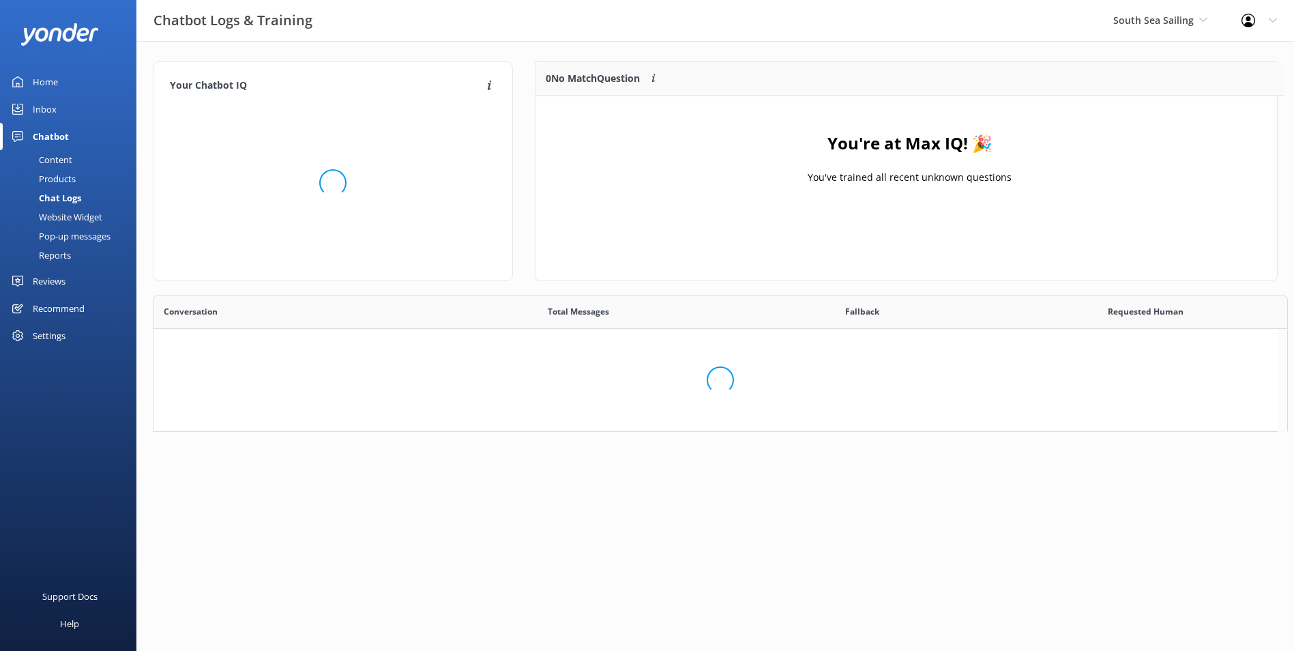
scroll to position [160, 730]
